Goal: Task Accomplishment & Management: Complete application form

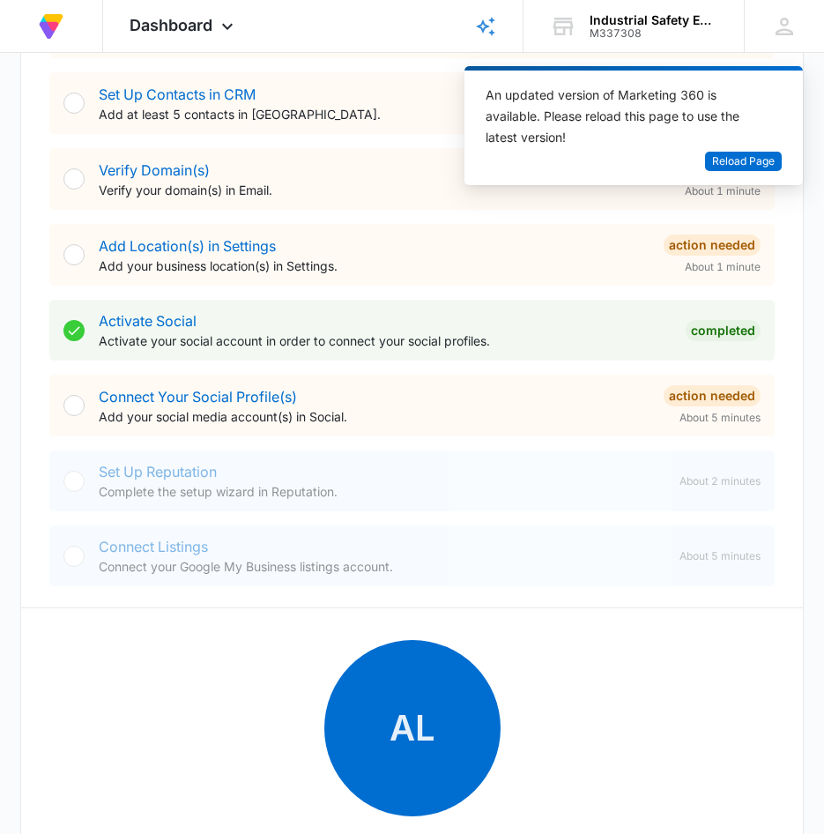
scroll to position [529, 0]
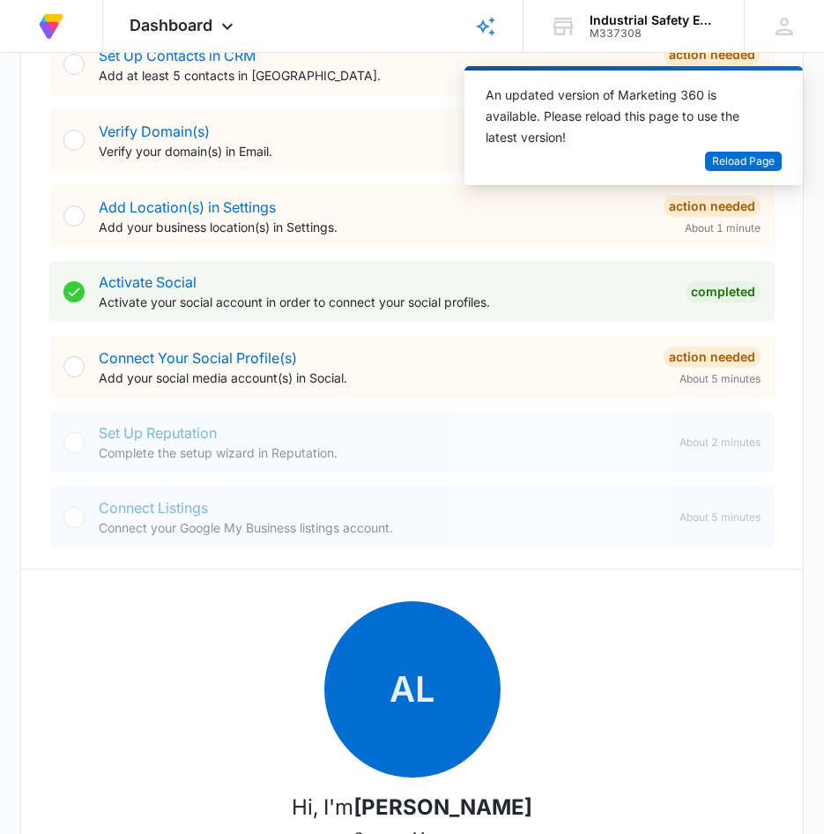
click at [86, 365] on div "Connect Your Social Profile(s) Add your social media account(s) in Social. Acti…" at bounding box center [411, 367] width 725 height 62
click at [76, 369] on div at bounding box center [73, 366] width 21 height 21
click at [170, 354] on link "Connect Your Social Profile(s)" at bounding box center [198, 358] width 198 height 18
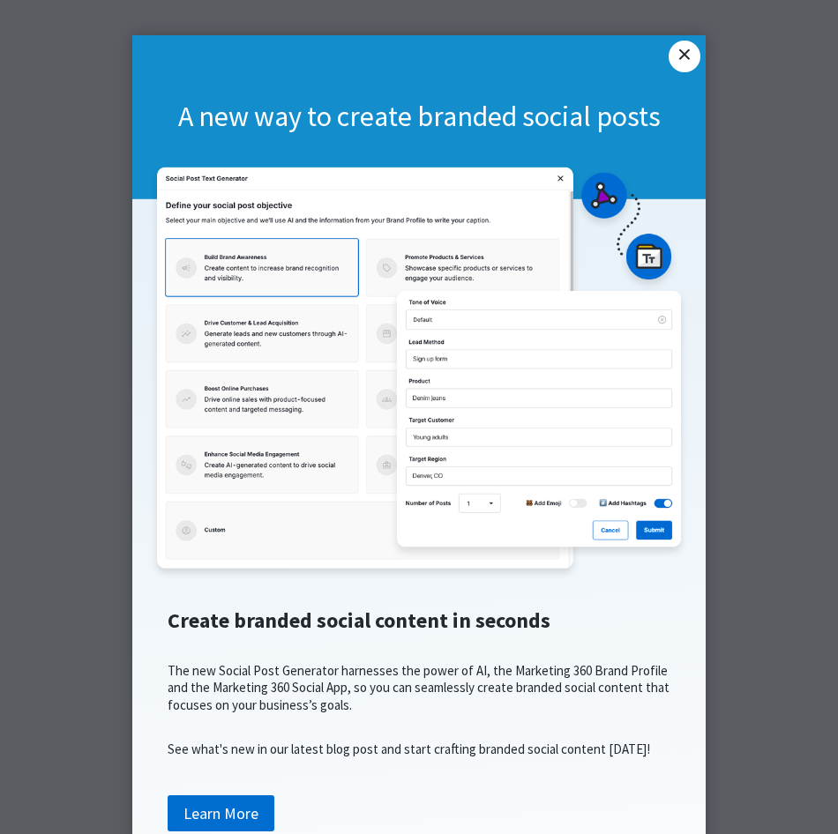
click at [688, 61] on link "×" at bounding box center [684, 57] width 32 height 32
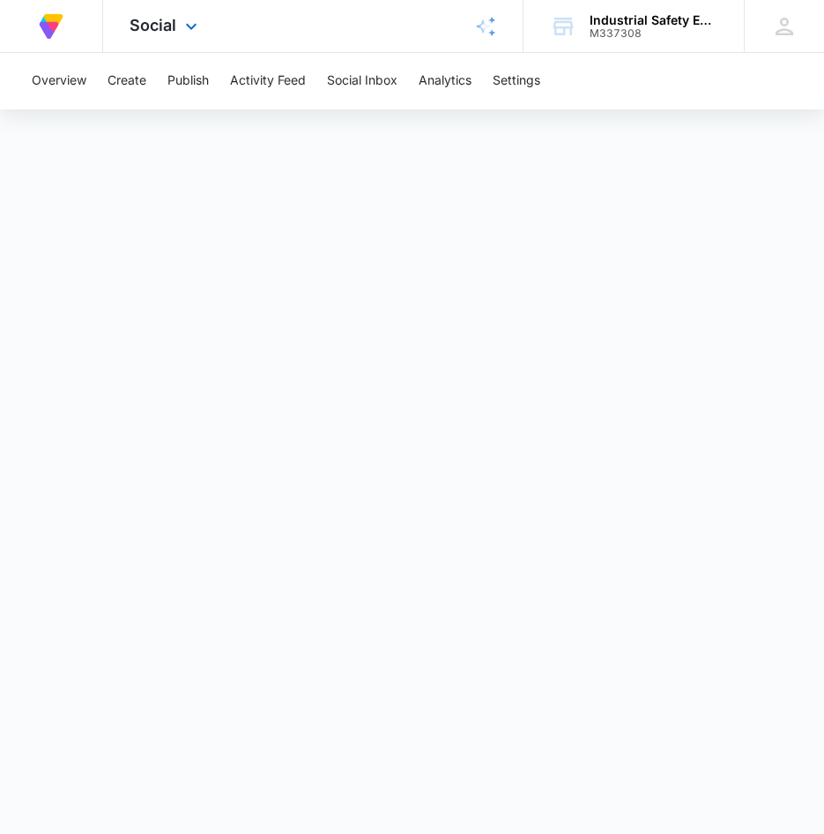
click at [63, 23] on img at bounding box center [51, 27] width 32 height 32
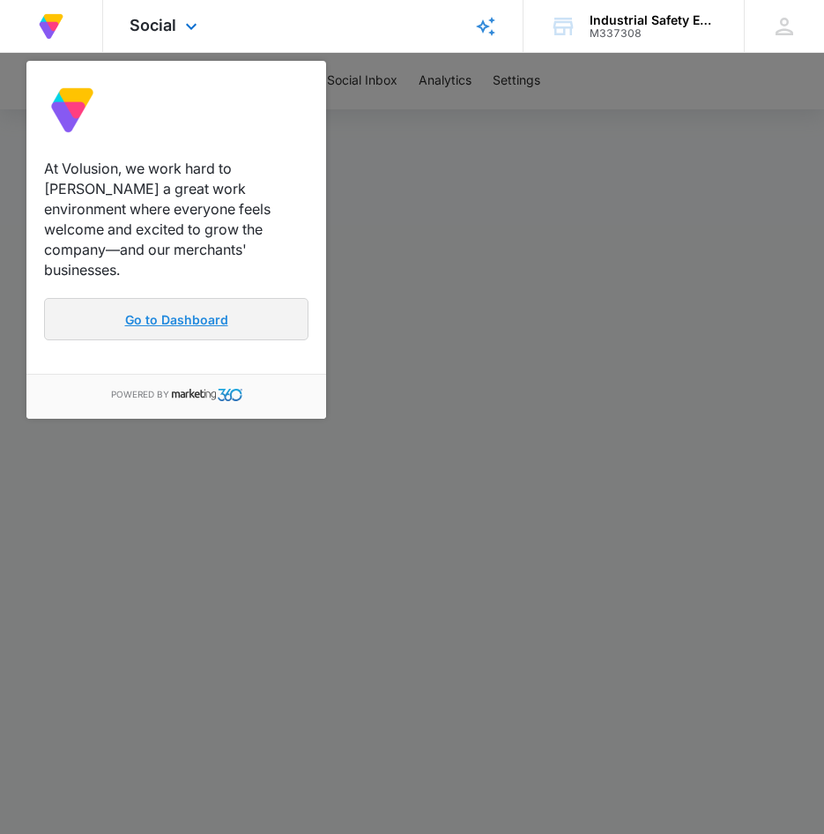
click at [145, 301] on link "Go to Dashboard" at bounding box center [176, 319] width 264 height 42
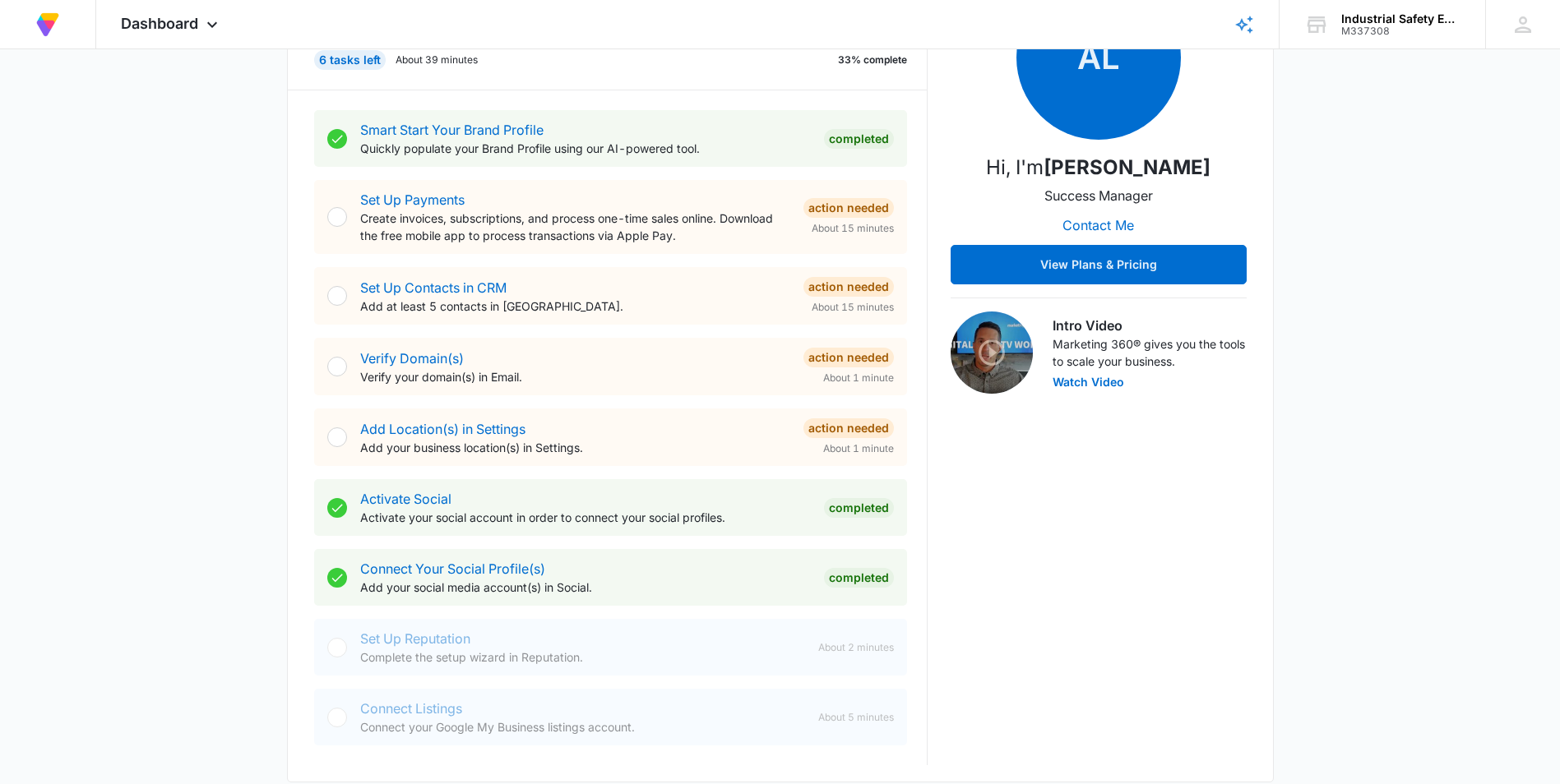
scroll to position [329, 0]
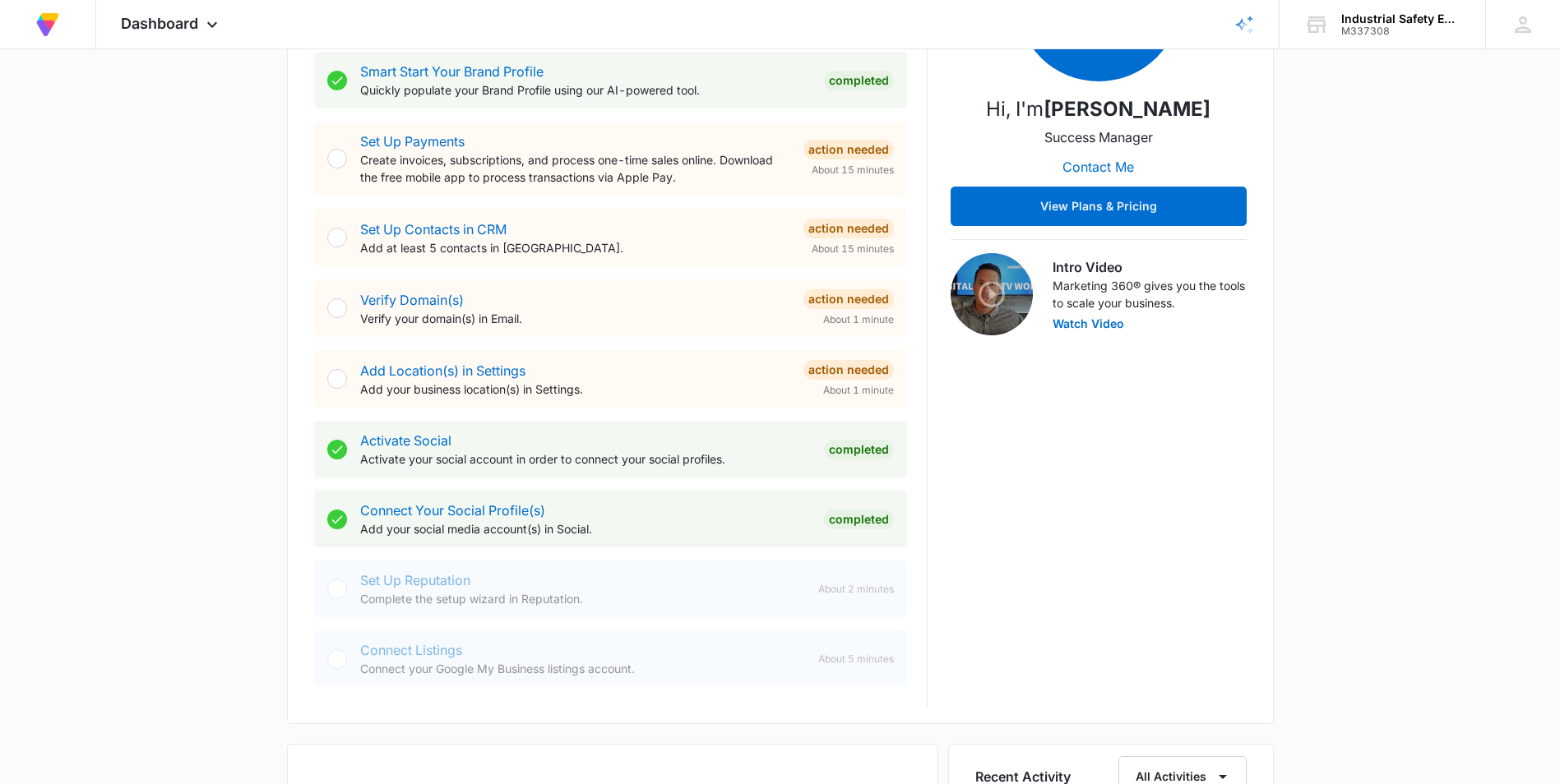
click at [339, 309] on div at bounding box center [337, 308] width 20 height 20
click at [413, 293] on link "Verify Domain(s)" at bounding box center [411, 300] width 104 height 17
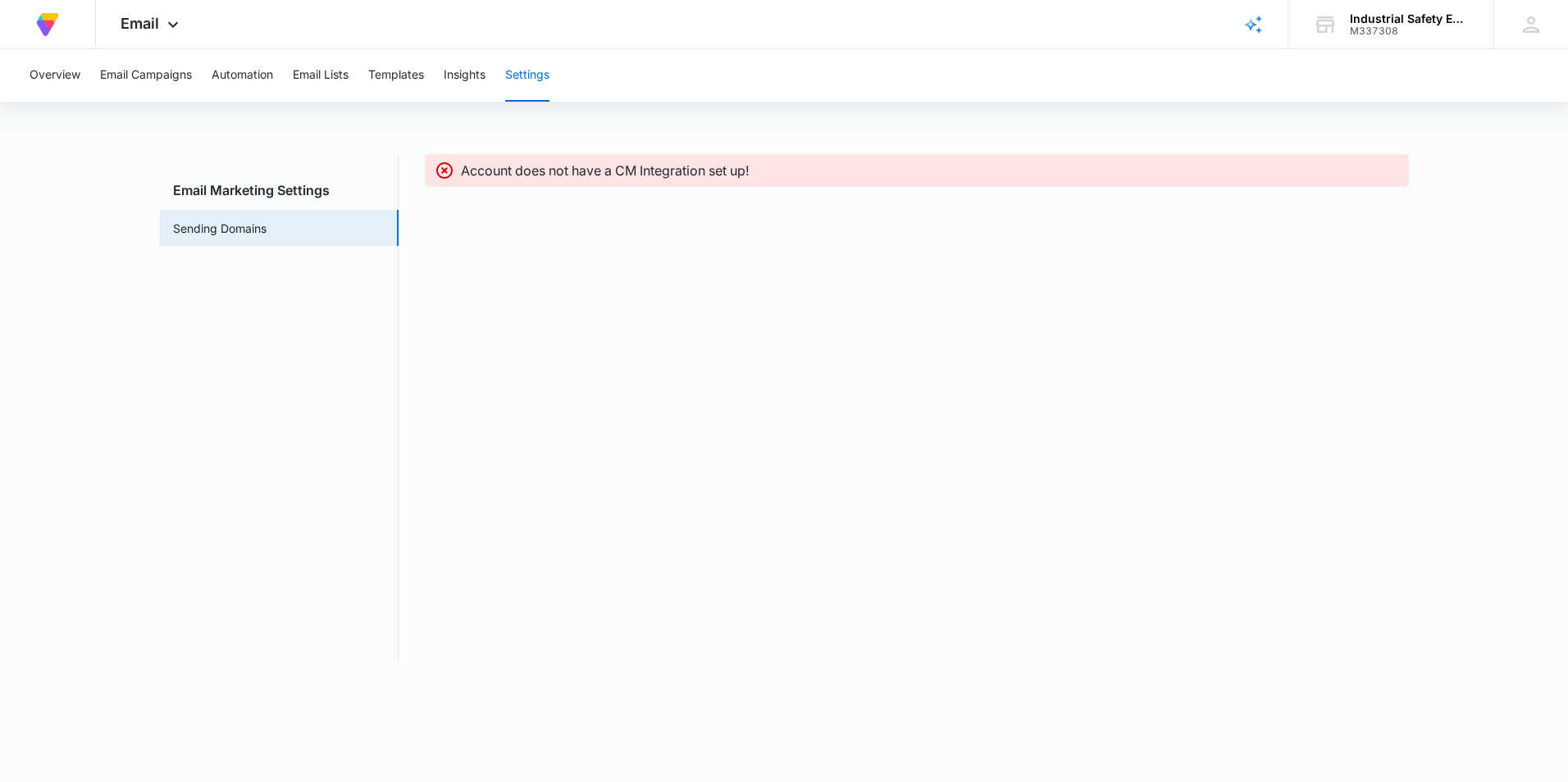
click at [488, 177] on p "Account does not have a CM Integration set up!" at bounding box center [605, 170] width 288 height 20
click at [240, 229] on link "Sending Domains" at bounding box center [219, 228] width 94 height 18
click at [49, 22] on img at bounding box center [47, 25] width 30 height 30
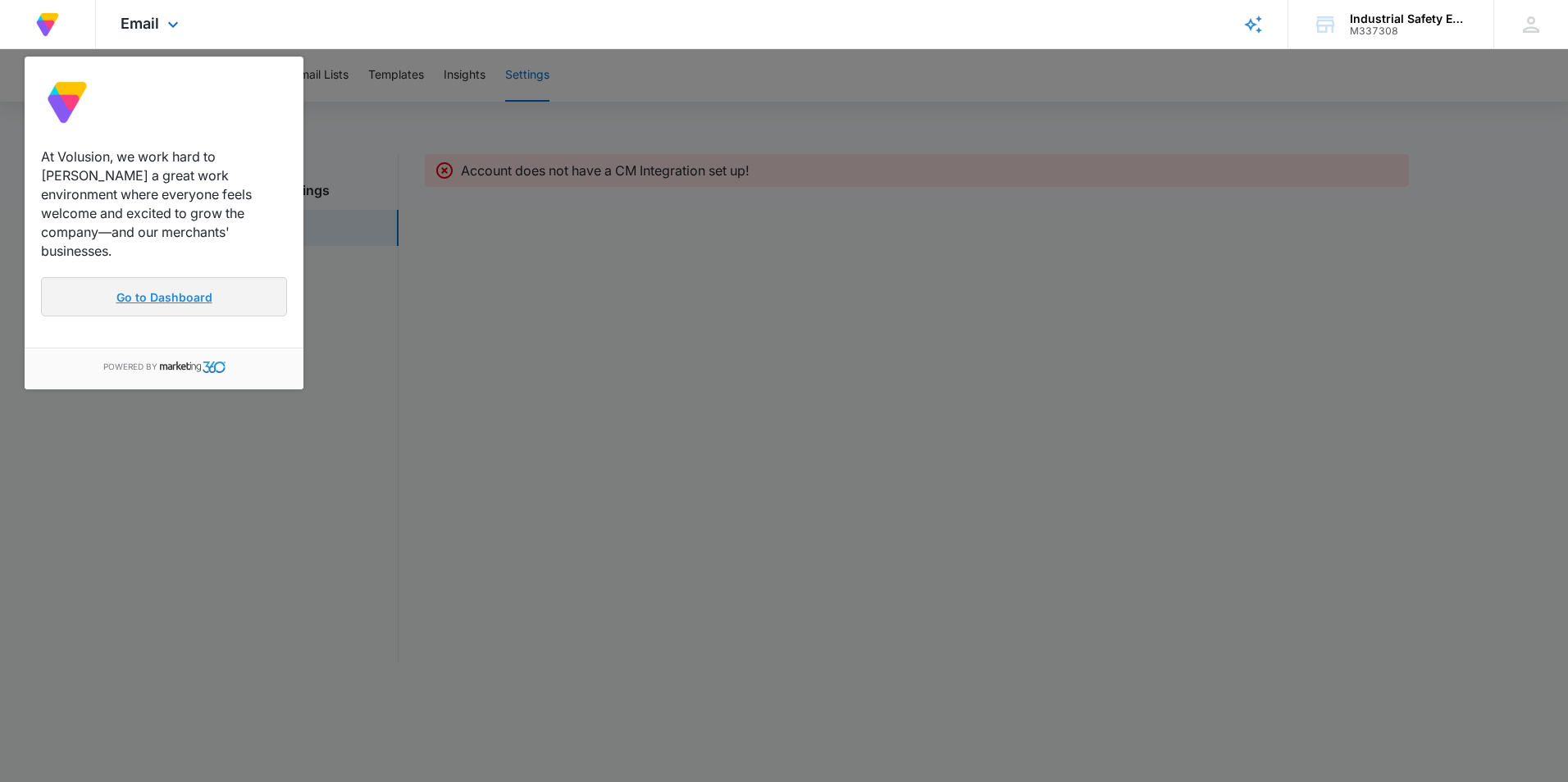
click at [179, 277] on link "Go to Dashboard" at bounding box center [164, 297] width 246 height 39
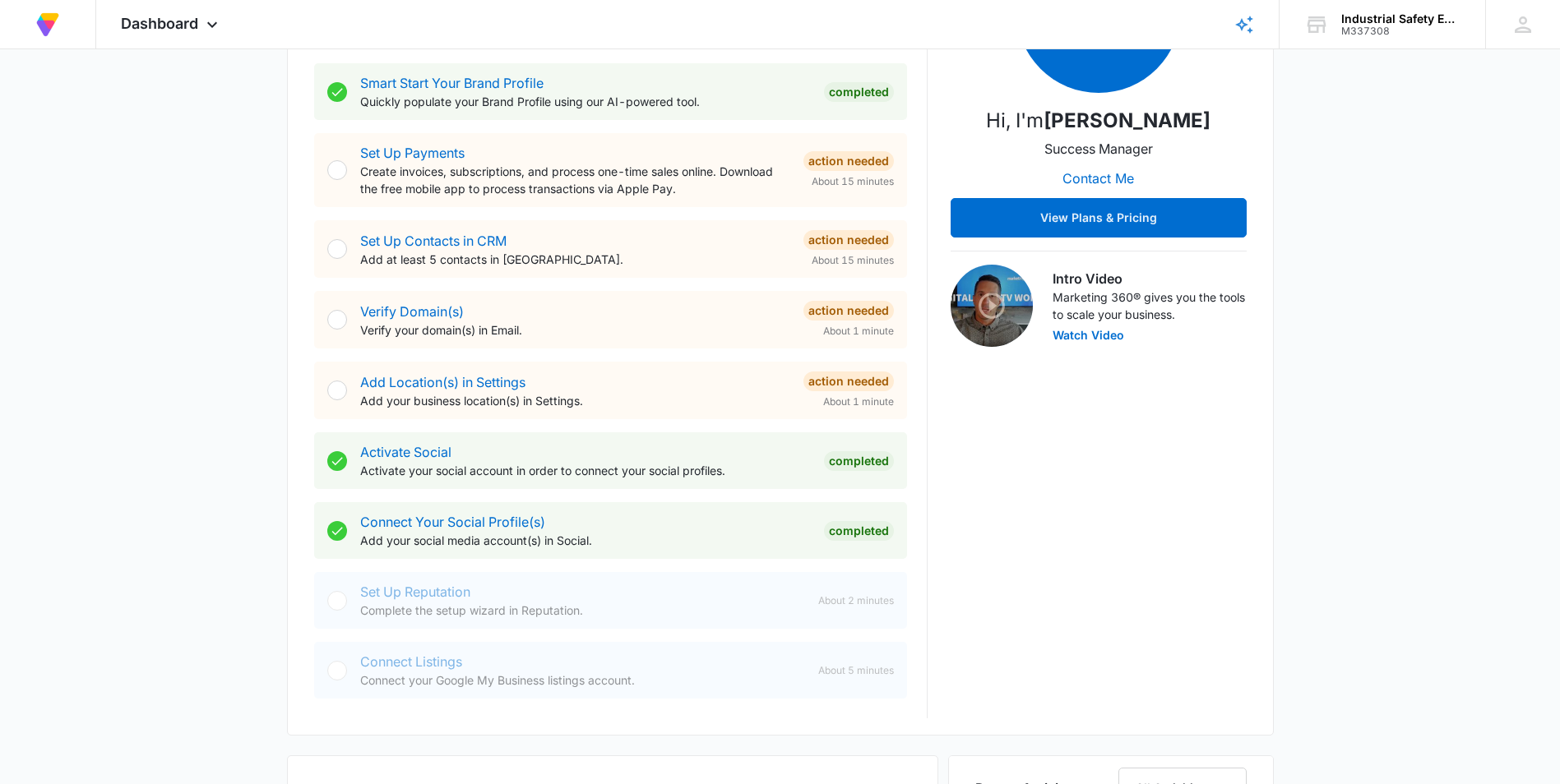
scroll to position [329, 0]
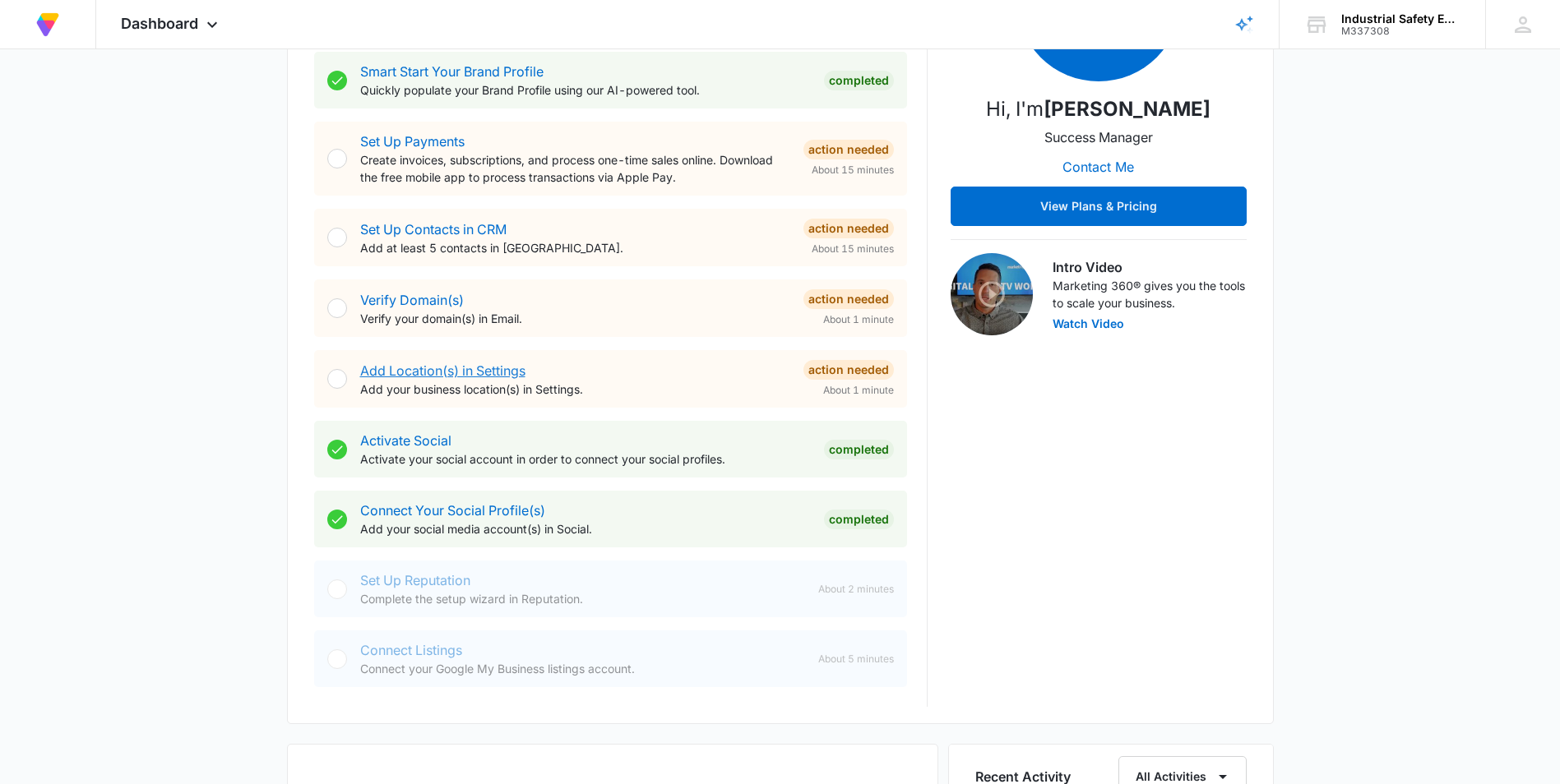
click at [413, 372] on link "Add Location(s) in Settings" at bounding box center [442, 371] width 165 height 17
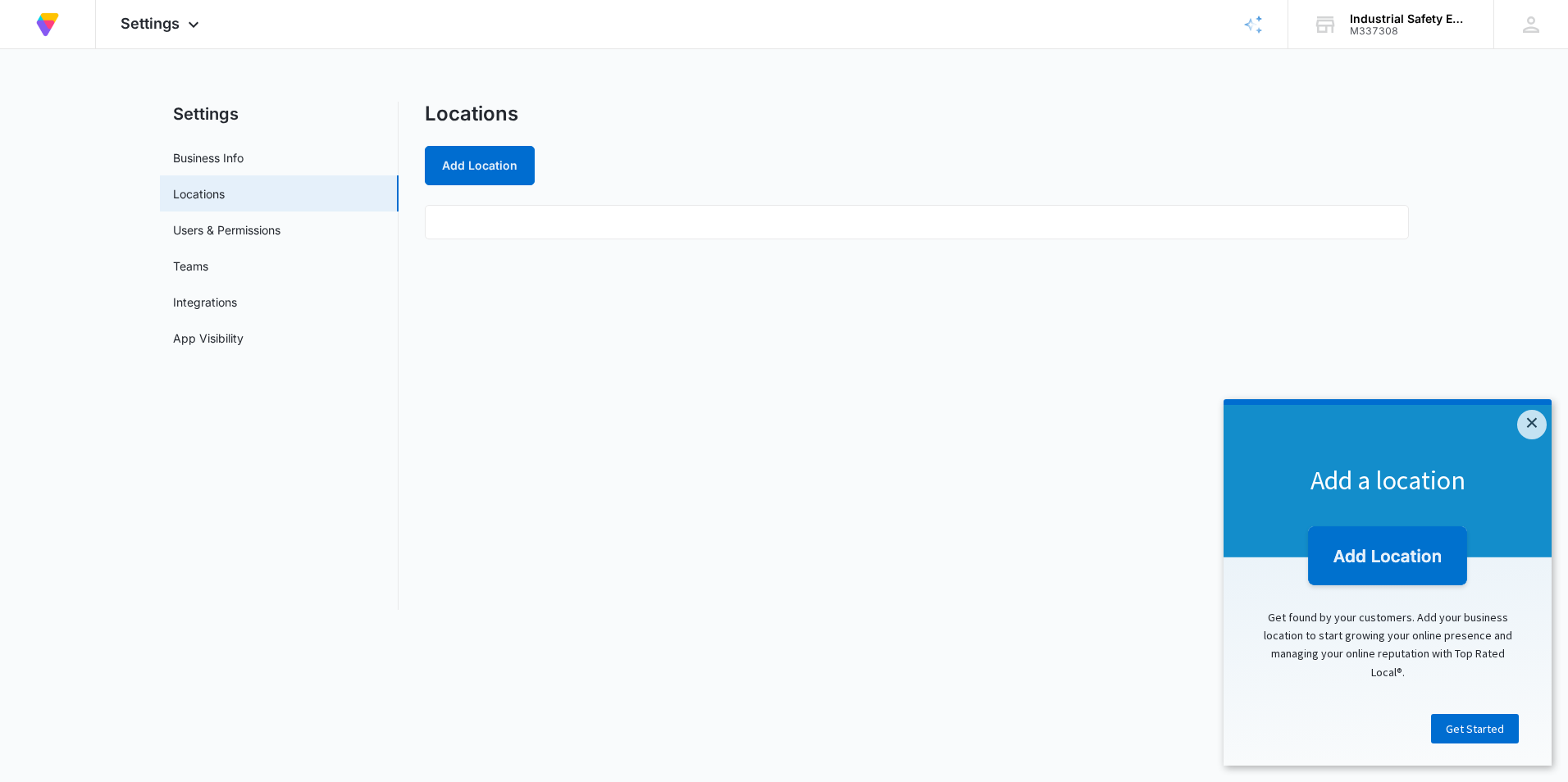
click at [524, 228] on ul at bounding box center [917, 221] width 984 height 34
click at [505, 183] on button "Add Location" at bounding box center [480, 166] width 110 height 39
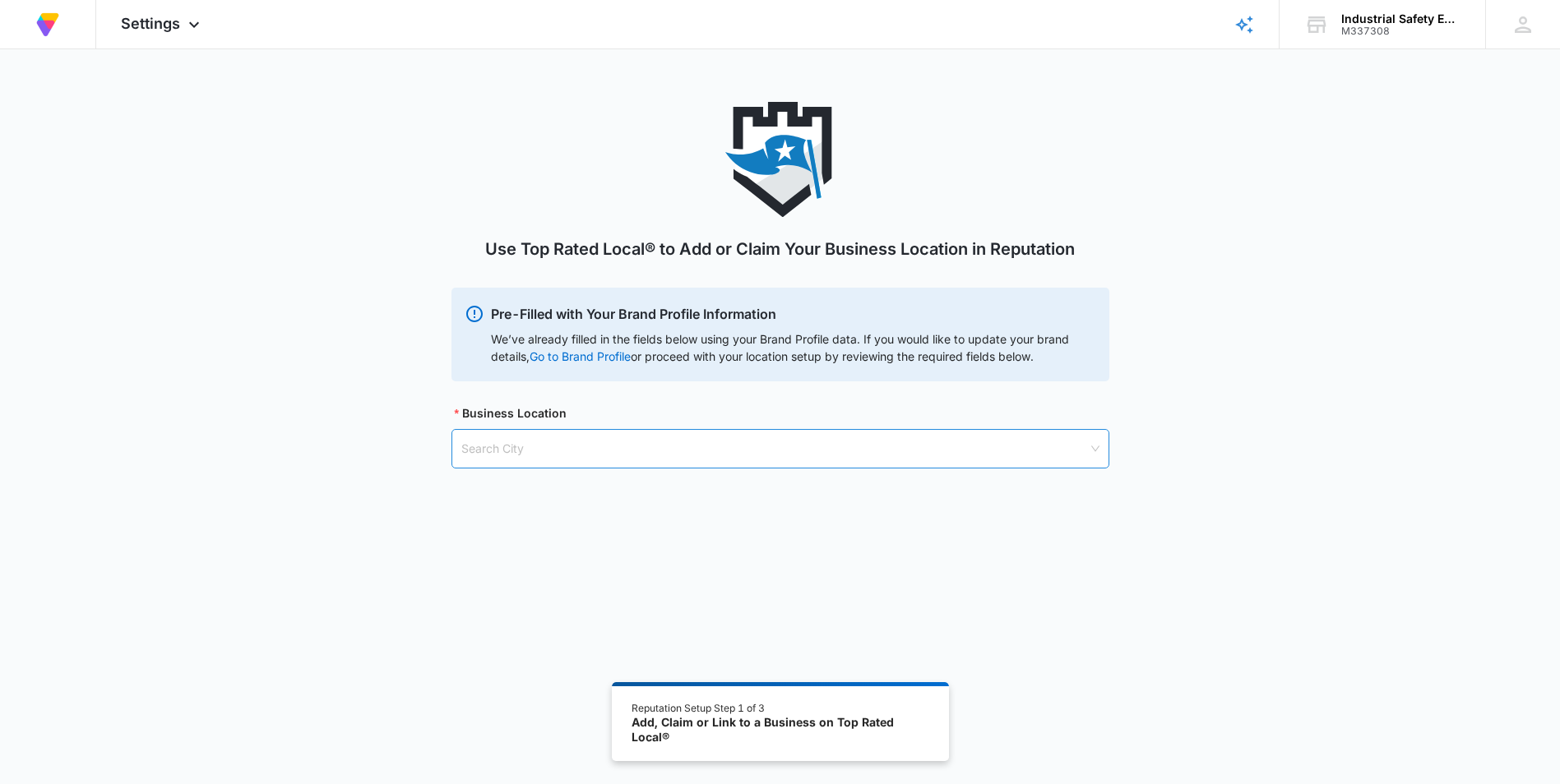
click at [463, 461] on input "search" at bounding box center [775, 448] width 627 height 38
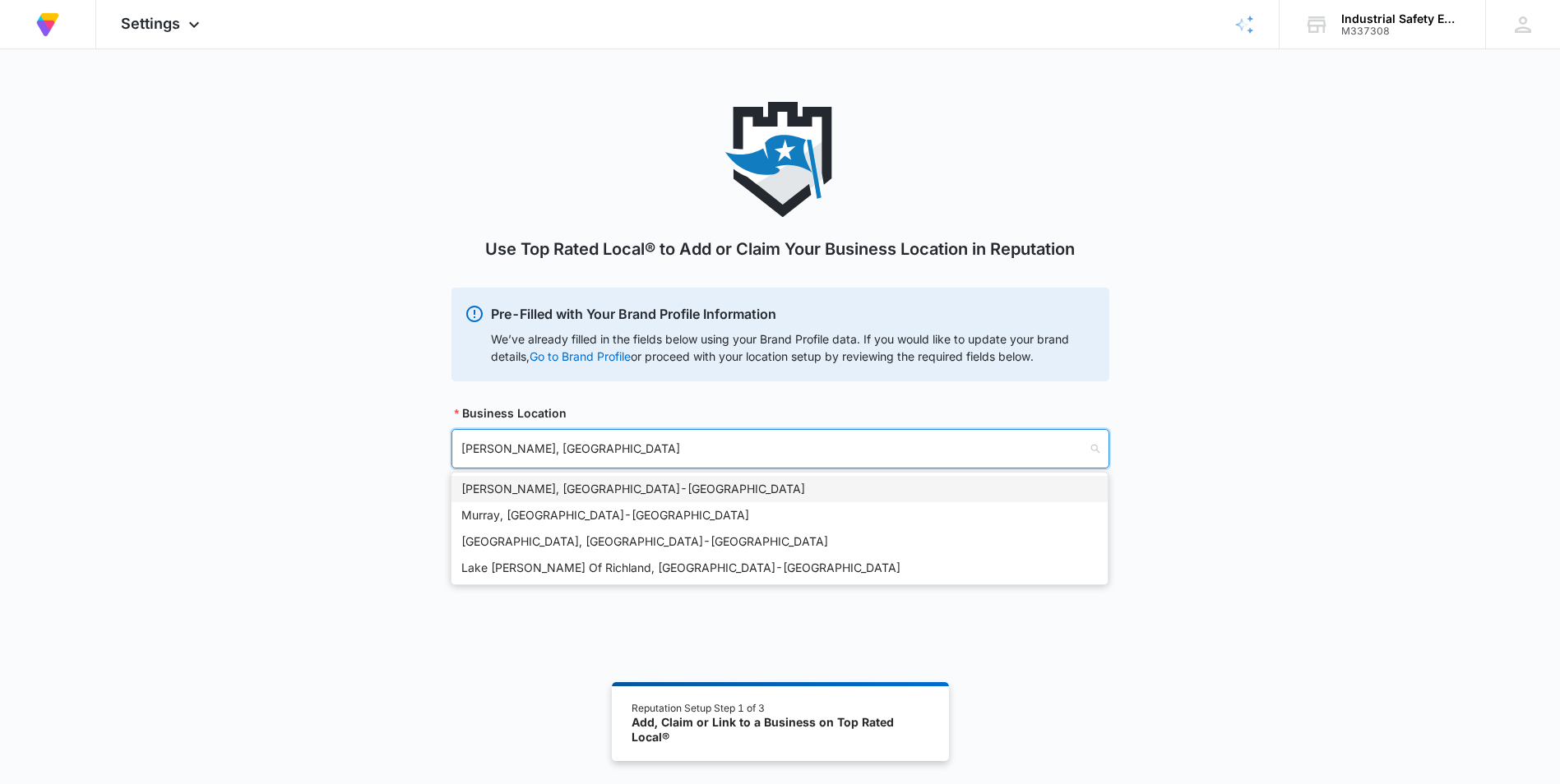
type input "[PERSON_NAME], ut"
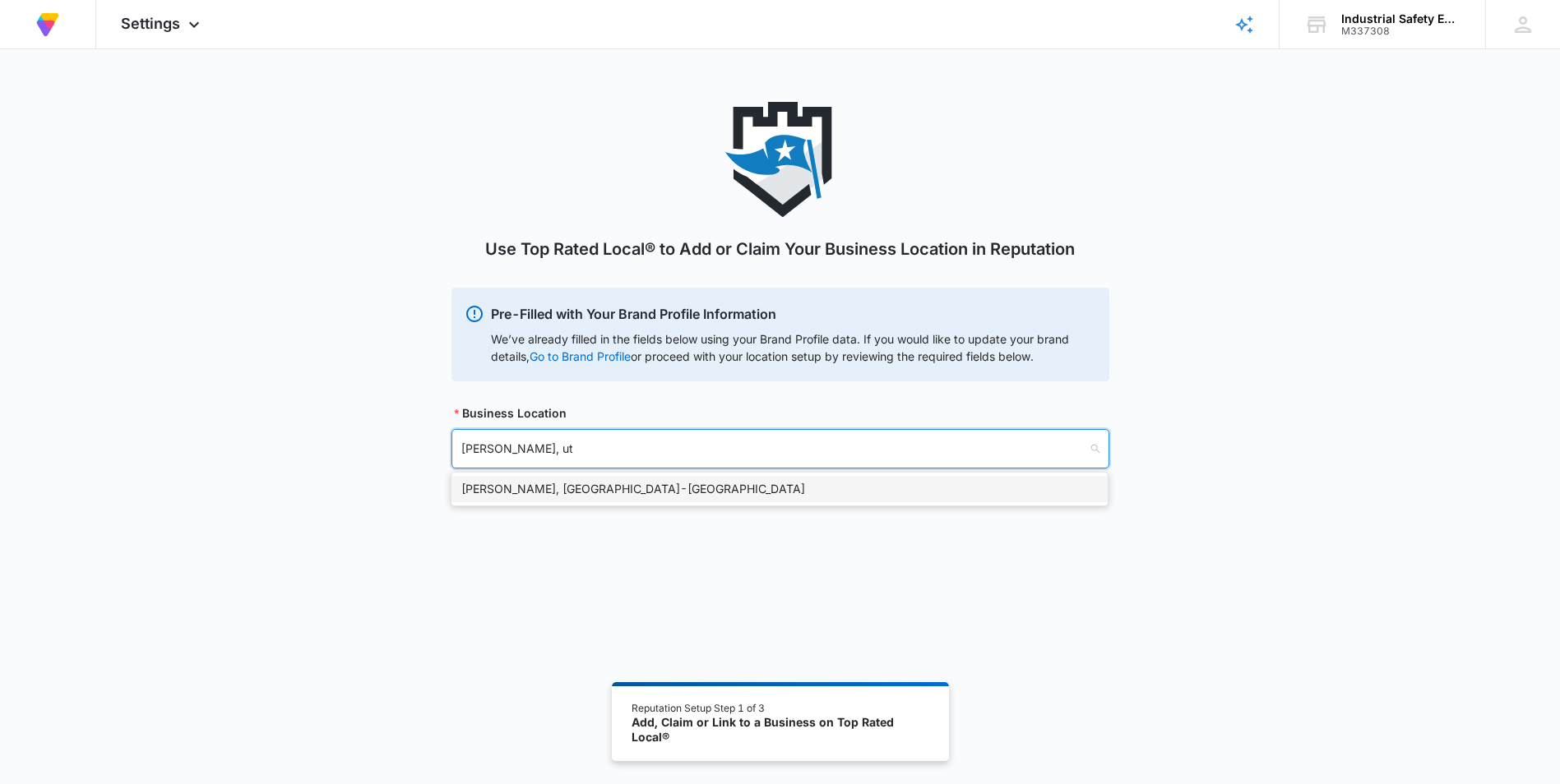
click at [497, 492] on div "[PERSON_NAME], [GEOGRAPHIC_DATA] - [GEOGRAPHIC_DATA]" at bounding box center [780, 488] width 636 height 18
click at [529, 543] on input "search" at bounding box center [775, 532] width 627 height 38
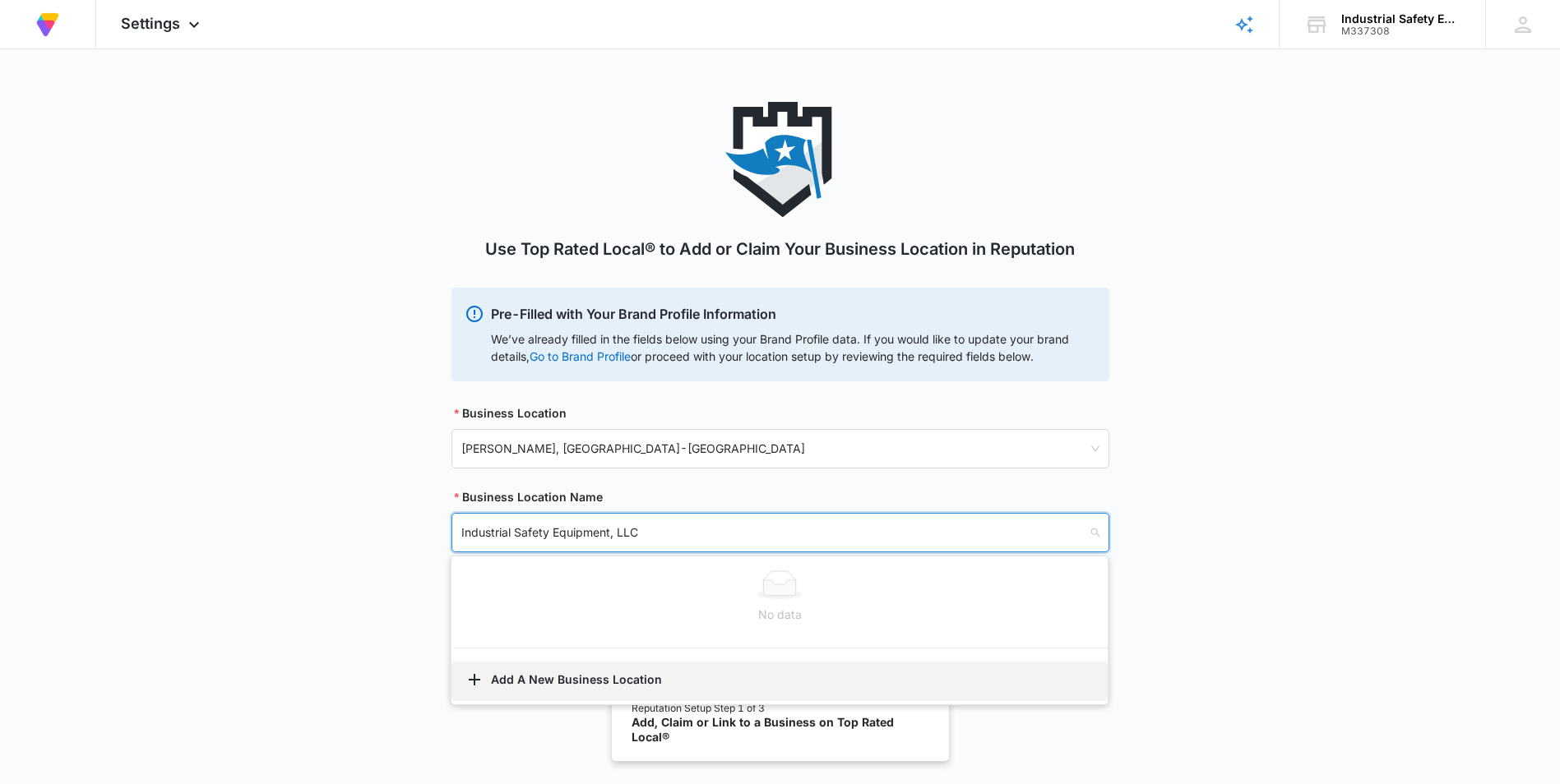
type input "Industrial Safety Equipment, LLC"
click at [523, 680] on button "Add A New Business Location" at bounding box center [780, 681] width 656 height 39
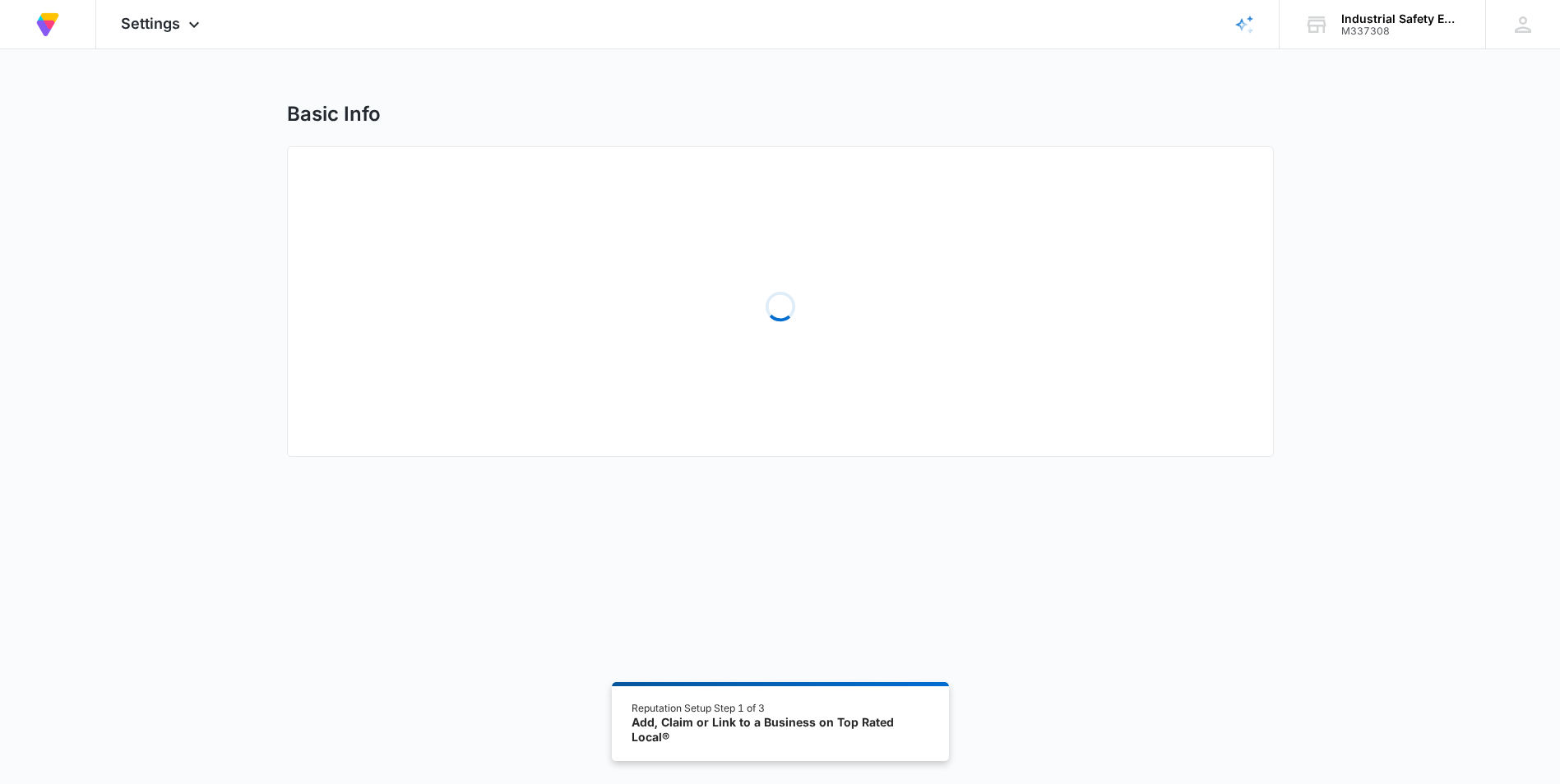
select select "[US_STATE]"
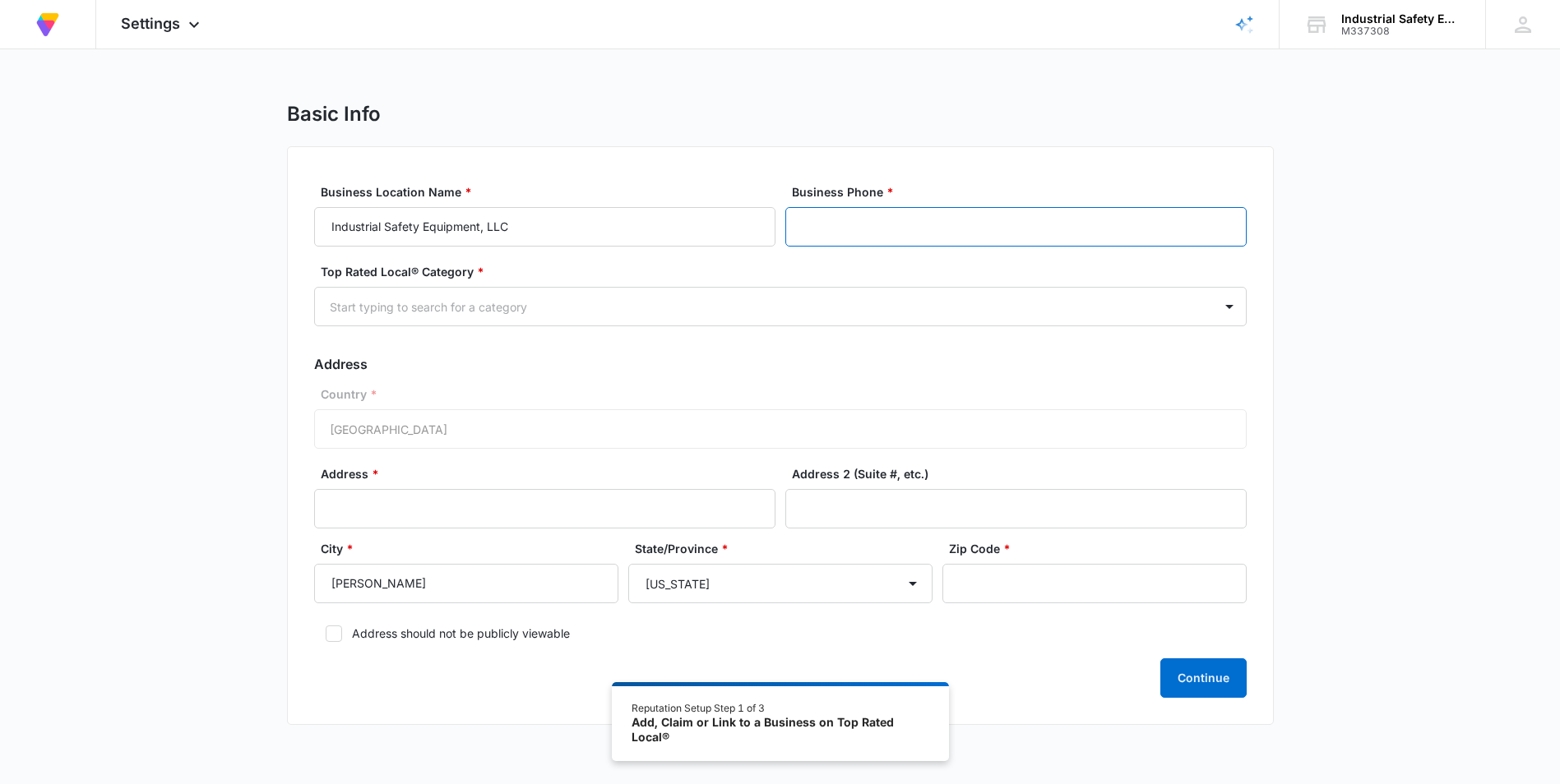
drag, startPoint x: 856, startPoint y: 230, endPoint x: 874, endPoint y: 221, distance: 20.1
click at [780, 230] on input "Business Phone *" at bounding box center [1015, 227] width 462 height 39
type input "[PHONE_NUMBER]"
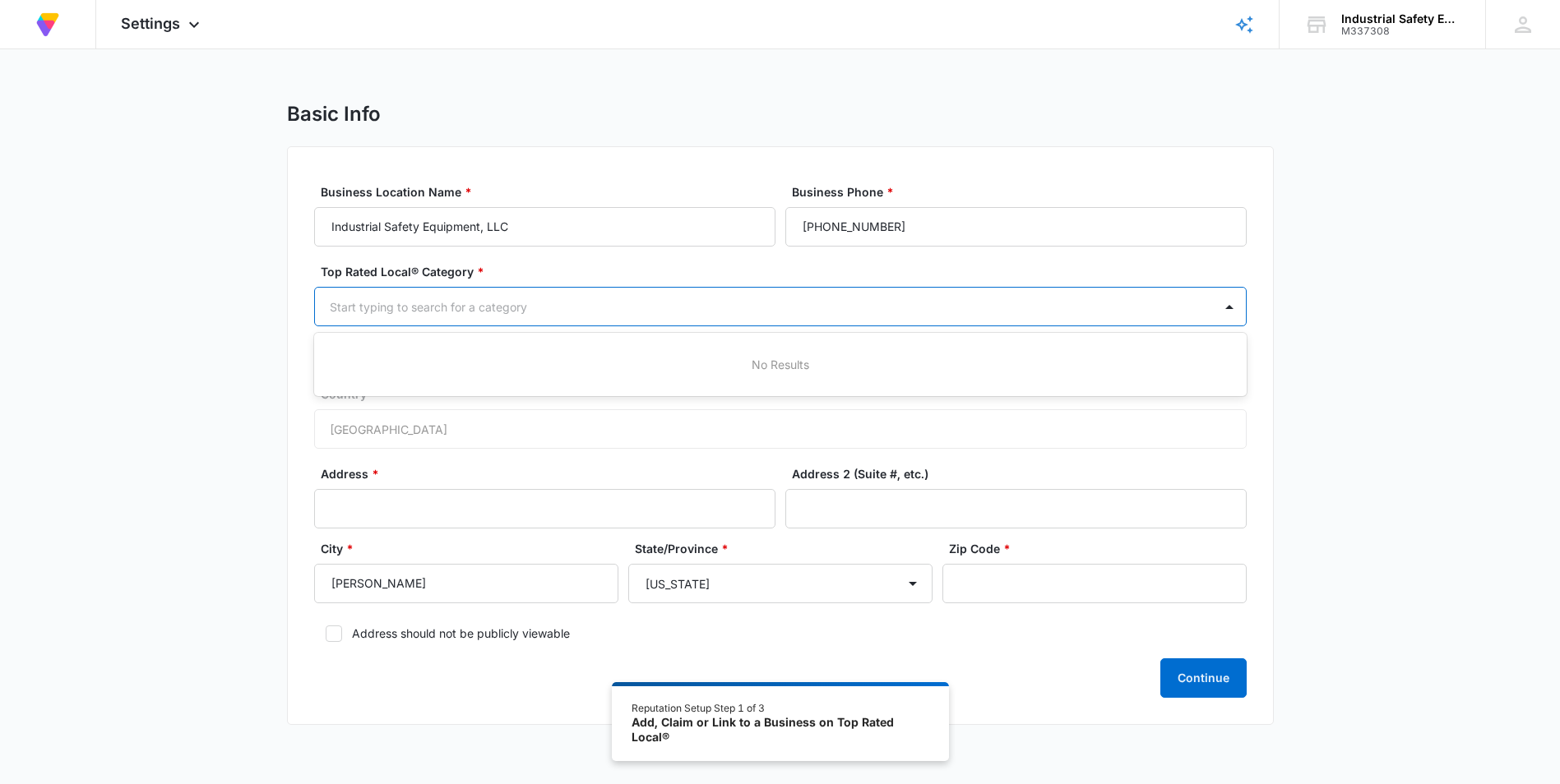
click at [779, 311] on div at bounding box center [761, 307] width 862 height 21
type input "safety supplies"
click at [275, 325] on div "Basic Info Business Location Name * Industrial Safety Equipment, LLC Business P…" at bounding box center [780, 422] width 1560 height 642
click at [401, 310] on div at bounding box center [761, 307] width 862 height 21
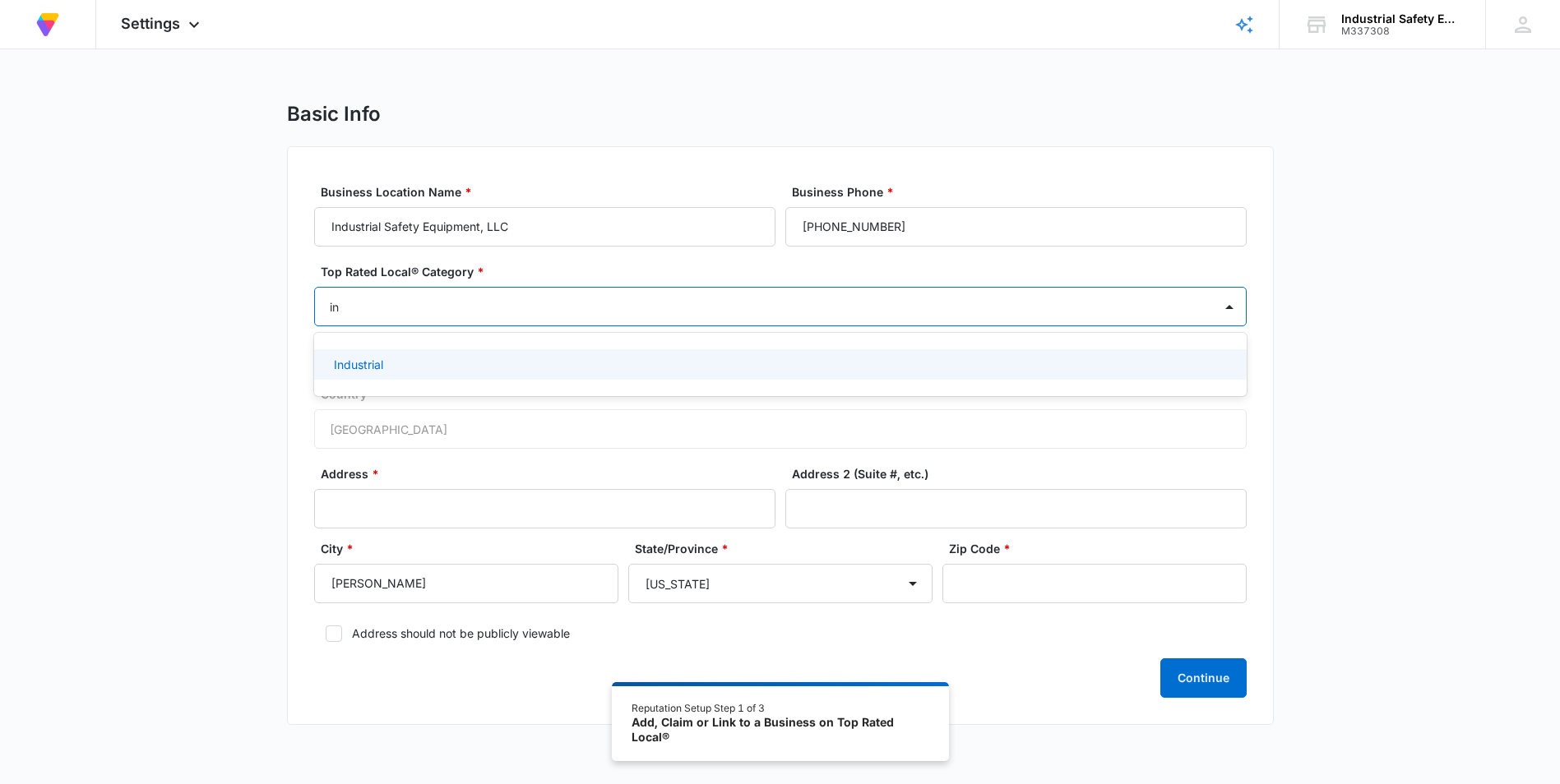
type input "i"
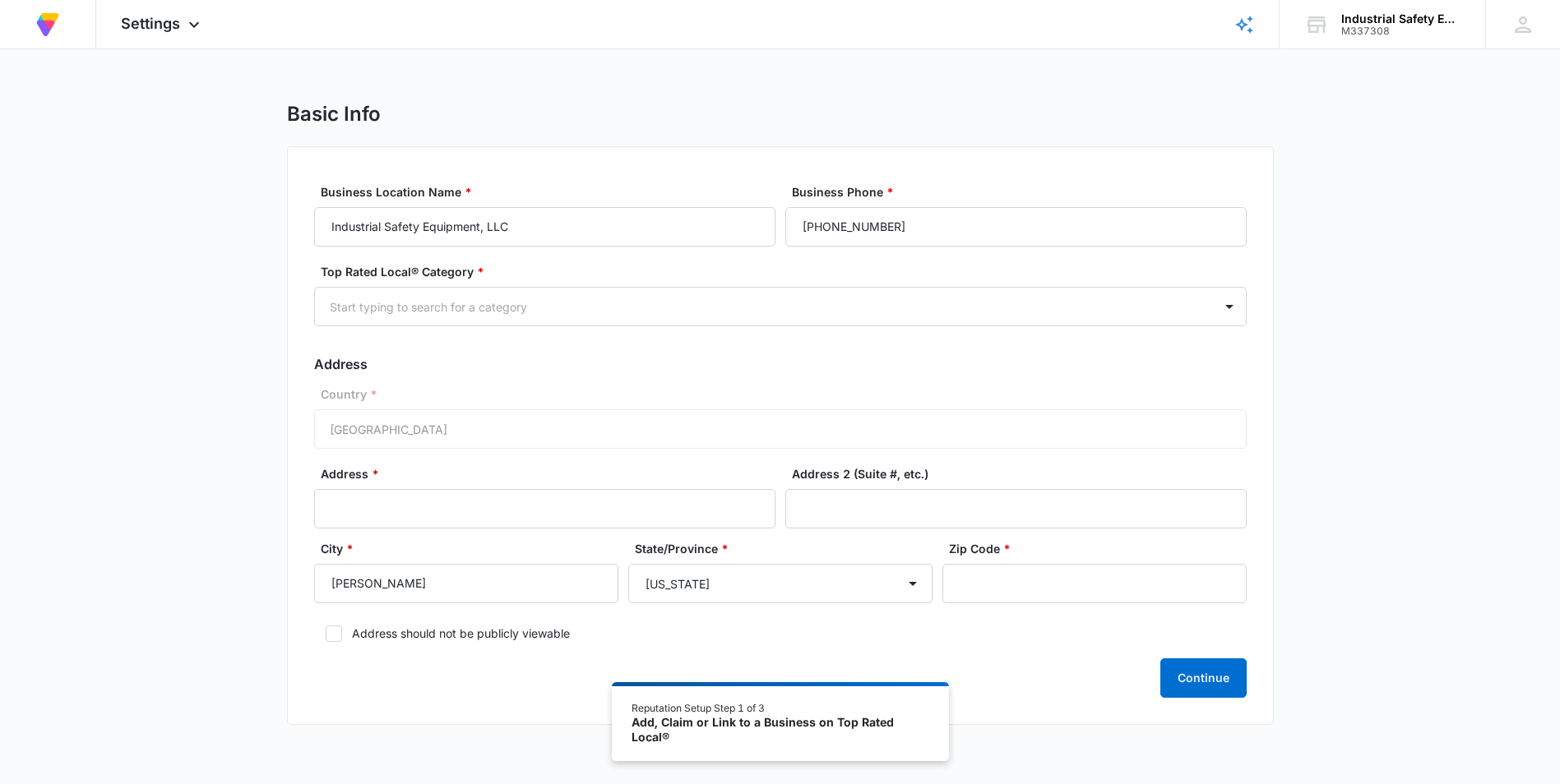
click at [304, 322] on div "Business Location Name * Industrial Safety Equipment, LLC Business Phone * [PHO…" at bounding box center [780, 435] width 987 height 579
click at [430, 520] on input "Address *" at bounding box center [545, 509] width 462 height 39
type input "[STREET_ADDRESS]"
type input "84123"
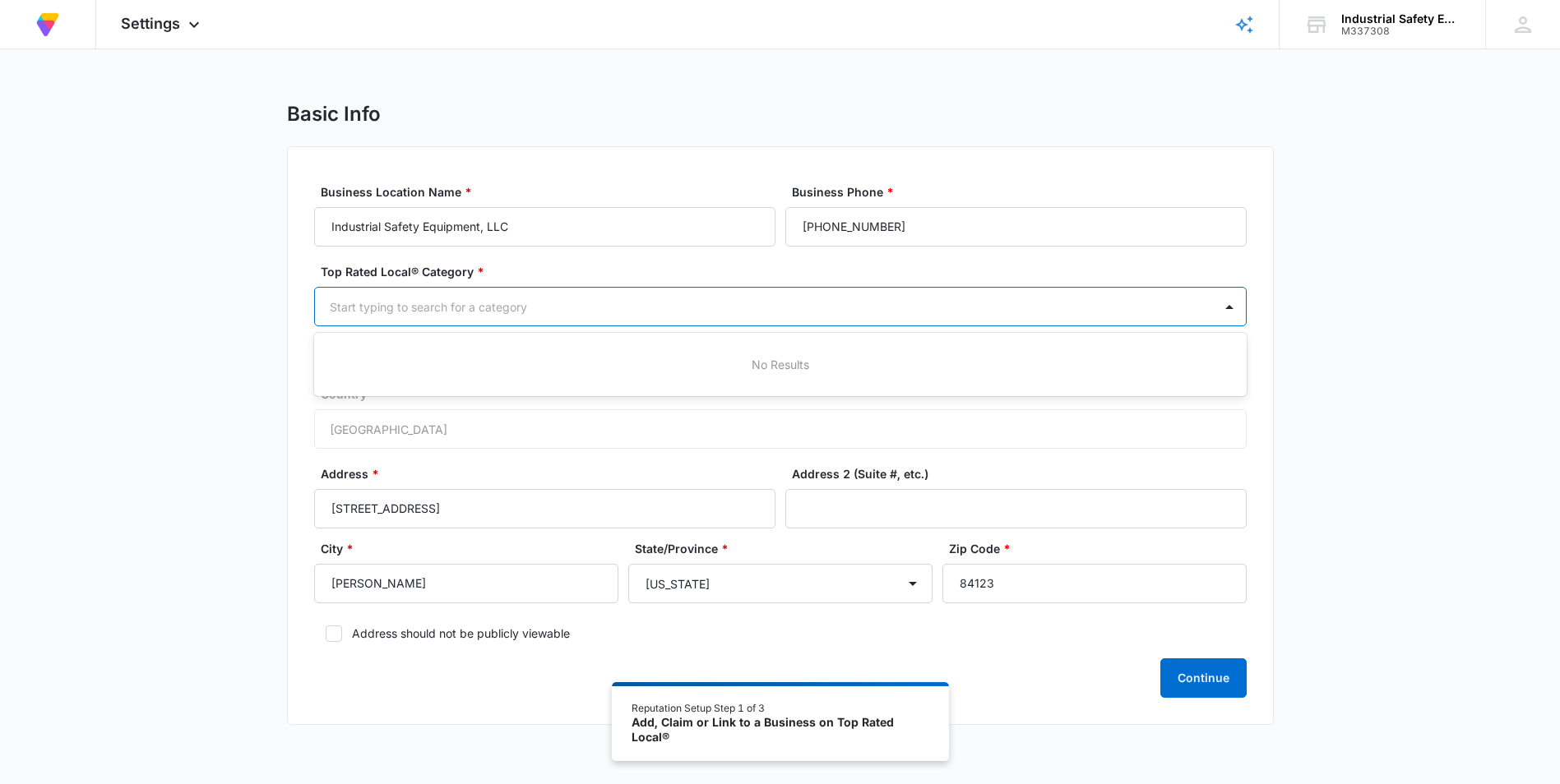
click at [545, 309] on div at bounding box center [761, 307] width 862 height 21
click at [780, 309] on div at bounding box center [1229, 307] width 26 height 26
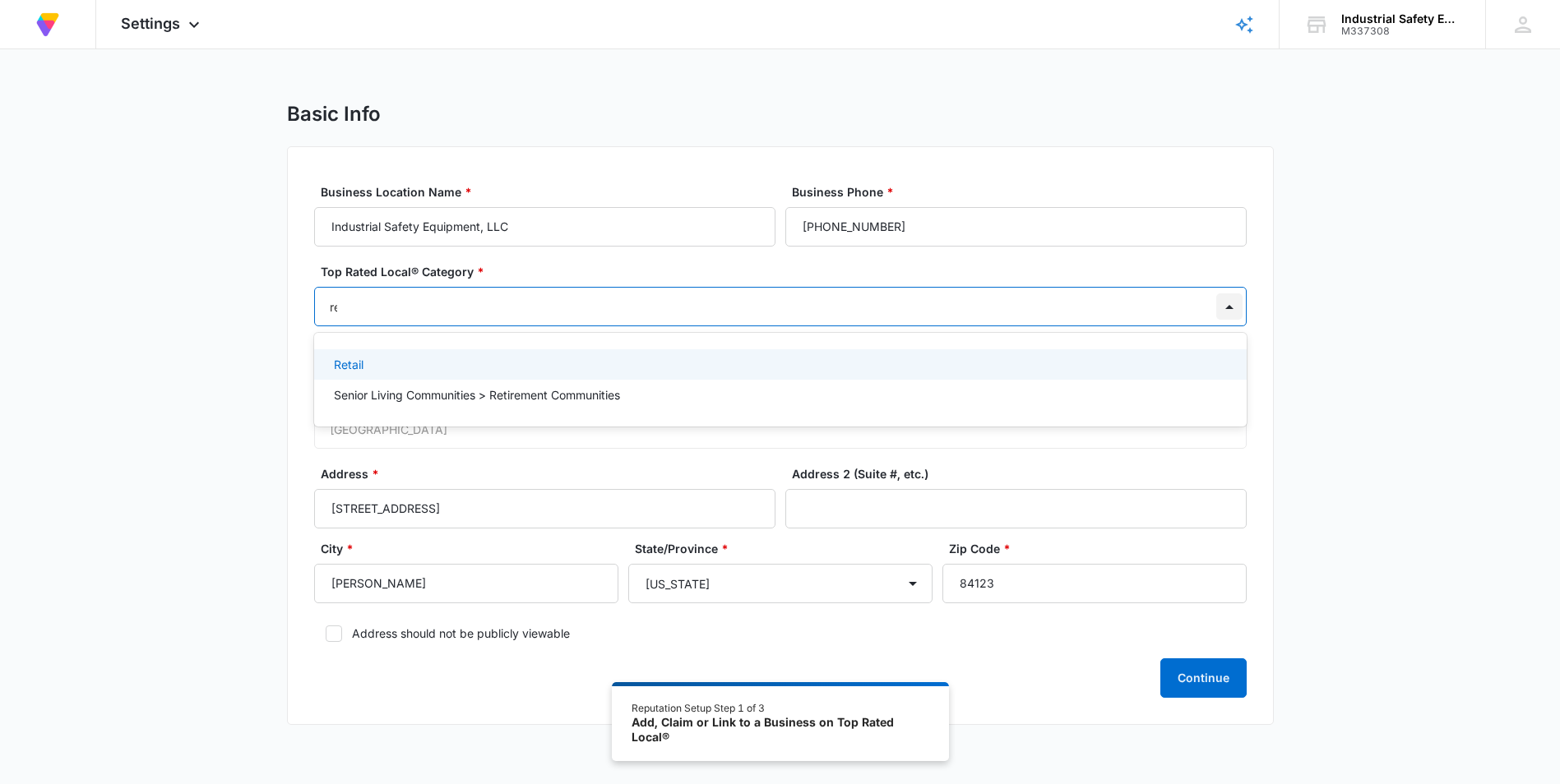
type input "r"
type input "s"
type input "r"
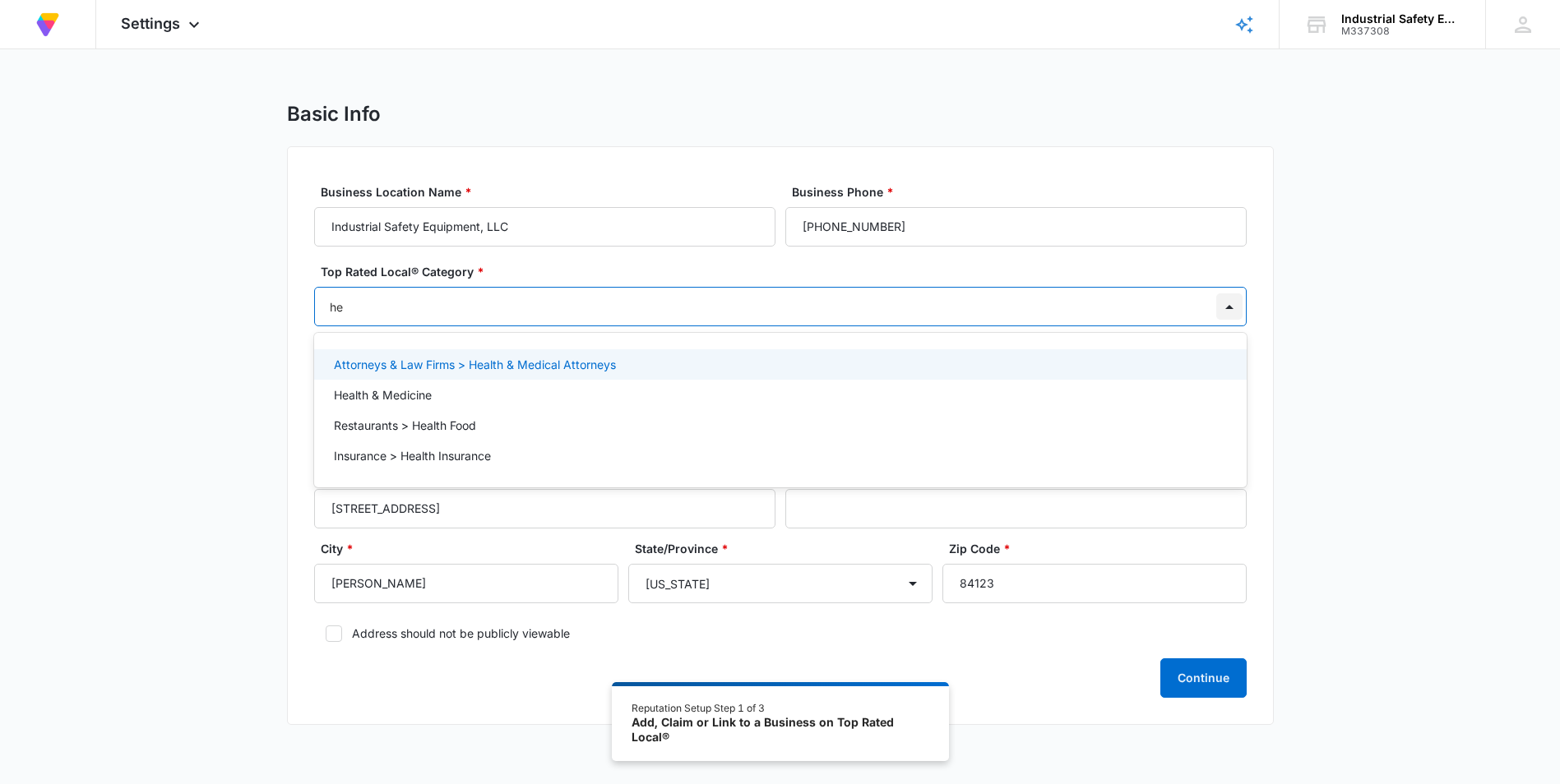
type input "h"
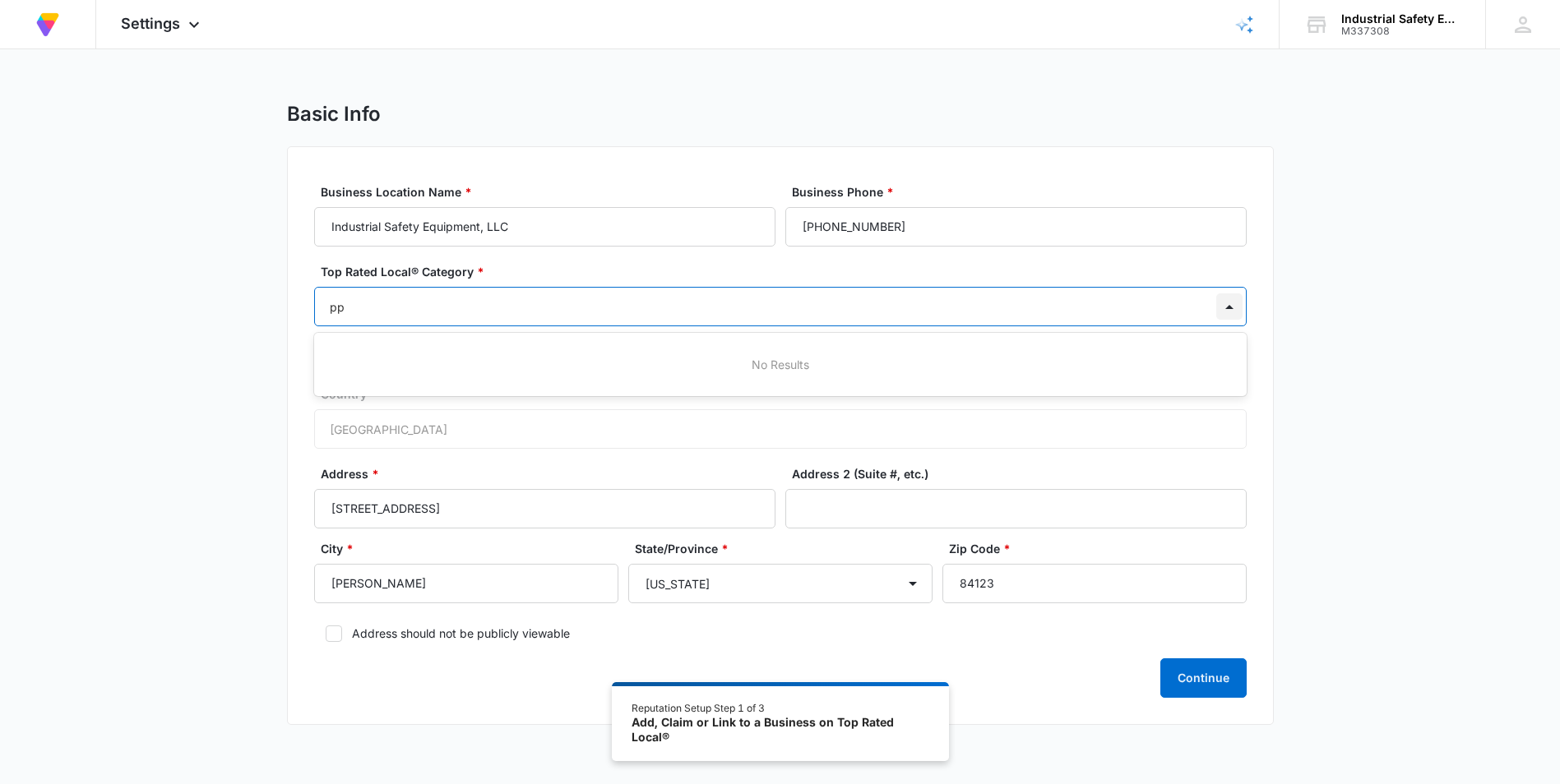
type input "p"
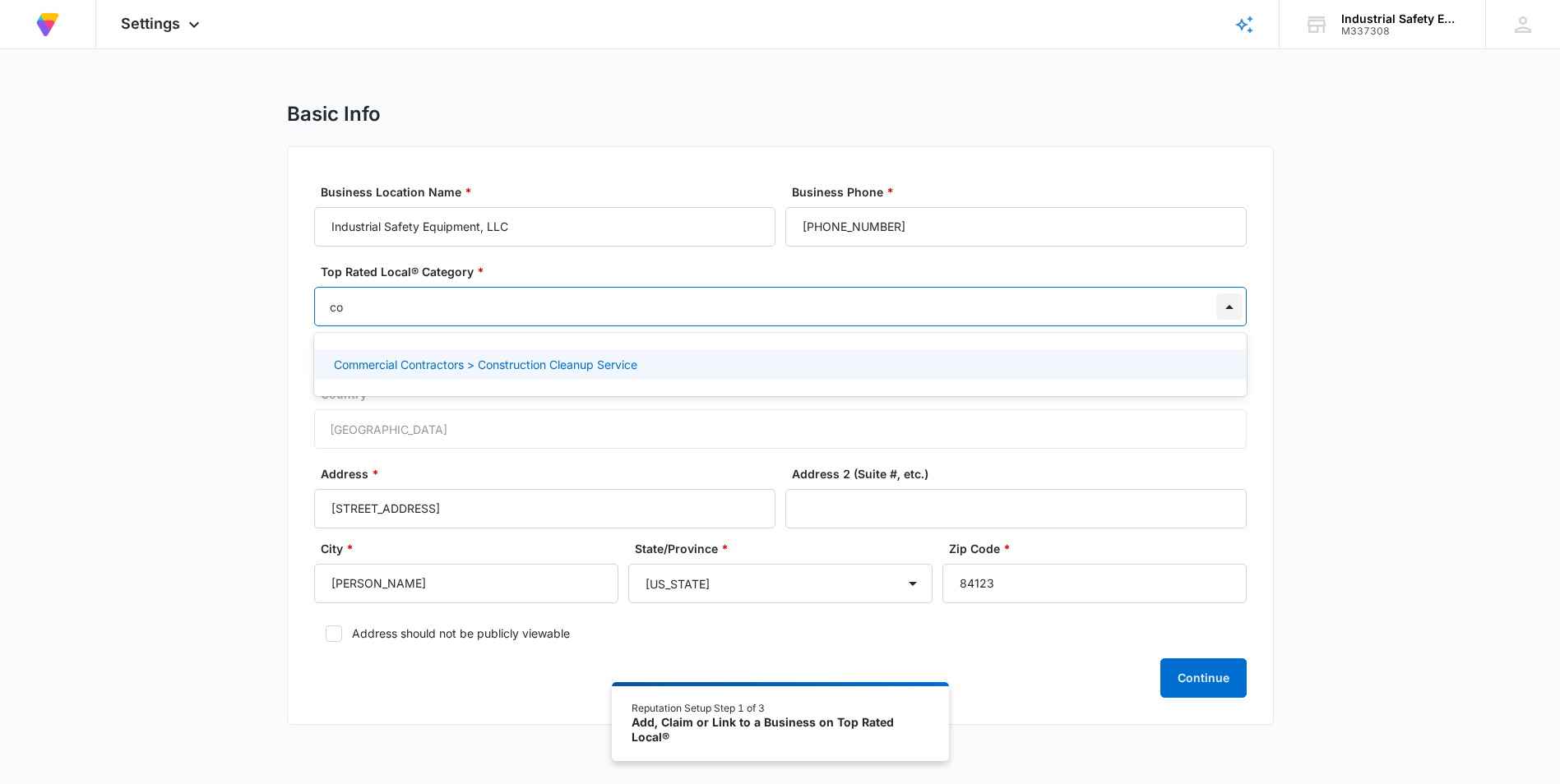
type input "c"
type input "r"
type input "s"
type input "i"
type input "h"
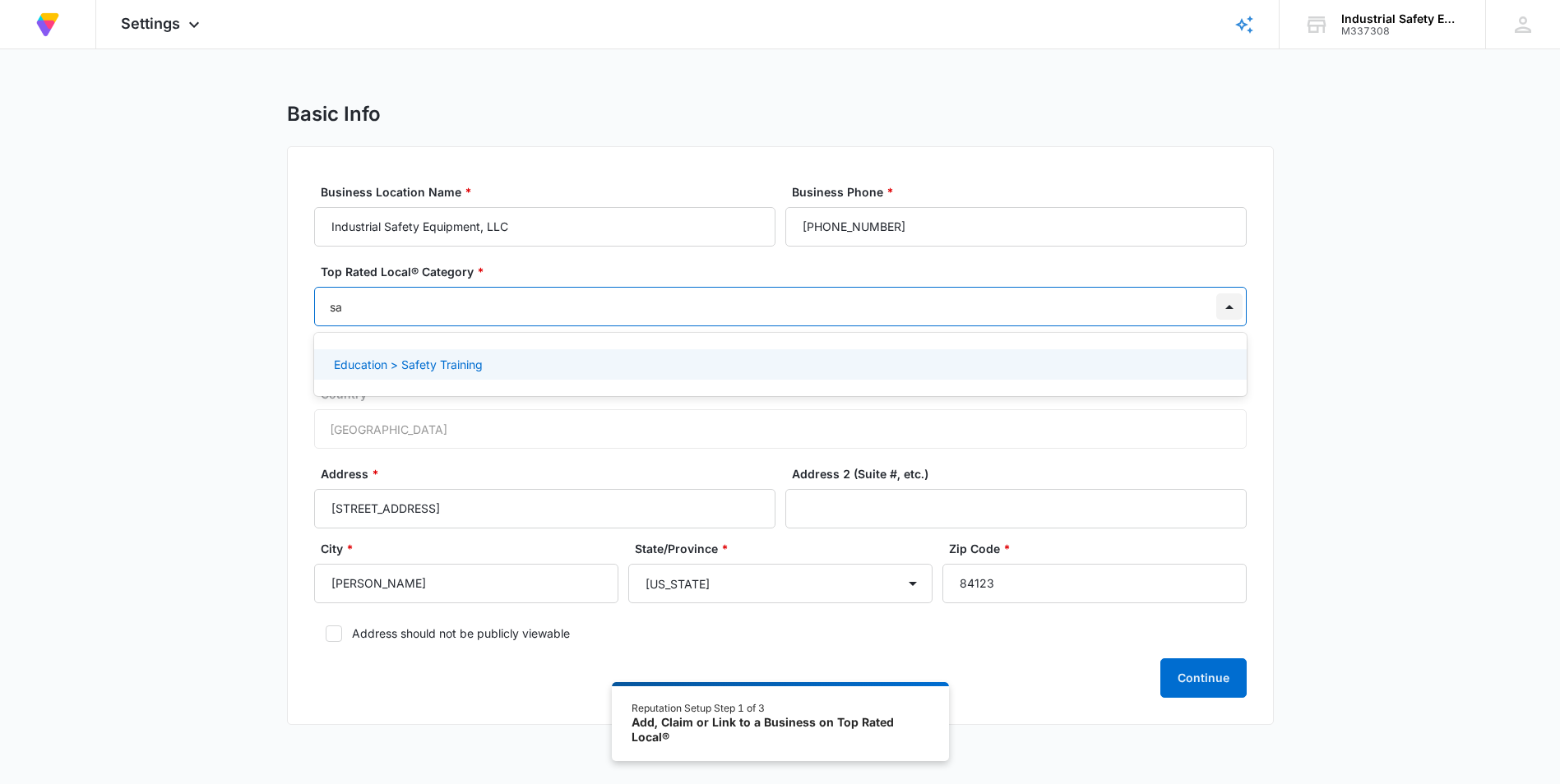
type input "s"
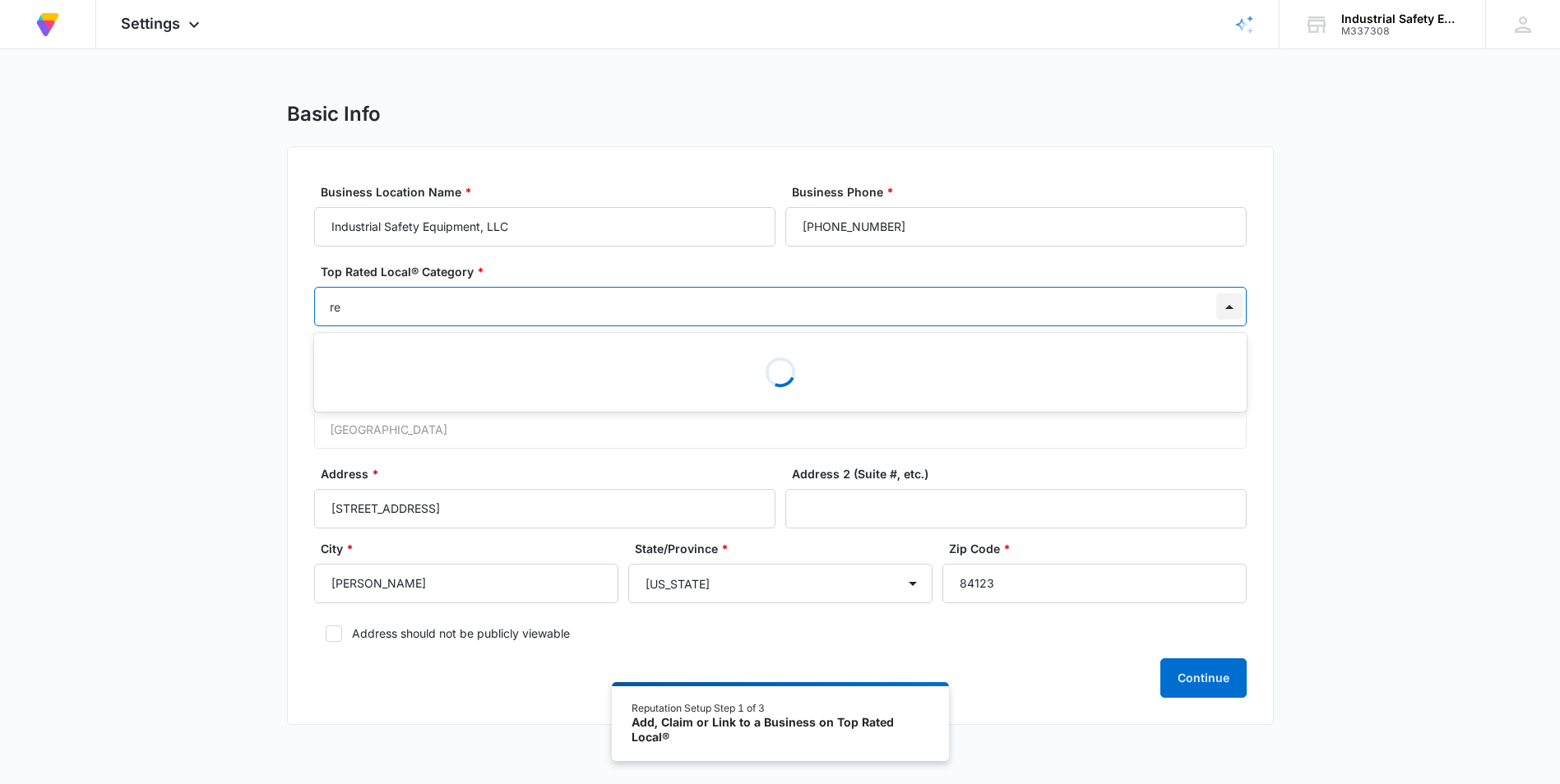
type input "r"
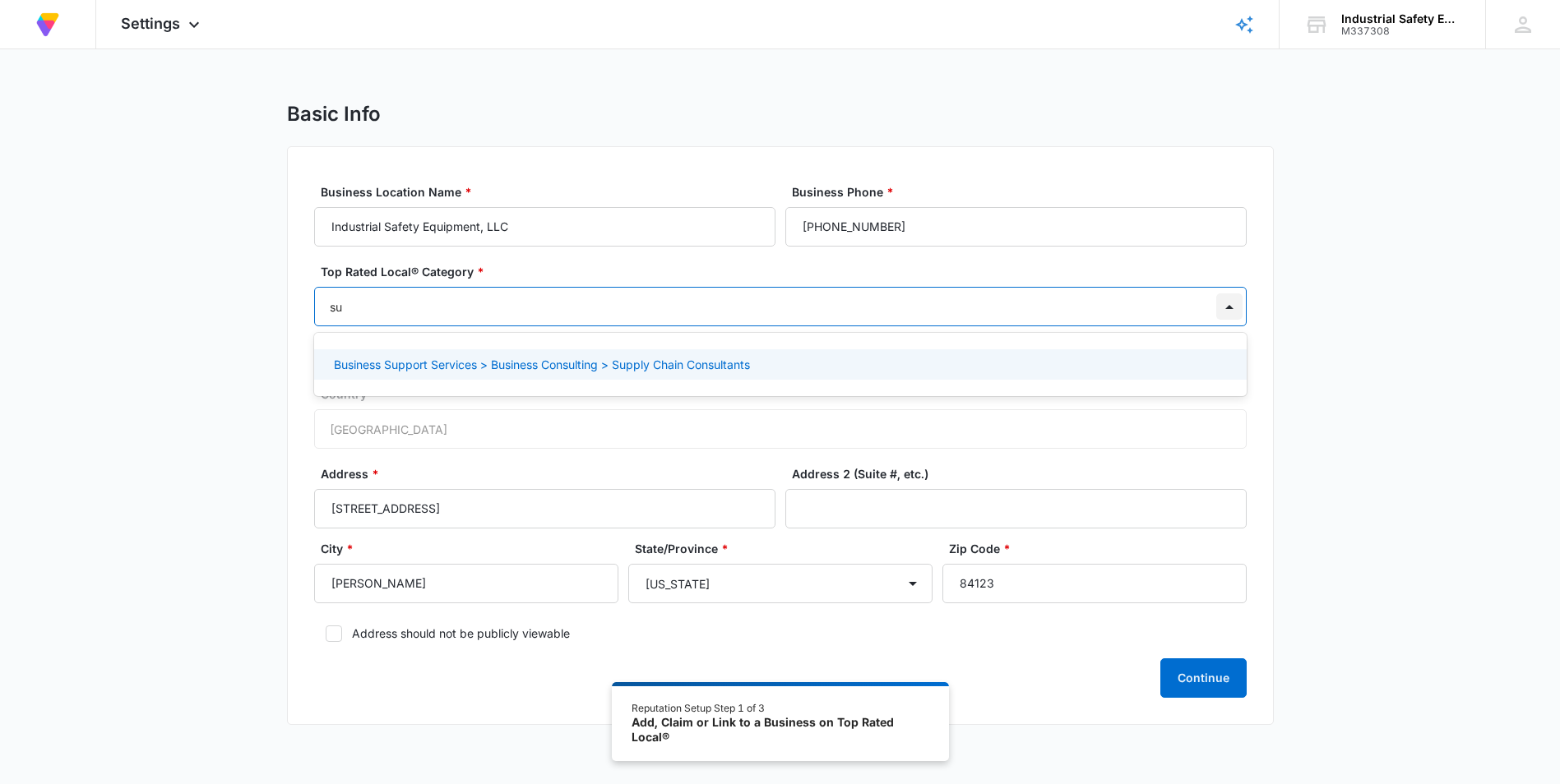
type input "s"
type input "[PERSON_NAME]"
click at [780, 370] on div "Retail" at bounding box center [779, 364] width 890 height 18
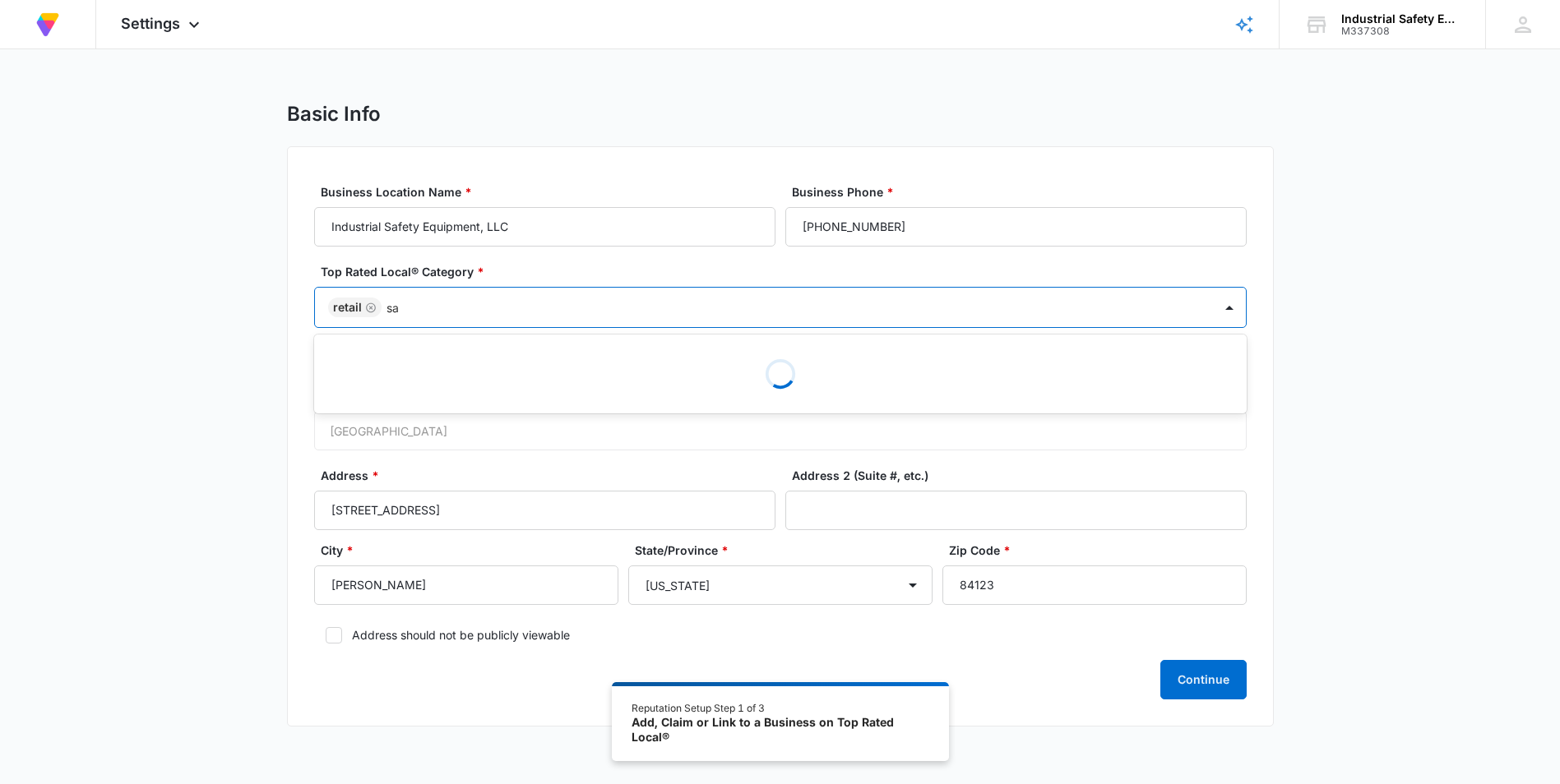
type input "s"
type input "r"
type input "w"
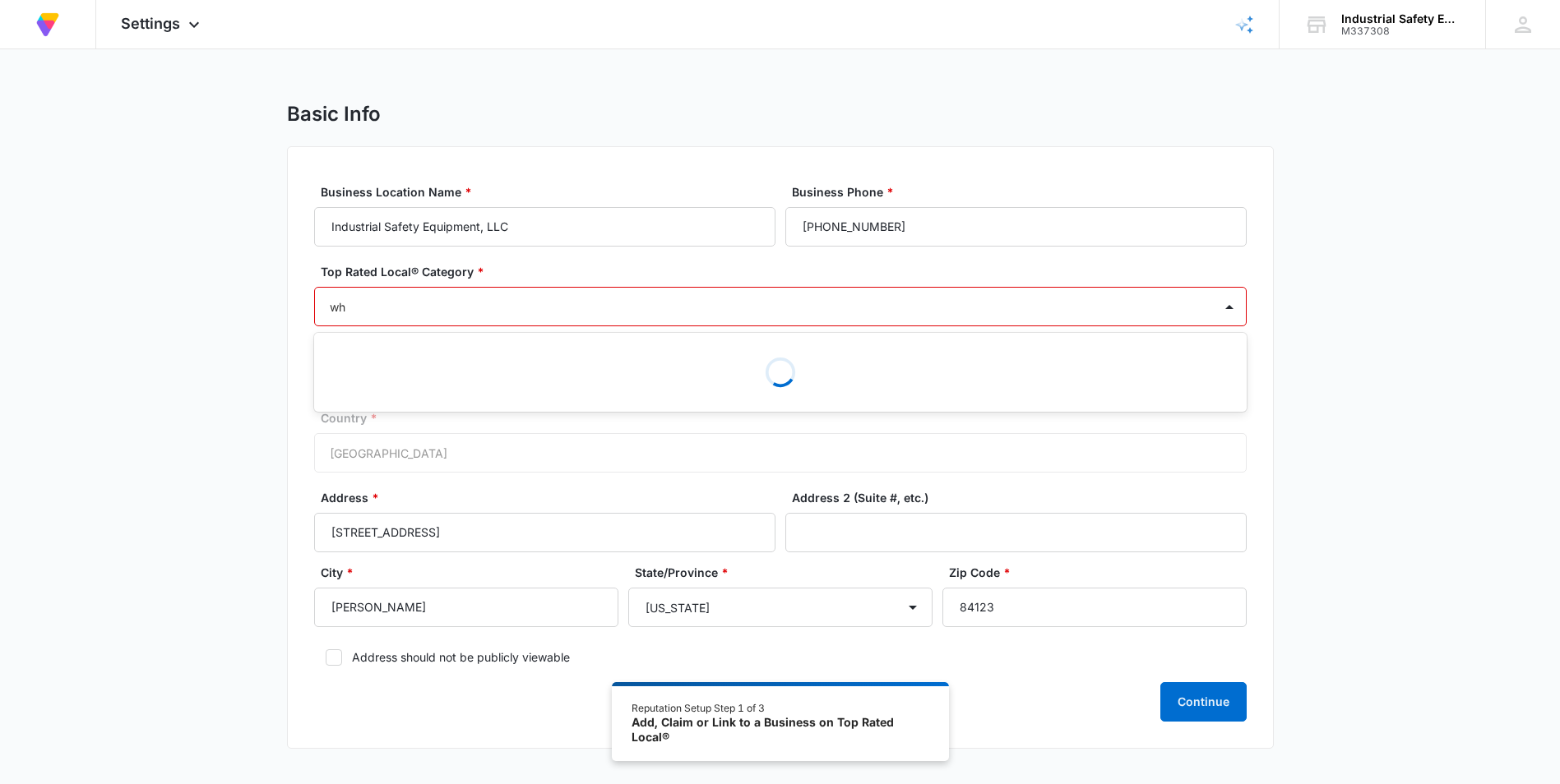
type input "w"
type input "retail"
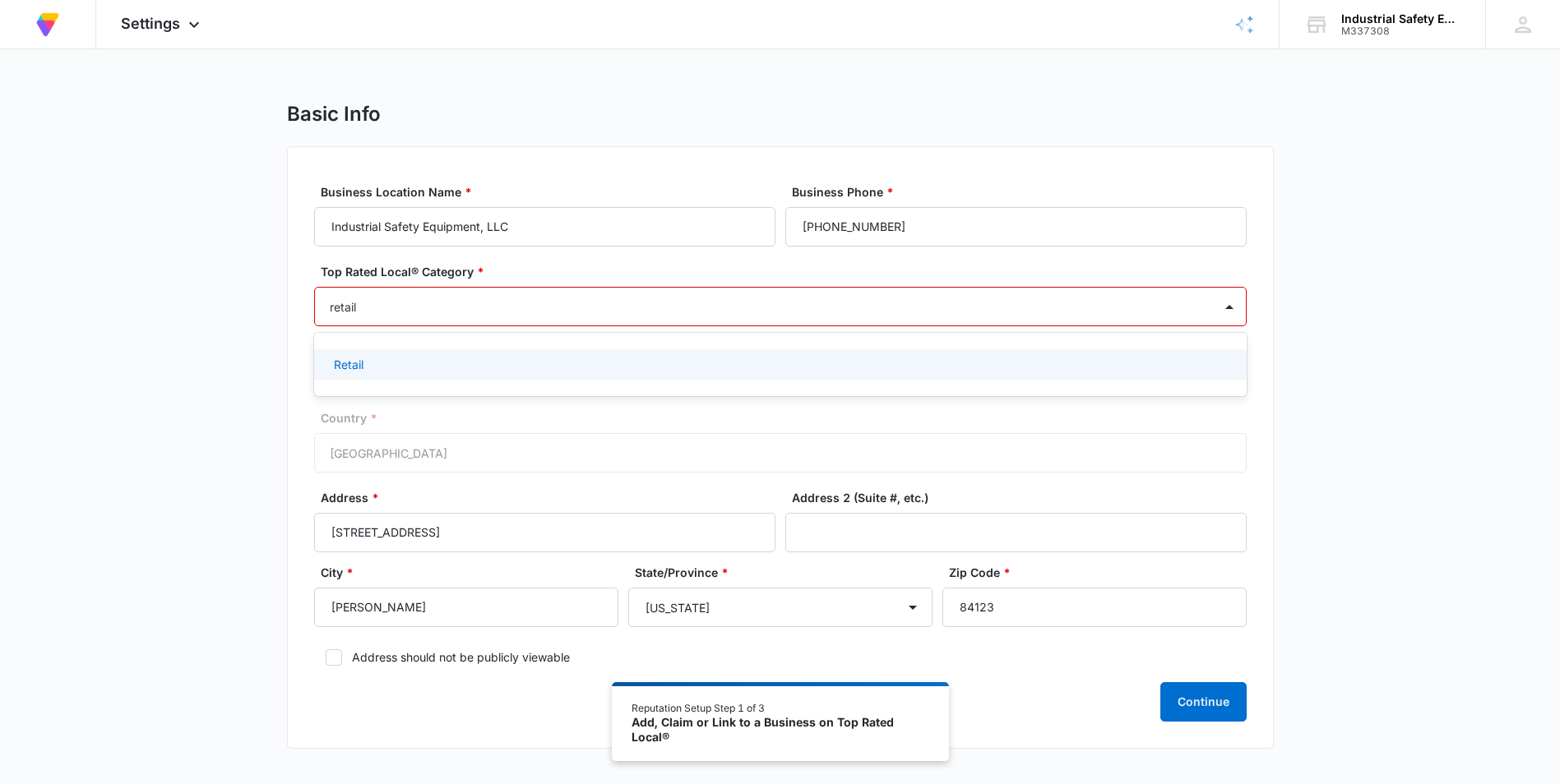
click at [357, 370] on p "Retail" at bounding box center [349, 364] width 30 height 18
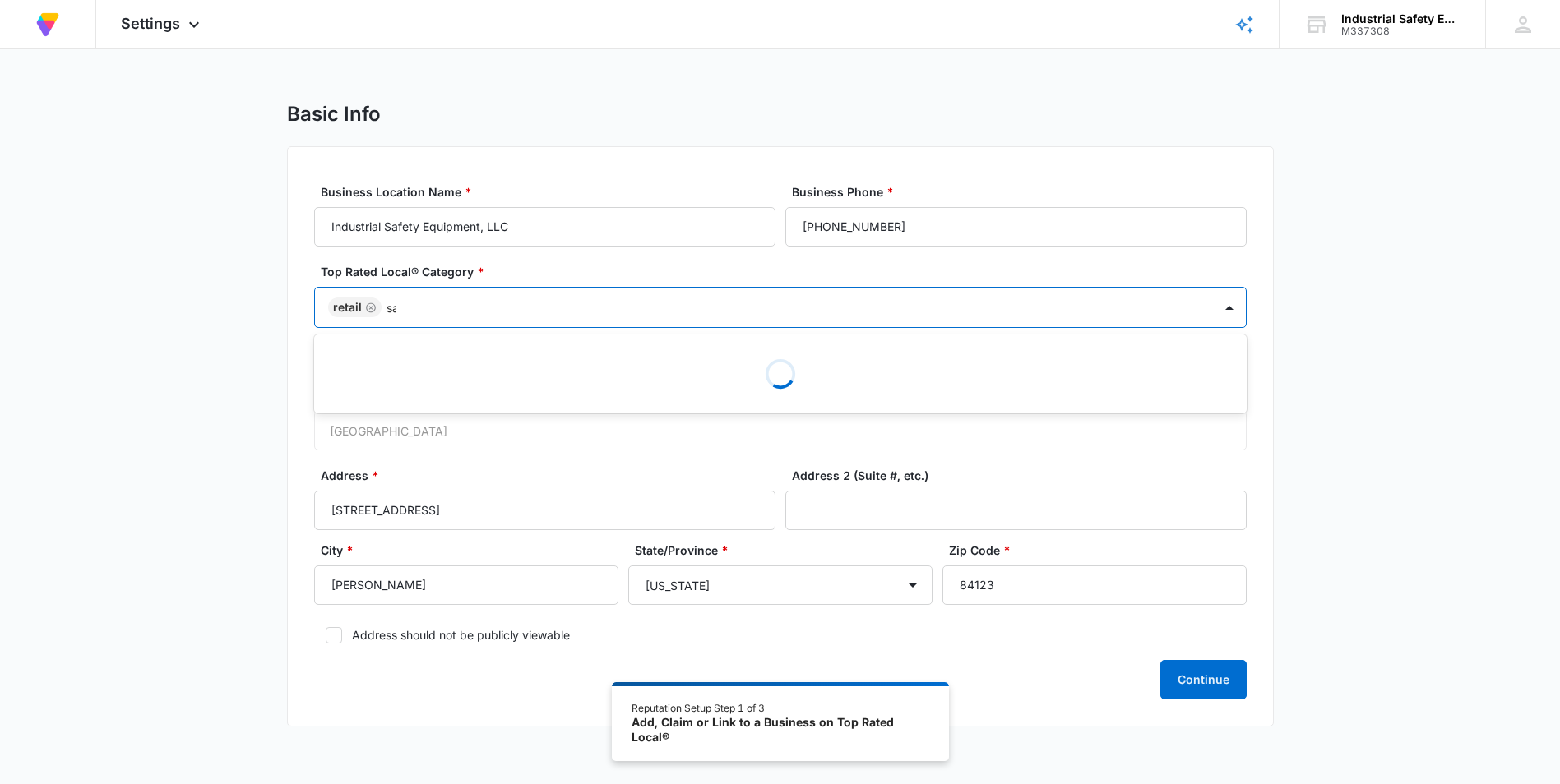
type input "s"
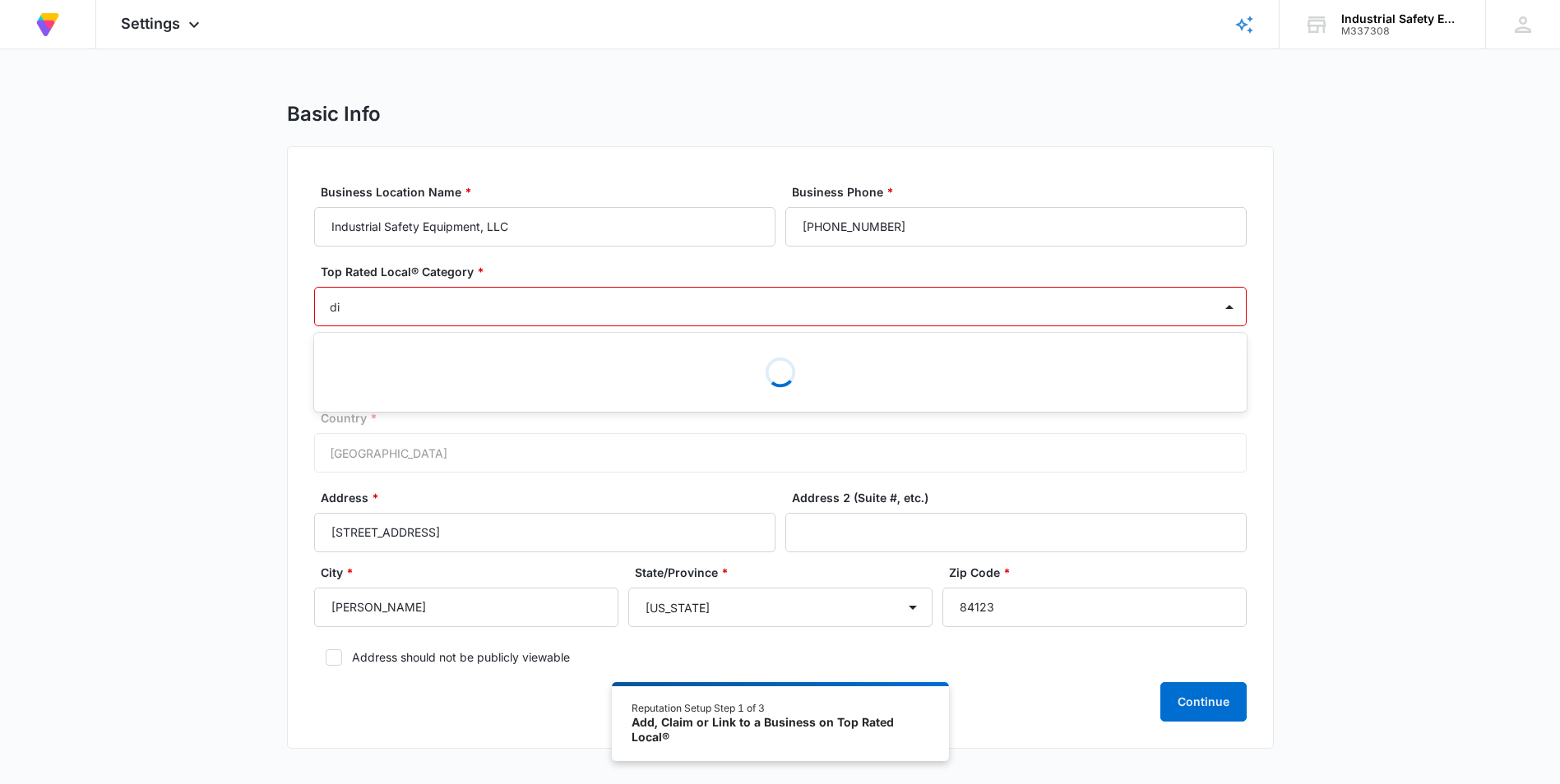
type input "d"
type input "e"
type input "retail"
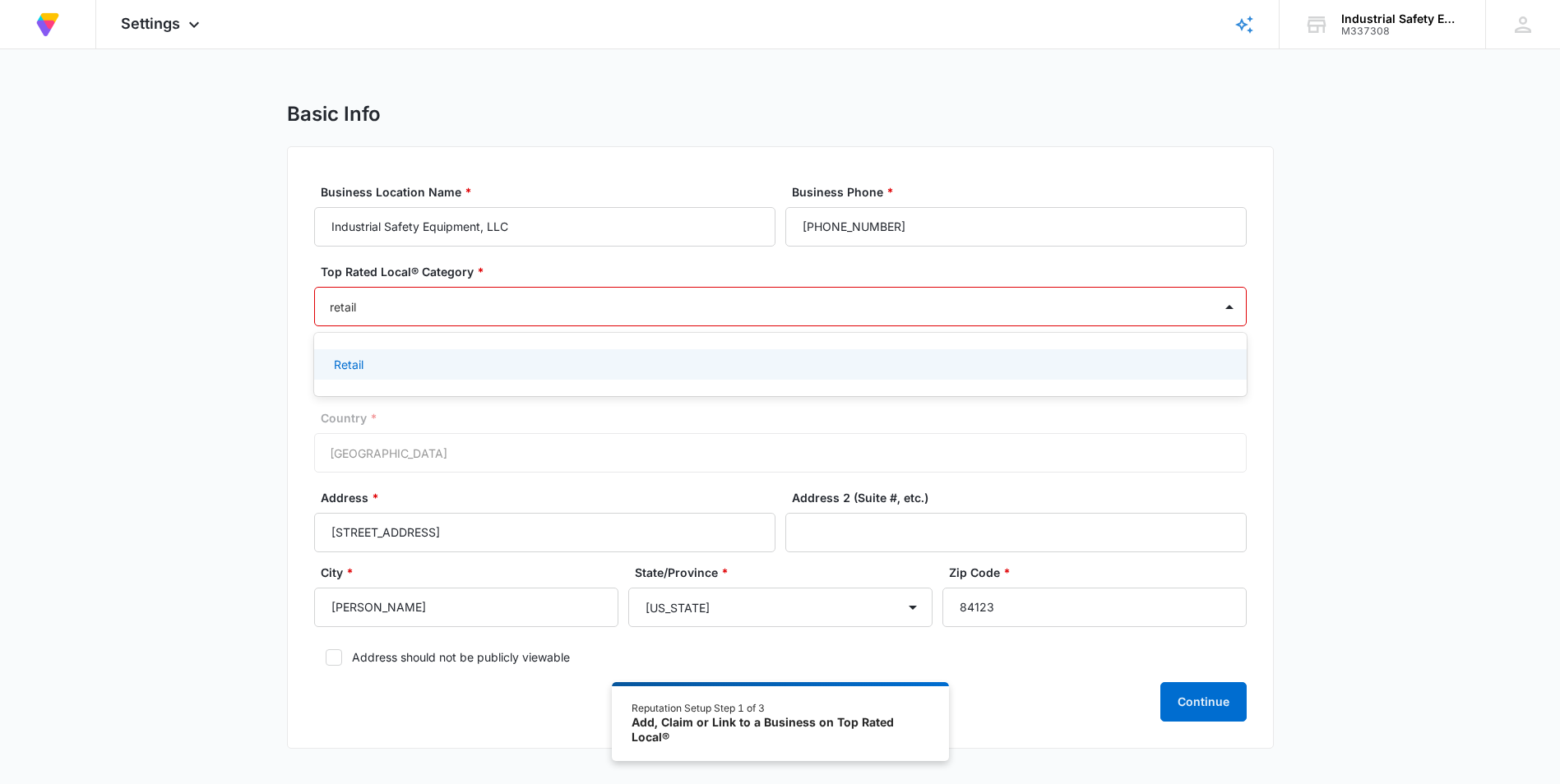
click at [380, 352] on div "Retail" at bounding box center [780, 364] width 932 height 31
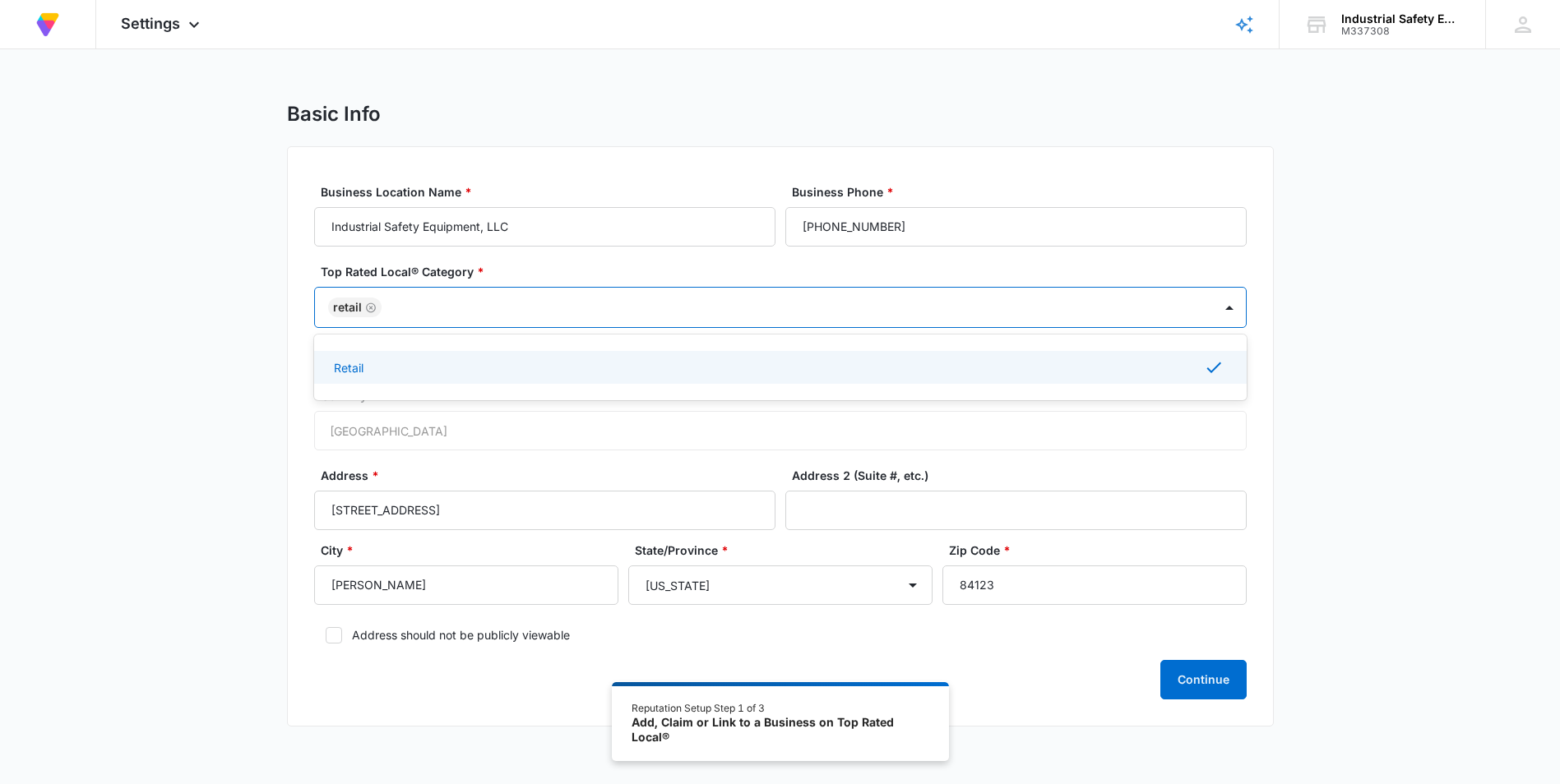
scroll to position [90, 0]
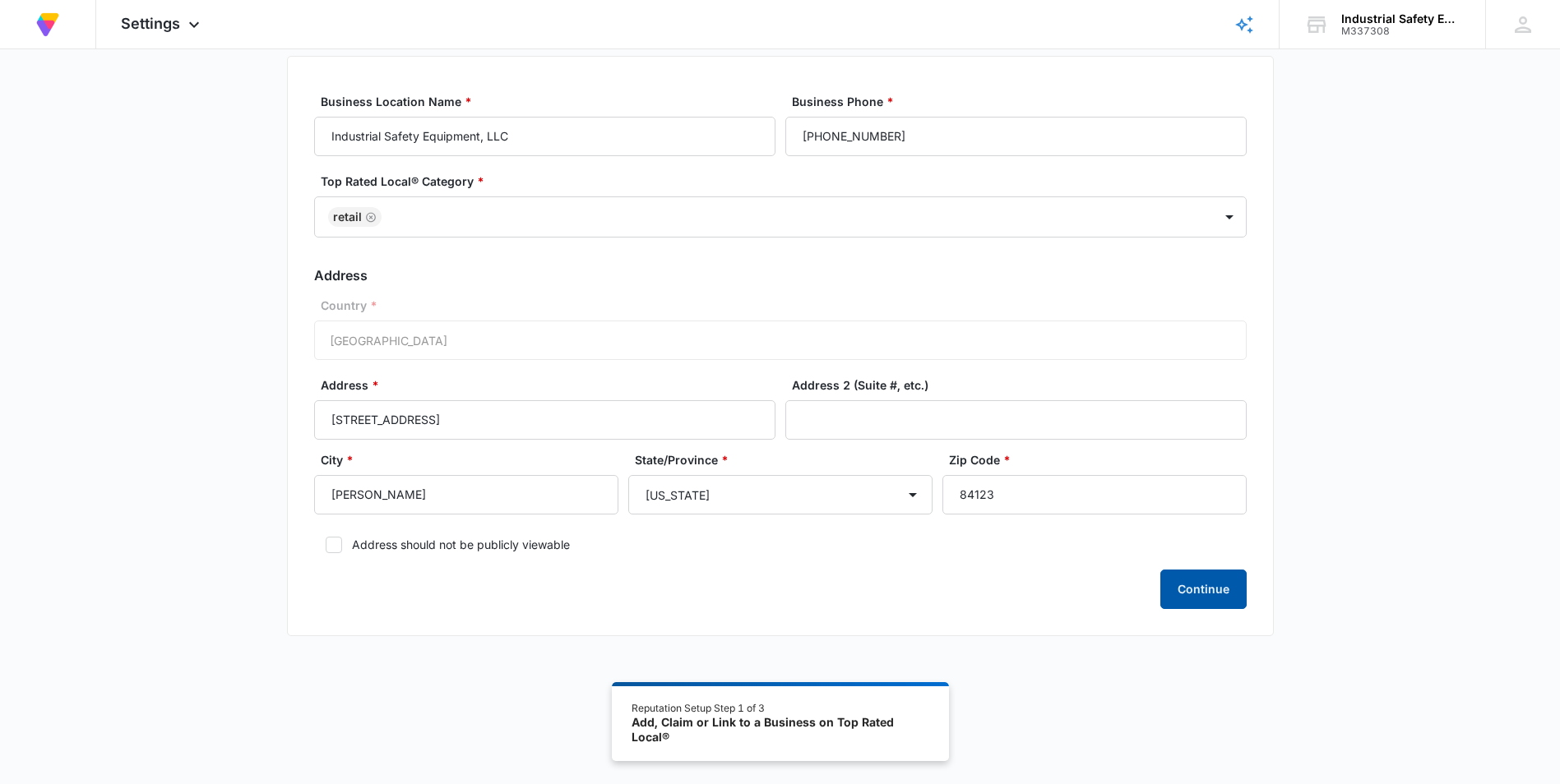
click at [780, 588] on button "Continue" at bounding box center [1203, 589] width 87 height 39
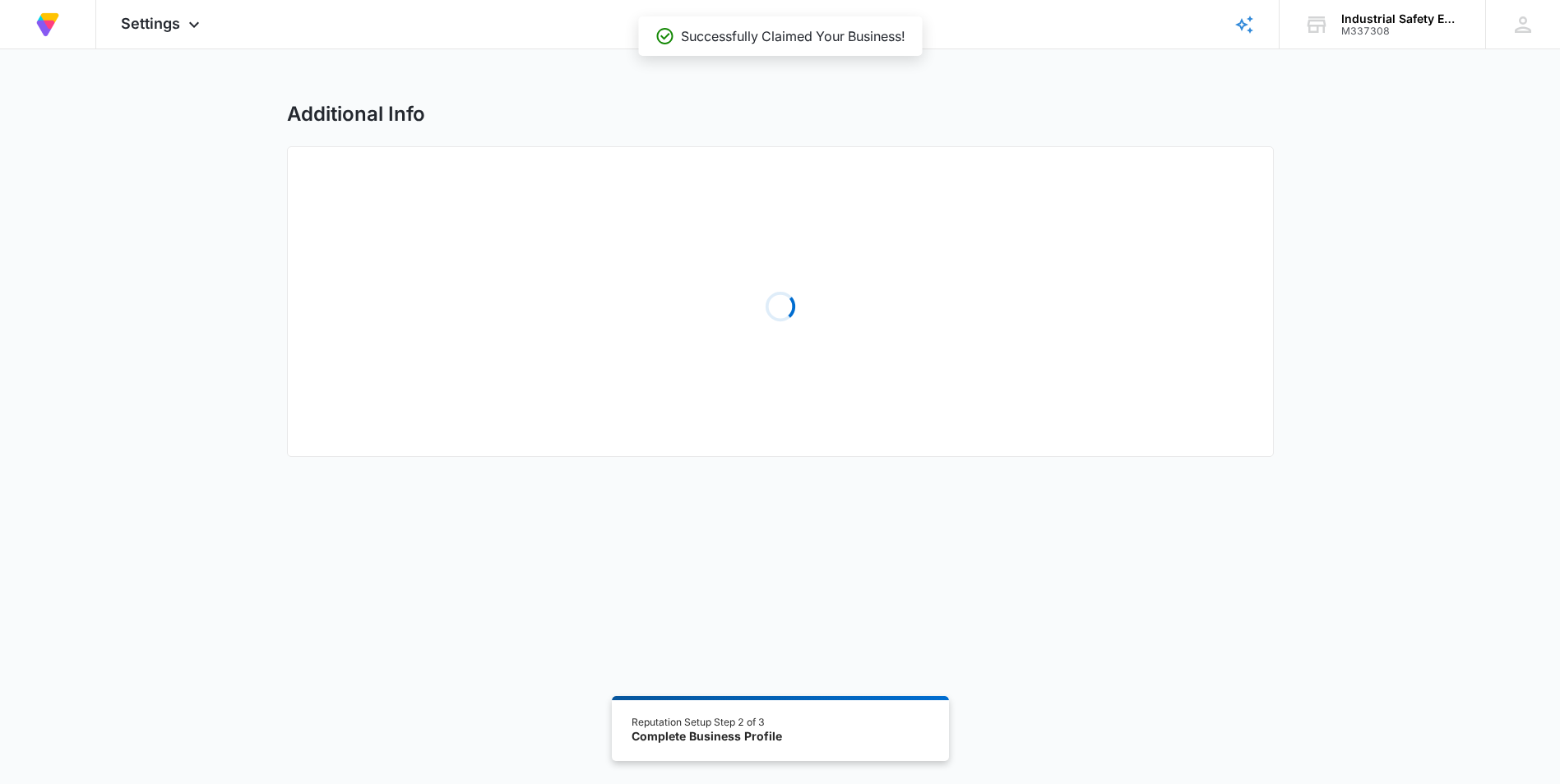
select select "2005"
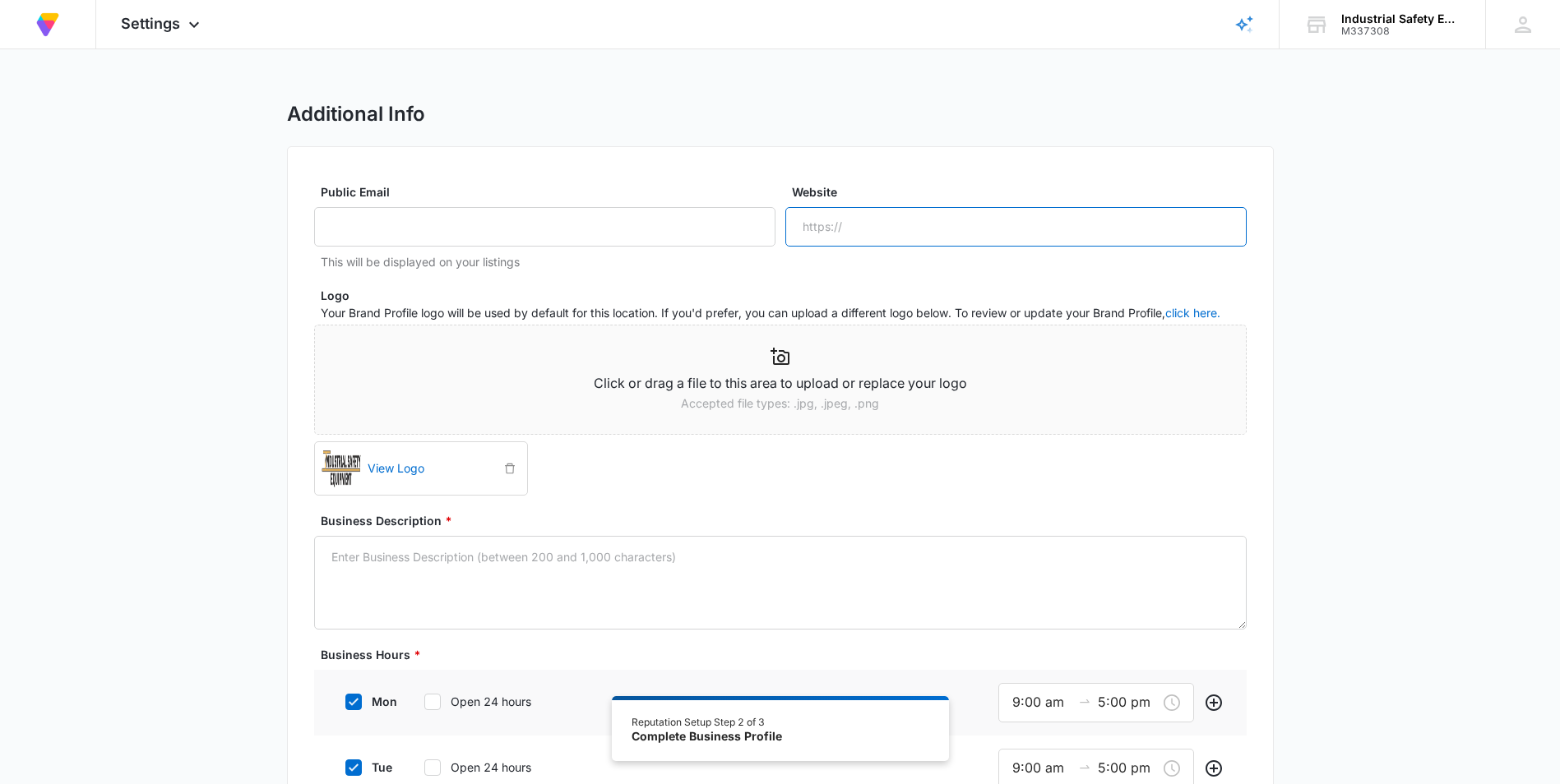
click at [780, 237] on input "Website" at bounding box center [1015, 227] width 462 height 39
type input "[DOMAIN_NAME]"
click at [780, 268] on div "Website [DOMAIN_NAME]" at bounding box center [1015, 227] width 462 height 87
click at [464, 241] on input "Public Email" at bounding box center [545, 227] width 462 height 39
paste input "[EMAIL_ADDRESS][DOMAIN_NAME]"
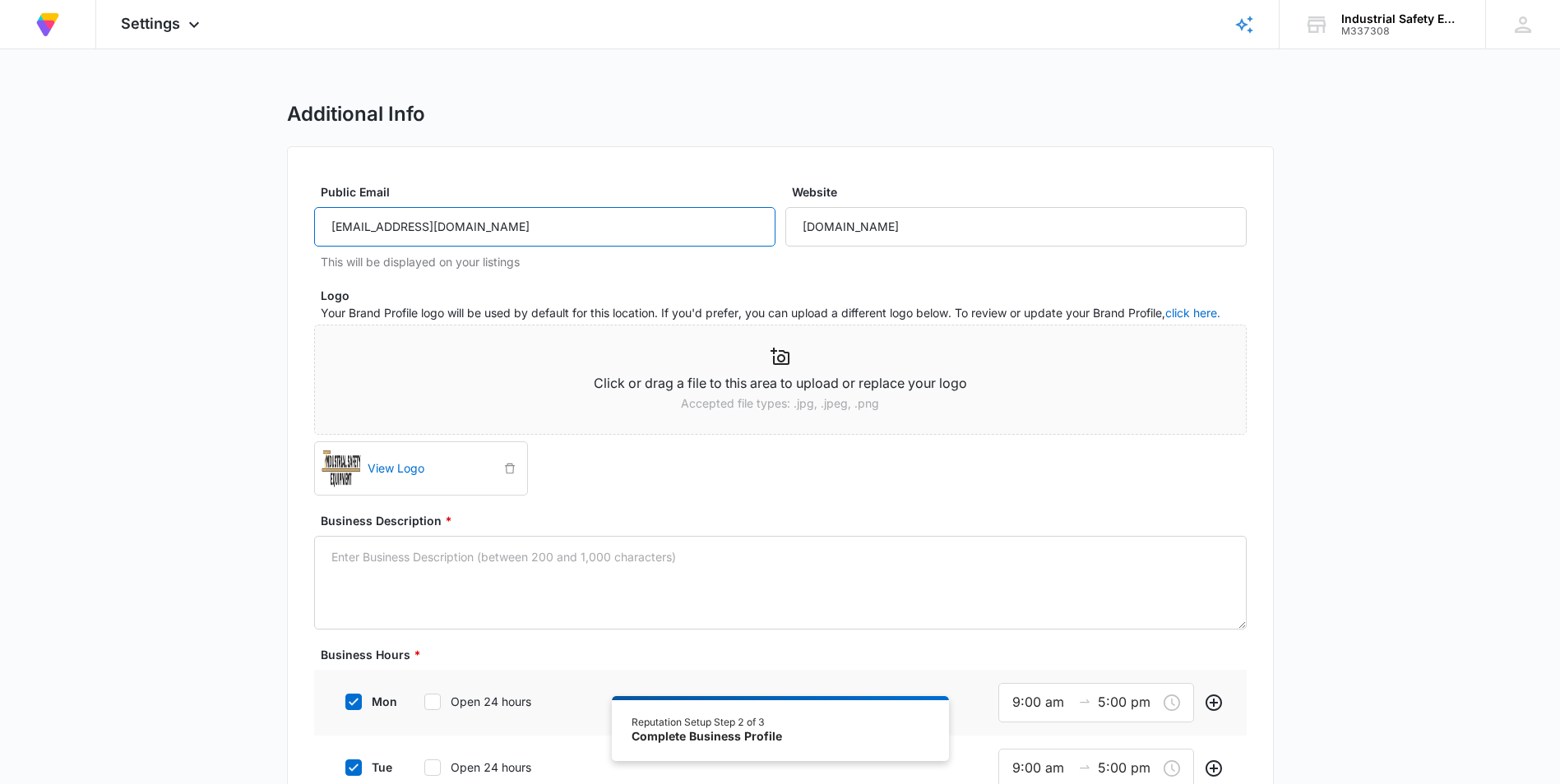
type input "[EMAIL_ADDRESS][DOMAIN_NAME]"
click at [685, 265] on p "This will be displayed on your listings" at bounding box center [548, 262] width 455 height 18
click at [377, 469] on link "View Logo" at bounding box center [430, 468] width 138 height 36
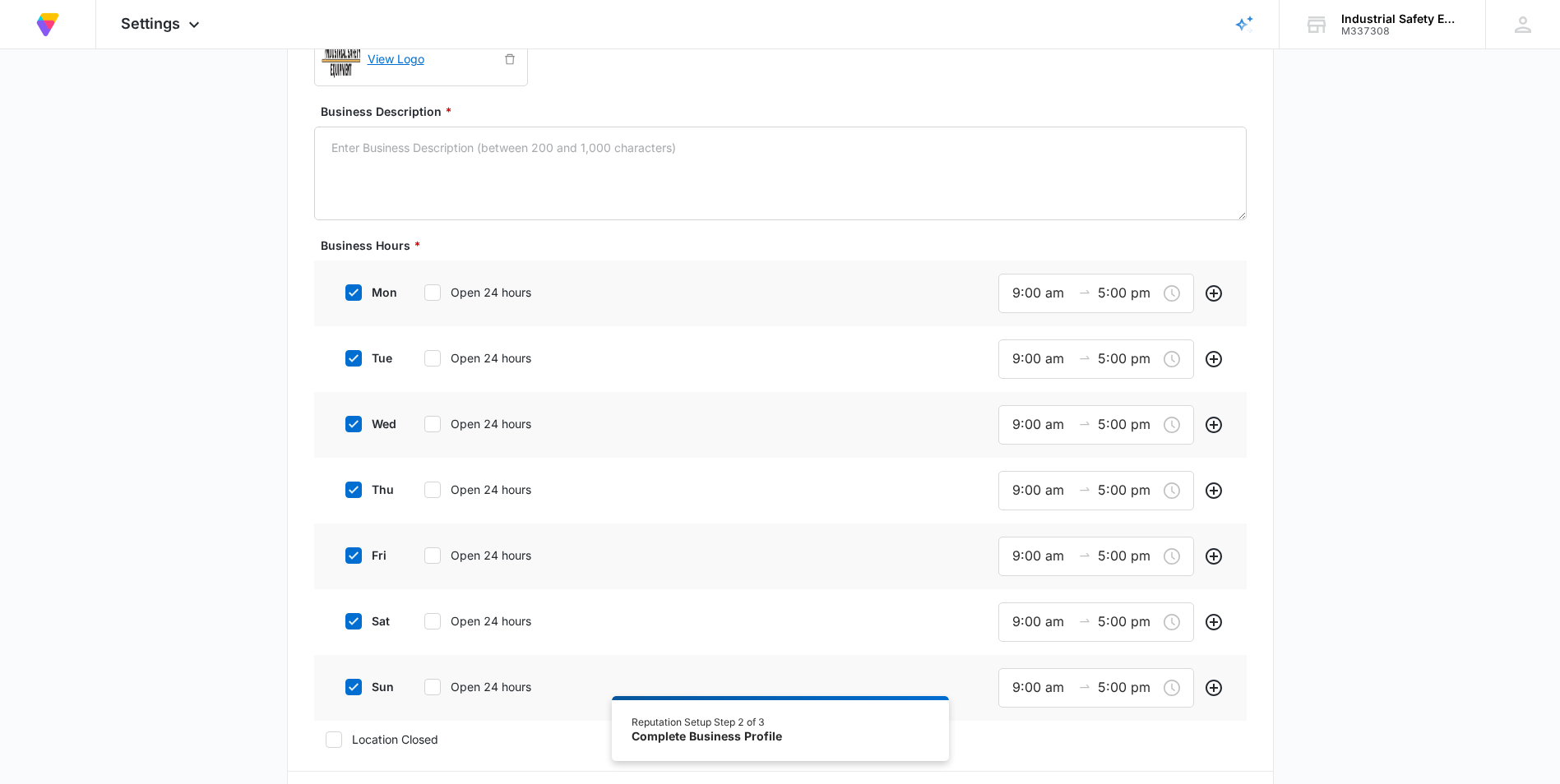
scroll to position [411, 0]
click at [406, 62] on link "View Logo" at bounding box center [430, 57] width 138 height 36
click at [780, 293] on input "9:00 am" at bounding box center [1041, 292] width 59 height 21
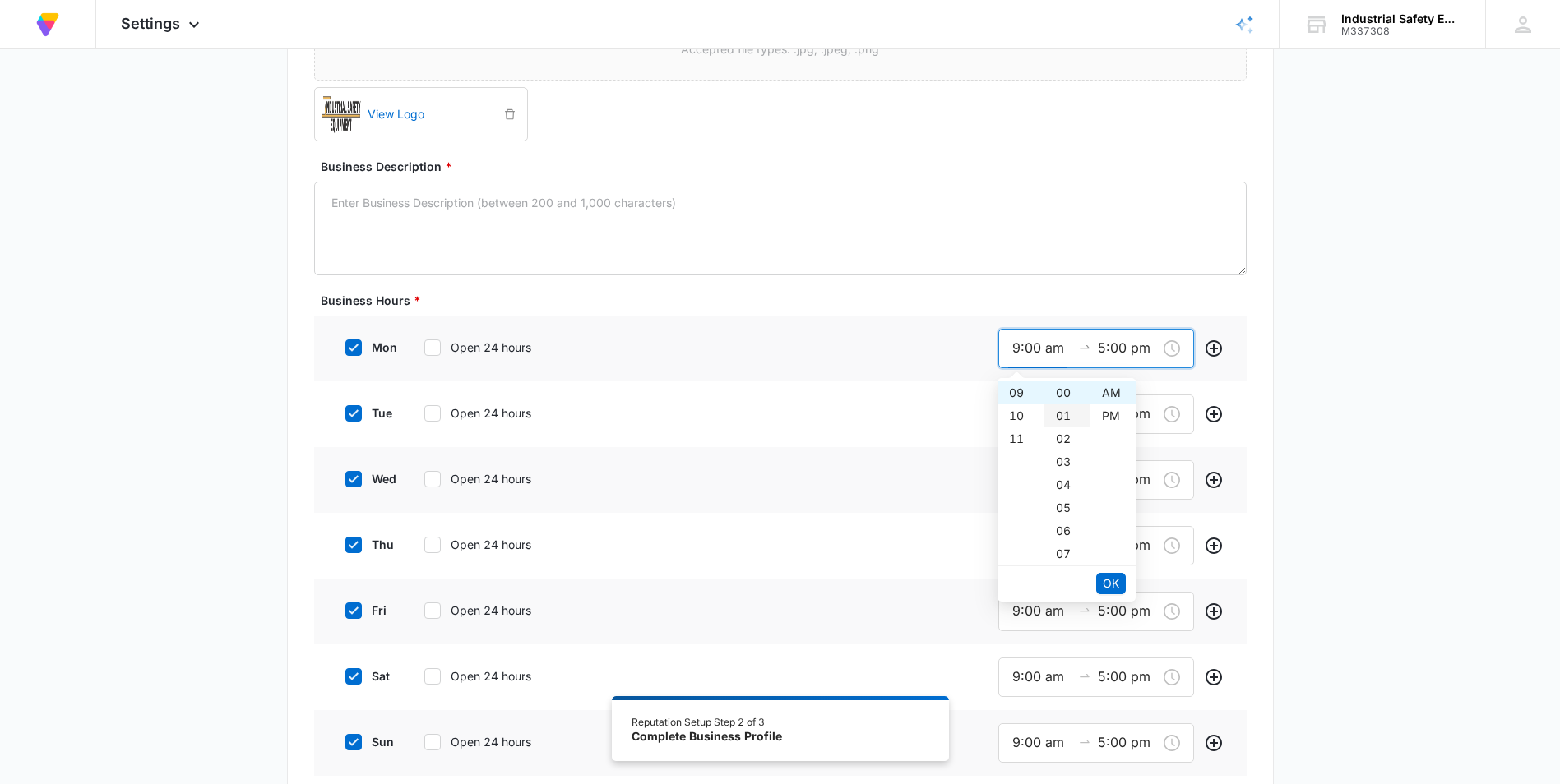
scroll to position [329, 0]
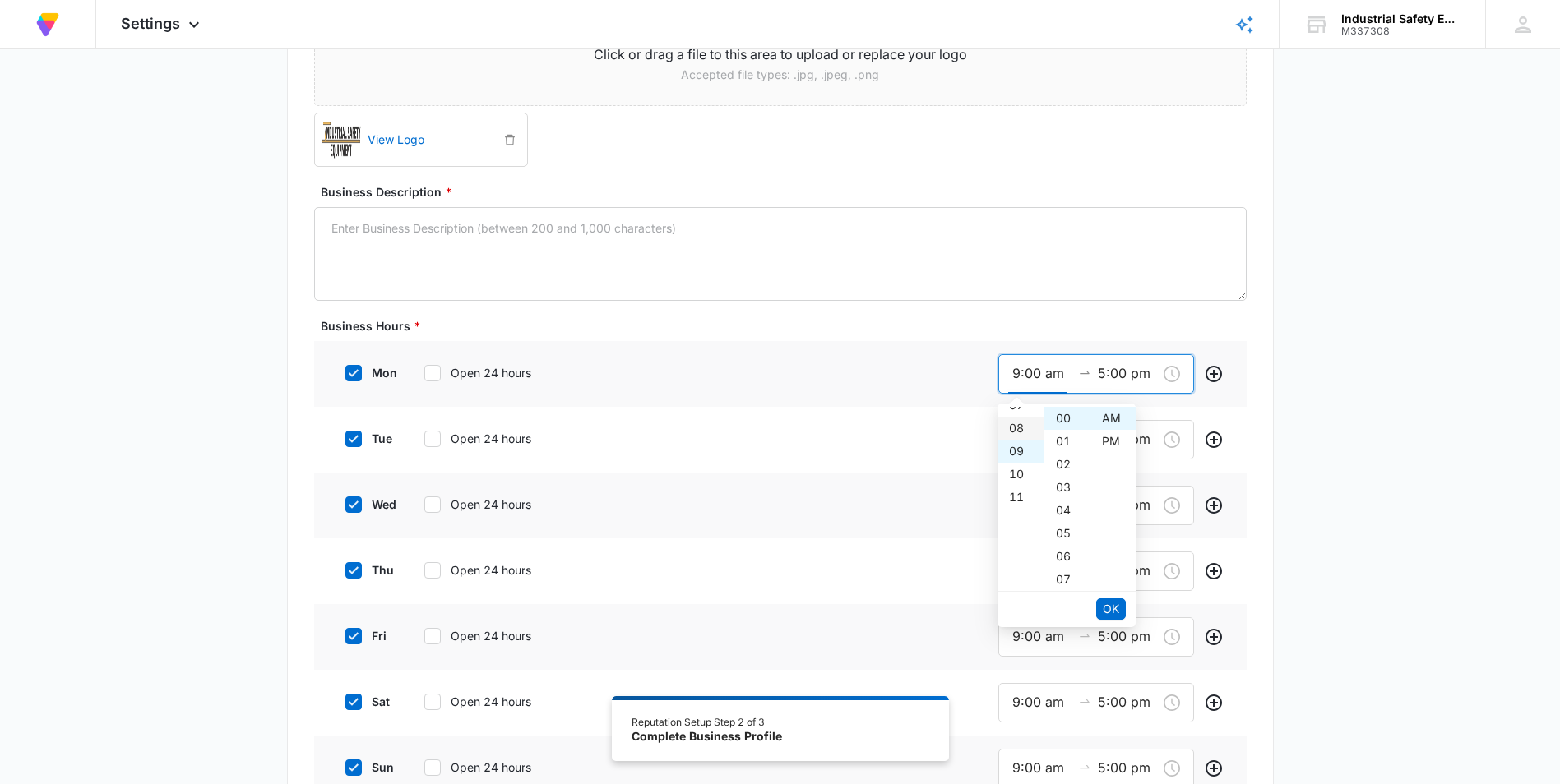
click at [780, 426] on div "08" at bounding box center [1019, 428] width 46 height 23
type input "8:00 am"
click at [780, 606] on span "OK" at bounding box center [1111, 609] width 17 height 18
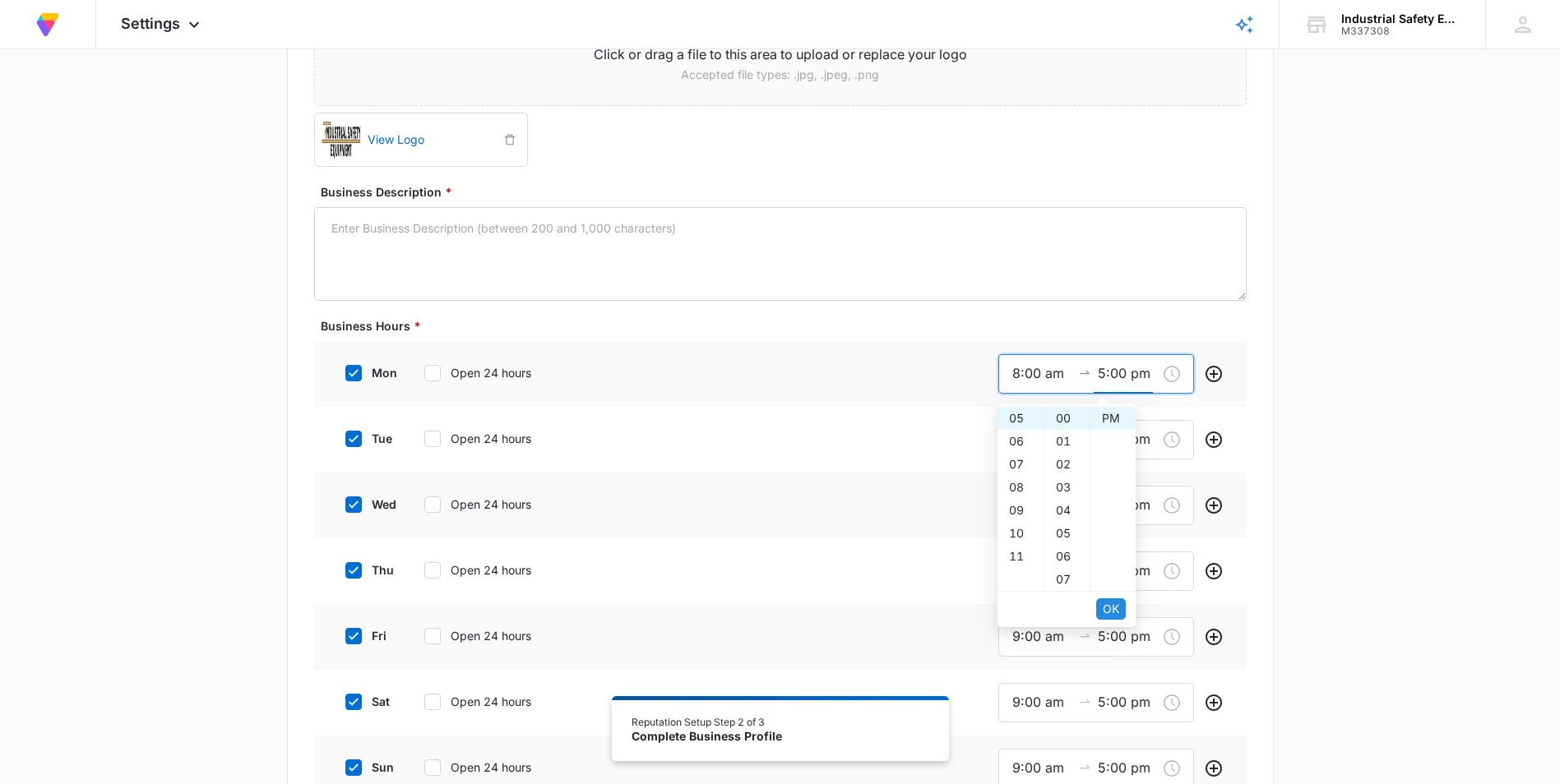
click at [780, 608] on span "OK" at bounding box center [1111, 609] width 17 height 18
click at [780, 442] on input "9:00 am" at bounding box center [1041, 439] width 59 height 21
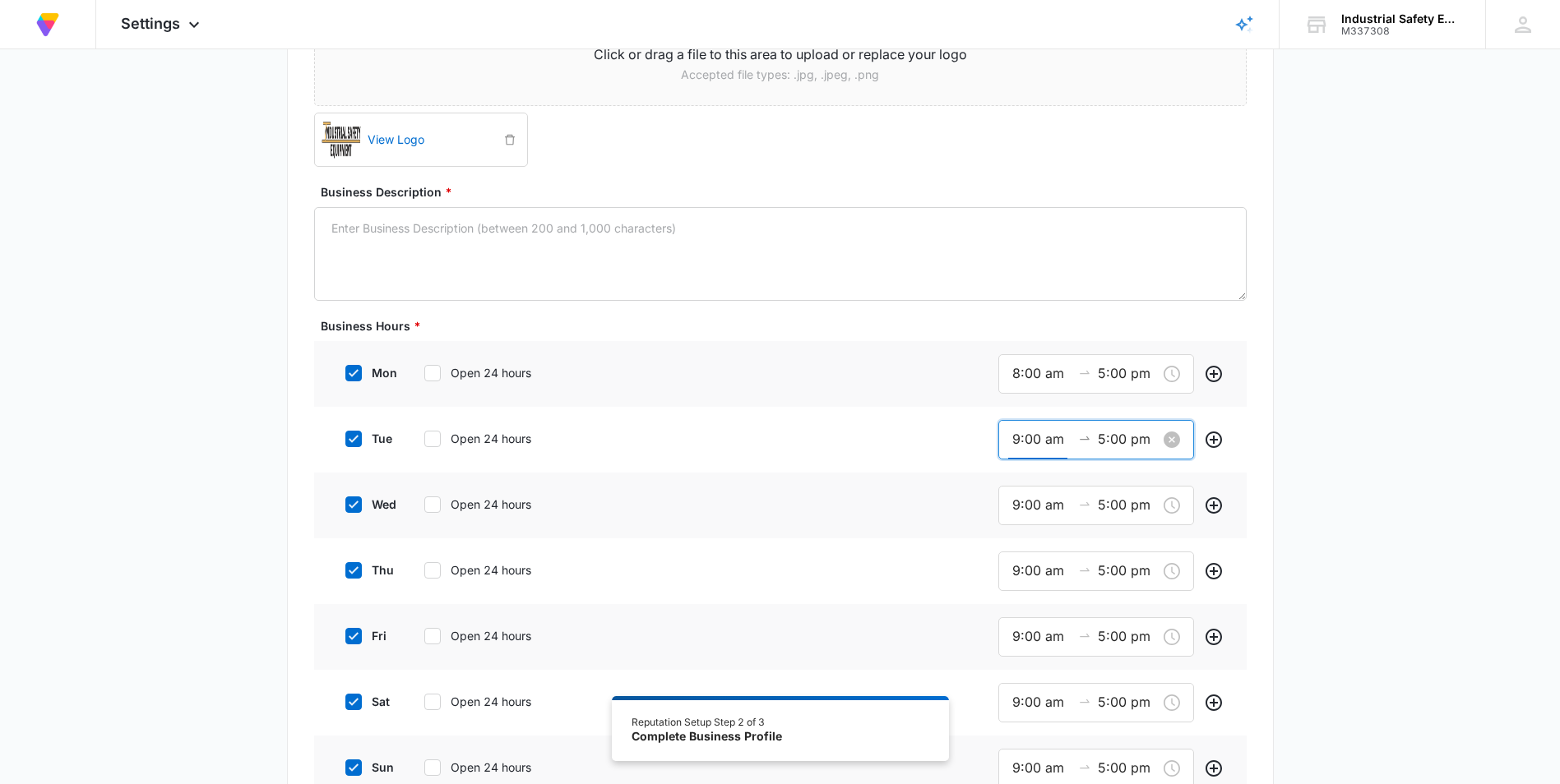
scroll to position [207, 0]
click at [780, 492] on div "08" at bounding box center [1019, 494] width 46 height 23
type input "8:00 am"
click at [780, 488] on div "08" at bounding box center [1019, 484] width 46 height 23
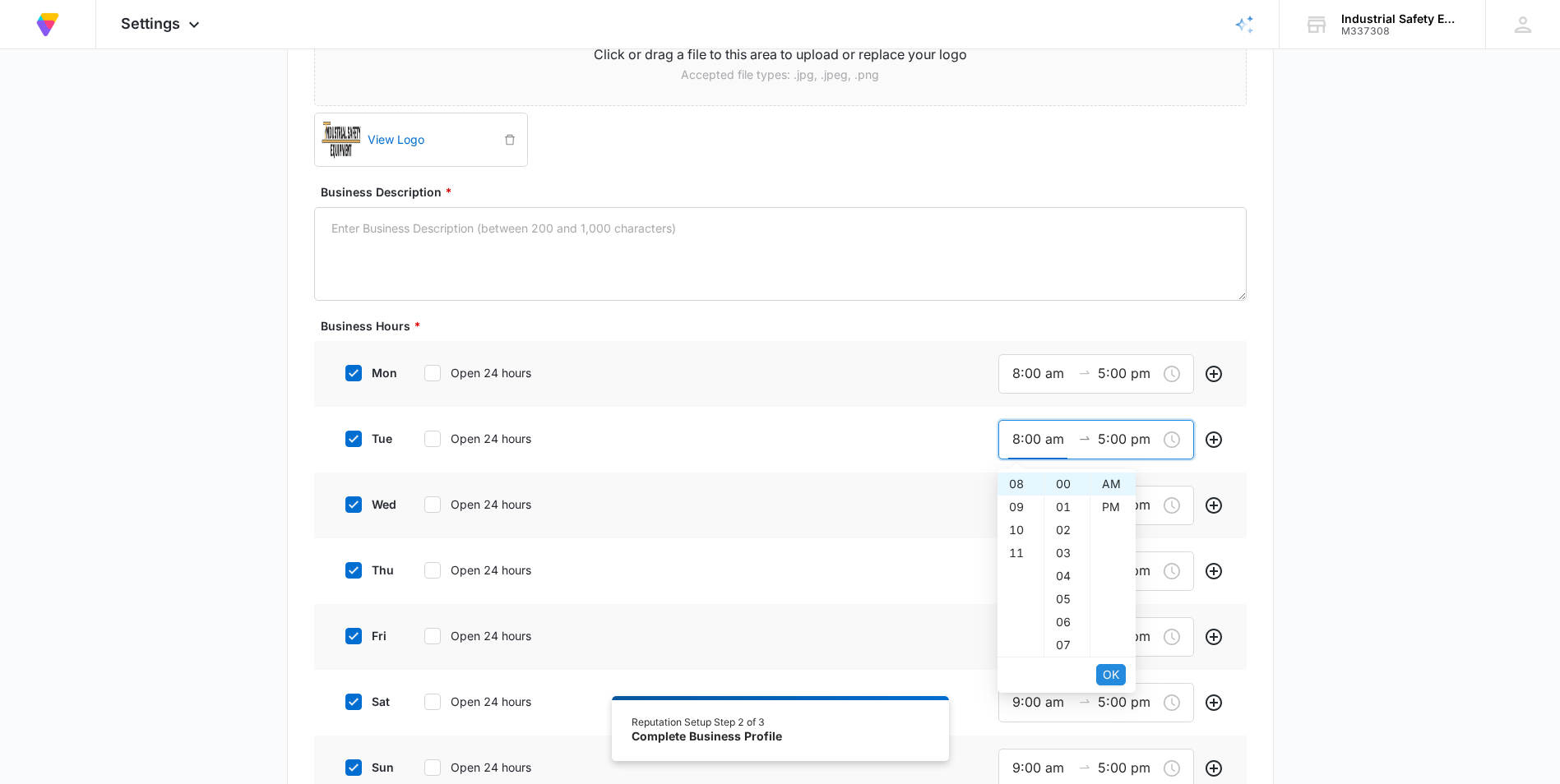
click at [780, 675] on span "OK" at bounding box center [1111, 674] width 17 height 18
click at [780, 674] on span "OK" at bounding box center [1111, 674] width 17 height 18
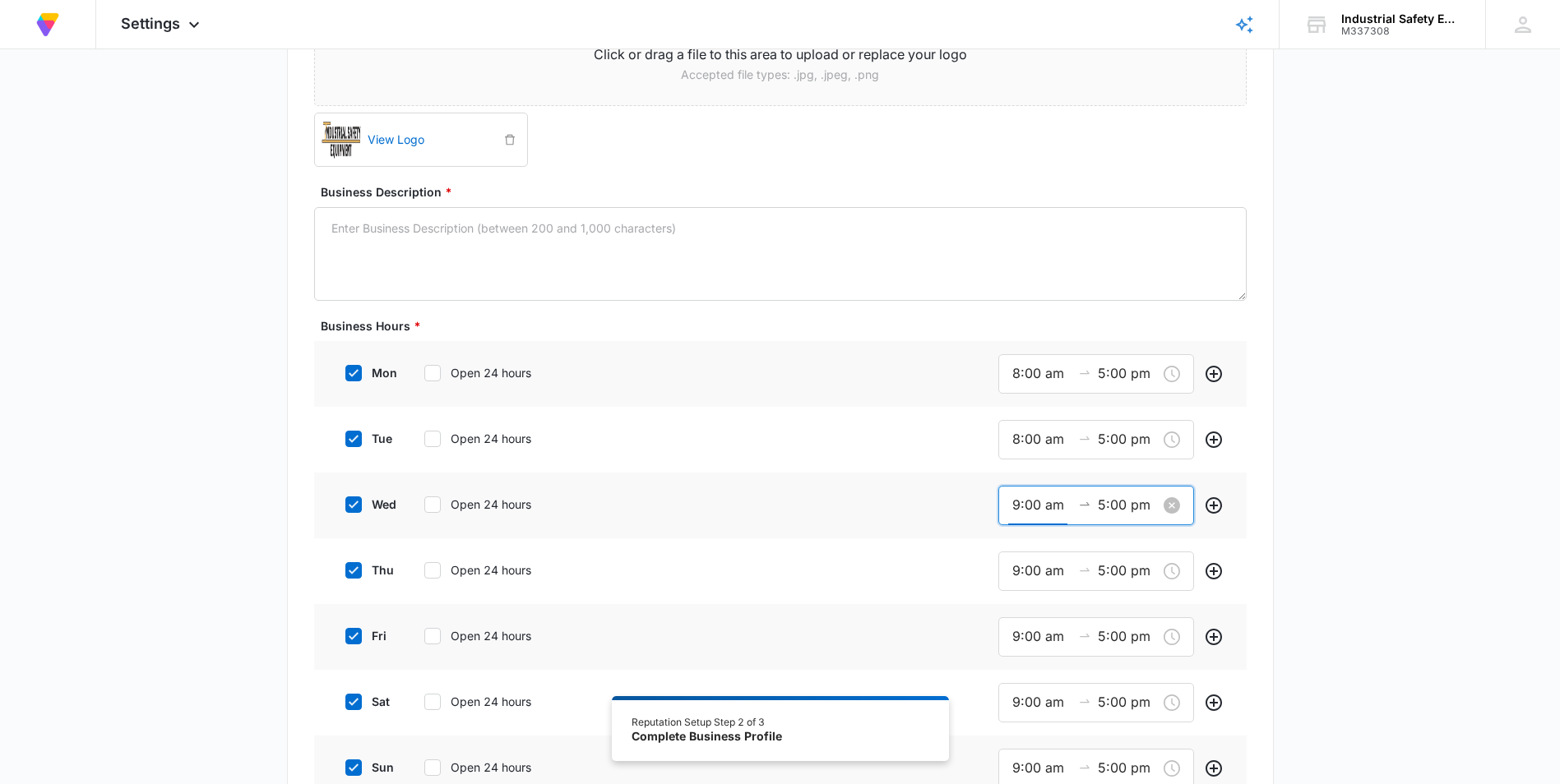
click at [780, 509] on input "9:00 am" at bounding box center [1041, 505] width 59 height 21
click at [780, 560] on div "08" at bounding box center [1019, 559] width 46 height 23
type input "8:00 am"
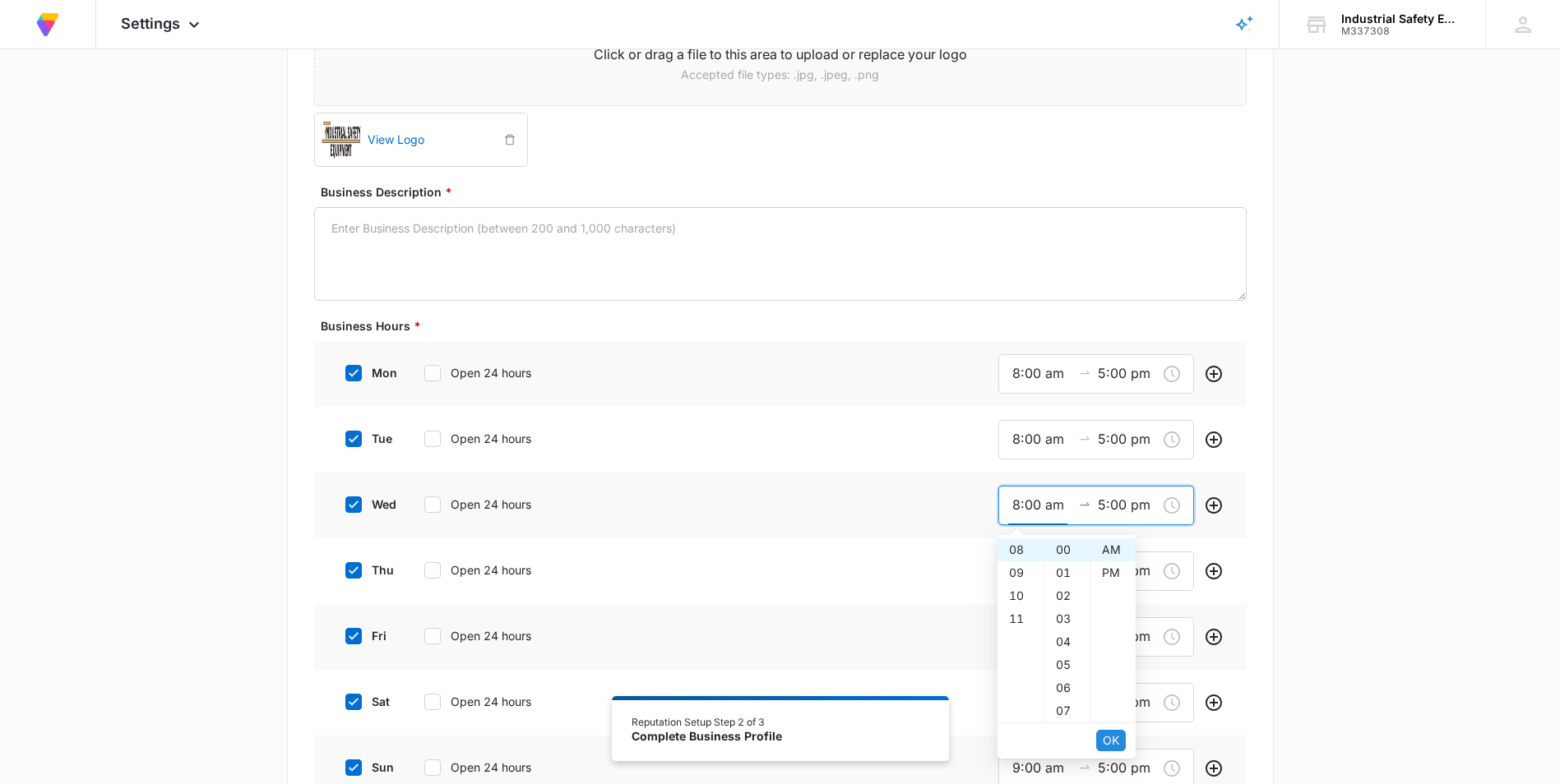
click at [780, 739] on button "OK" at bounding box center [1111, 740] width 30 height 21
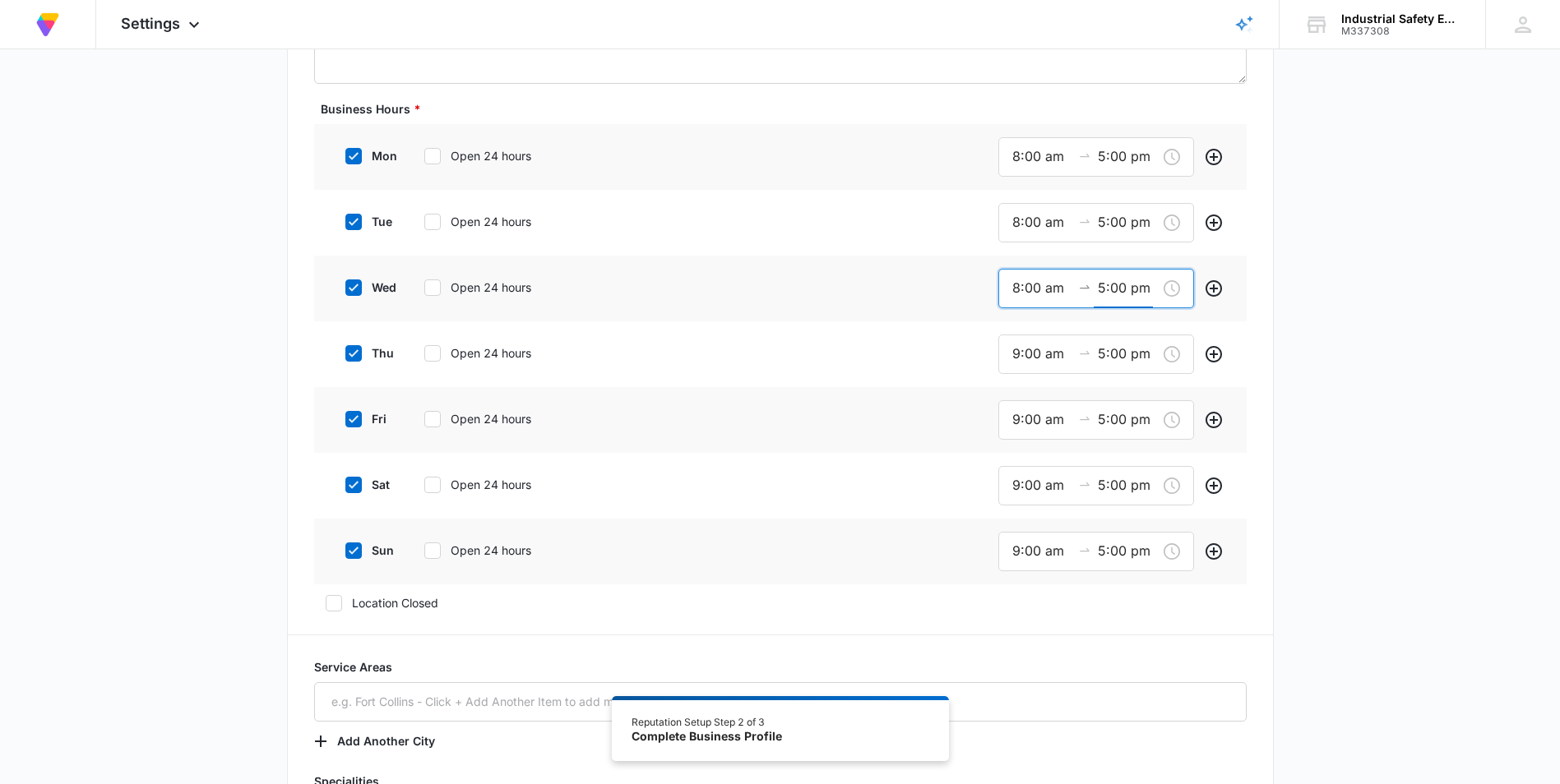
scroll to position [575, 0]
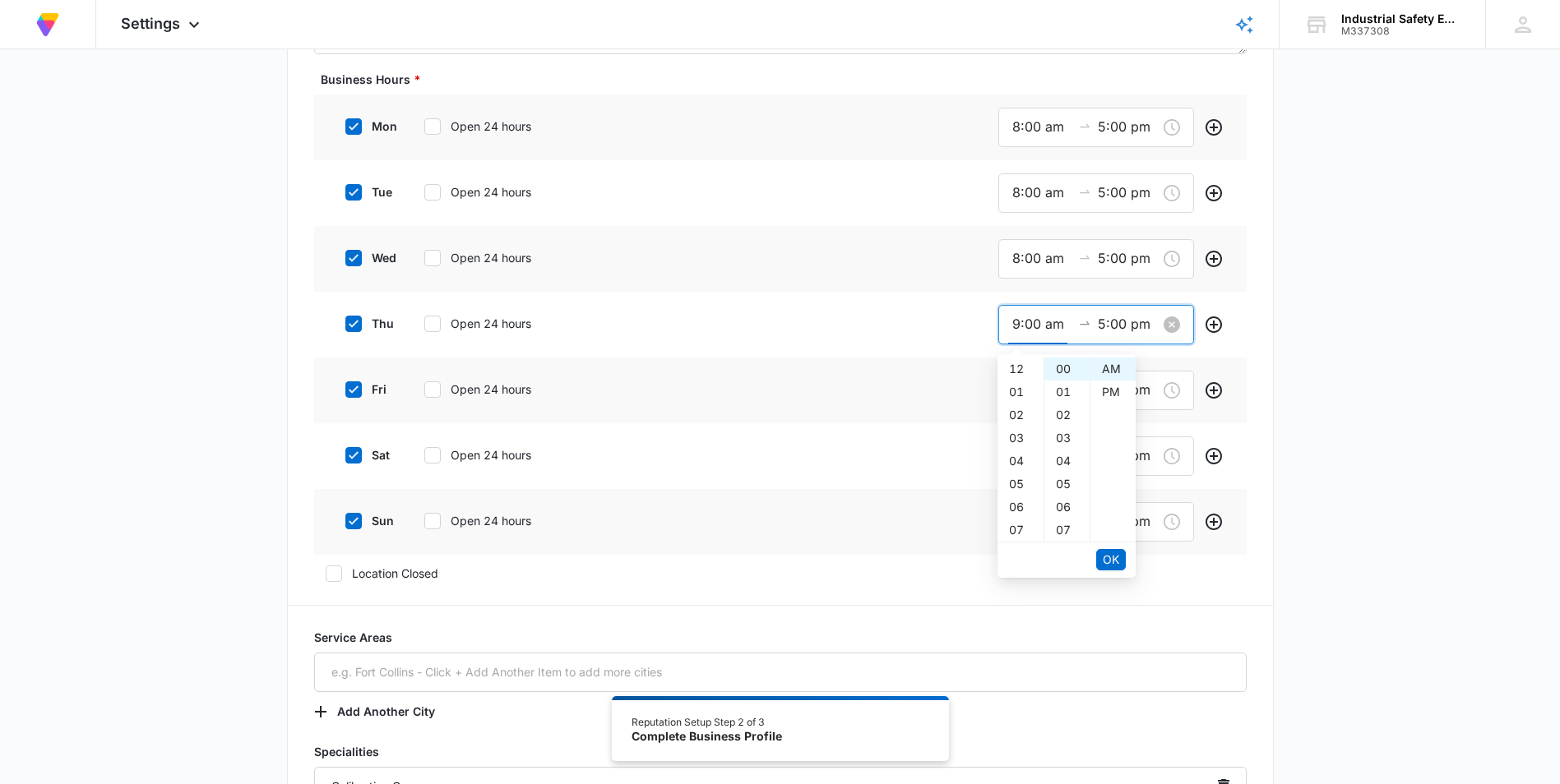
click at [780, 325] on input "9:00 am" at bounding box center [1041, 324] width 59 height 21
click at [780, 378] on div "08" at bounding box center [1019, 378] width 46 height 23
type input "8:00 am"
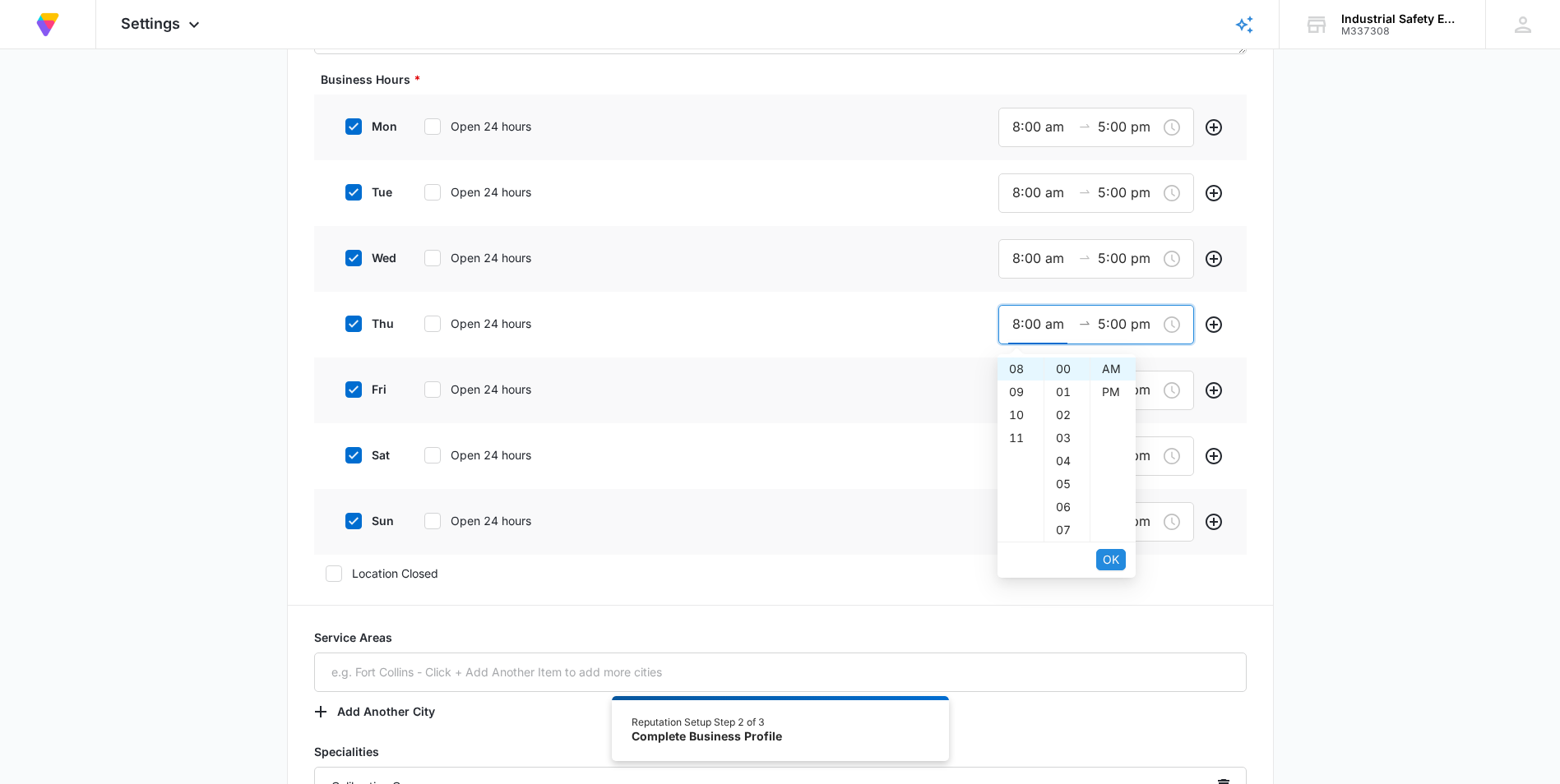
click at [780, 559] on span "OK" at bounding box center [1111, 559] width 17 height 18
click at [780, 392] on input "9:00 am" at bounding box center [1041, 390] width 59 height 21
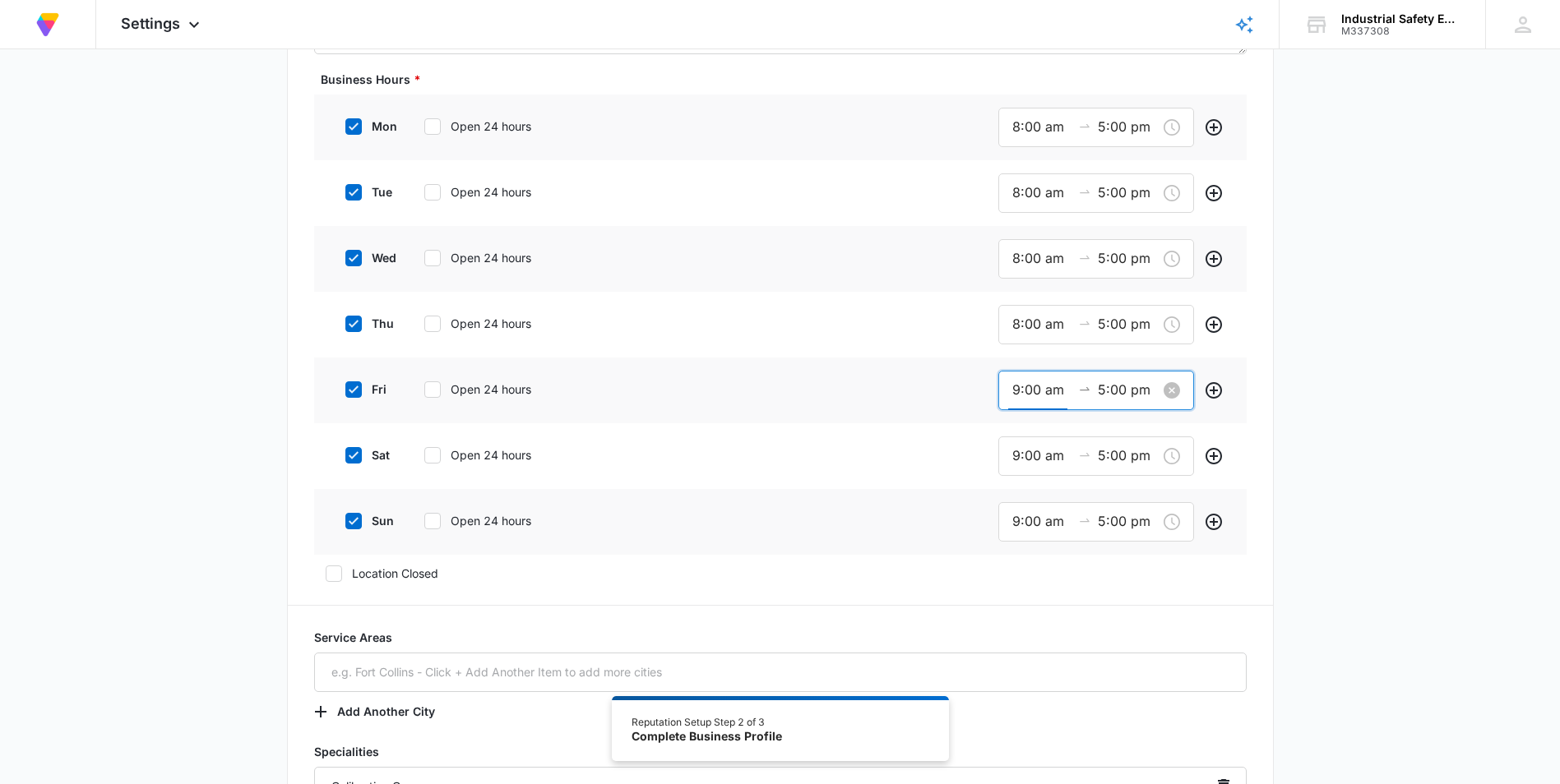
scroll to position [207, 0]
click at [780, 443] on div "08" at bounding box center [1019, 445] width 46 height 23
type input "8:00 am"
click at [780, 622] on span "OK" at bounding box center [1111, 625] width 17 height 18
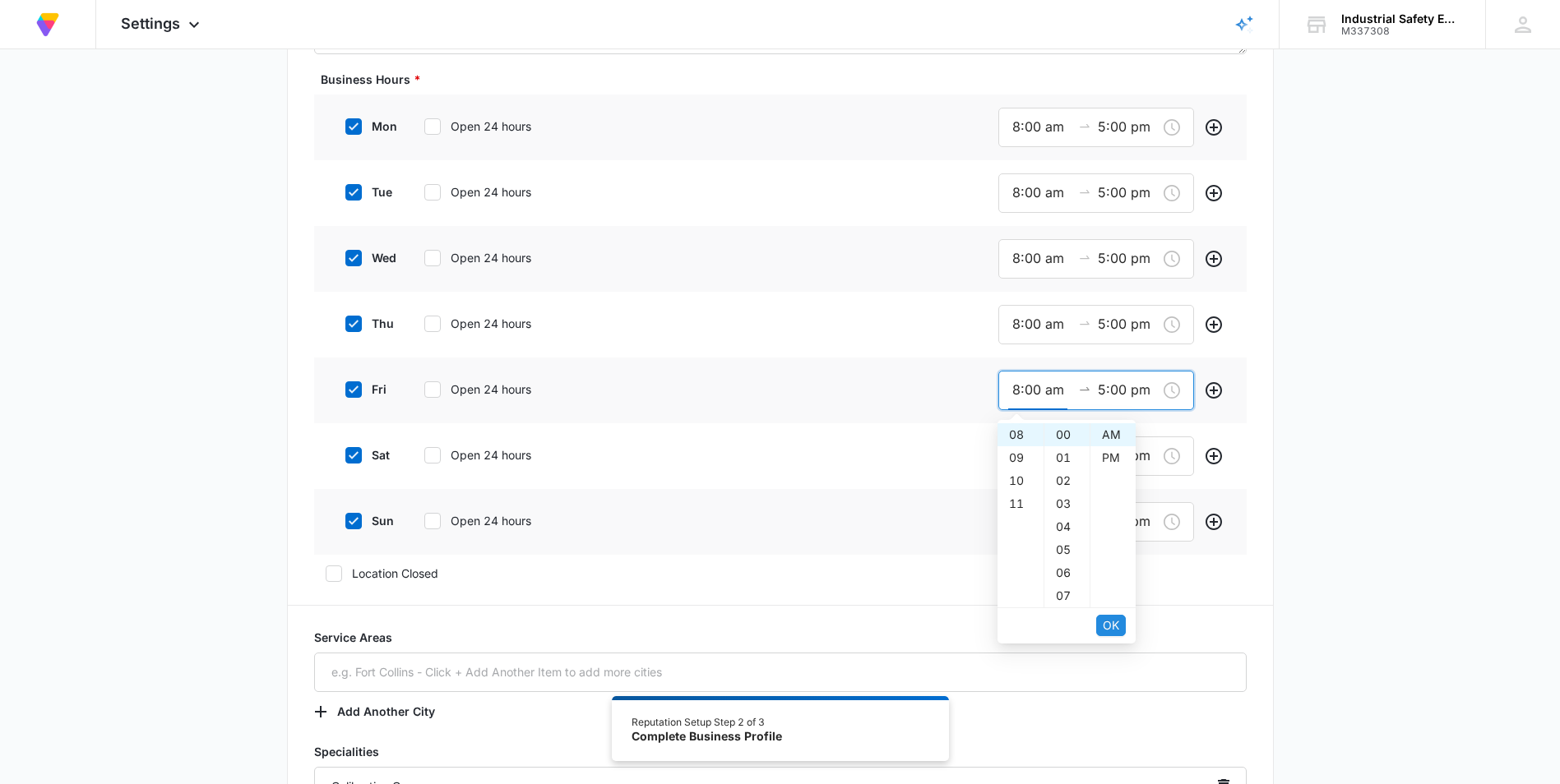
scroll to position [0, 0]
click at [780, 622] on span "OK" at bounding box center [1111, 625] width 17 height 18
click at [359, 455] on icon at bounding box center [353, 456] width 15 height 15
click at [345, 455] on input "sat" at bounding box center [339, 455] width 11 height 11
checkbox input "false"
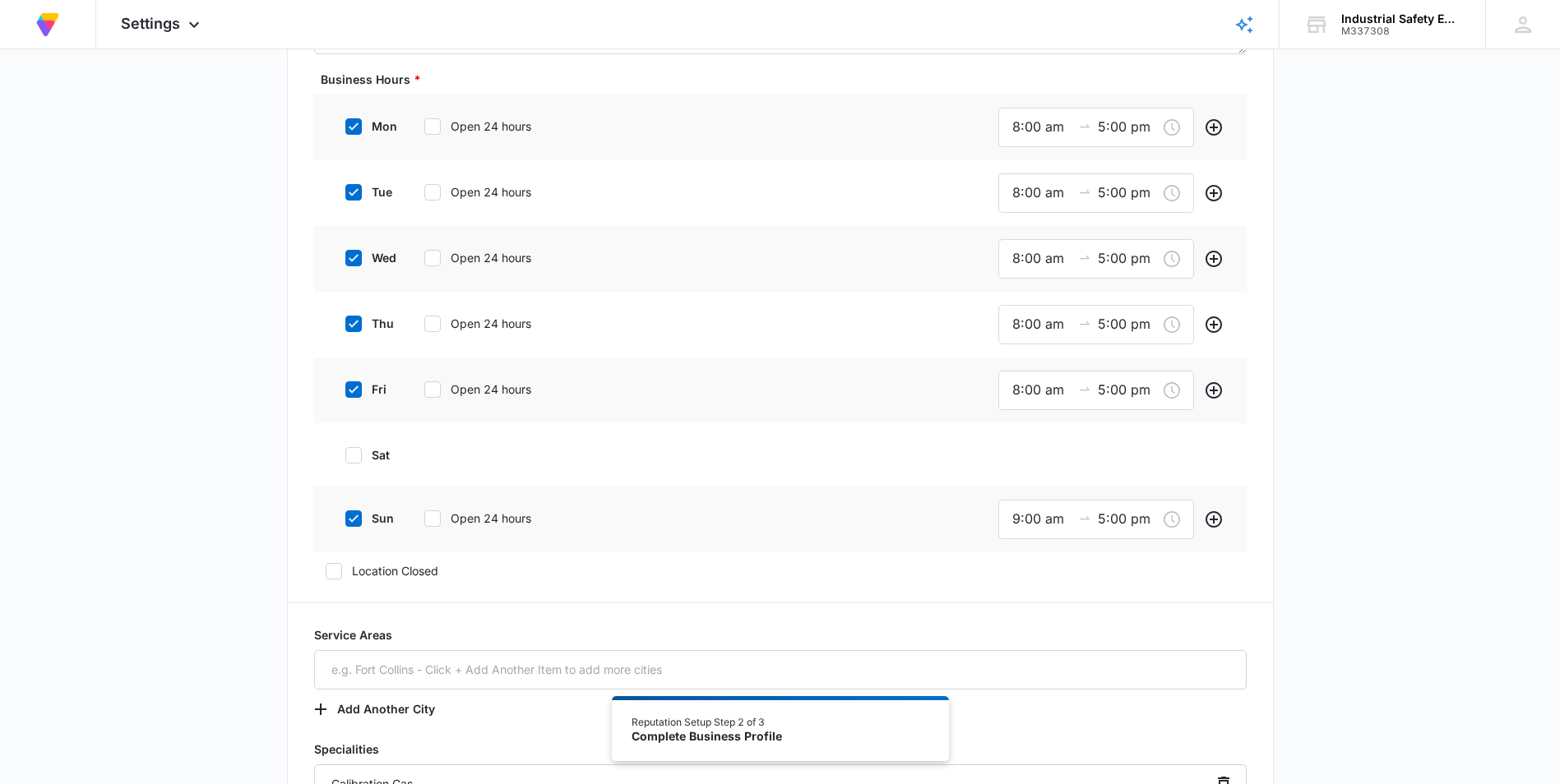
click at [353, 516] on icon at bounding box center [353, 518] width 15 height 15
click at [345, 516] on input "sun" at bounding box center [339, 518] width 11 height 11
checkbox input "false"
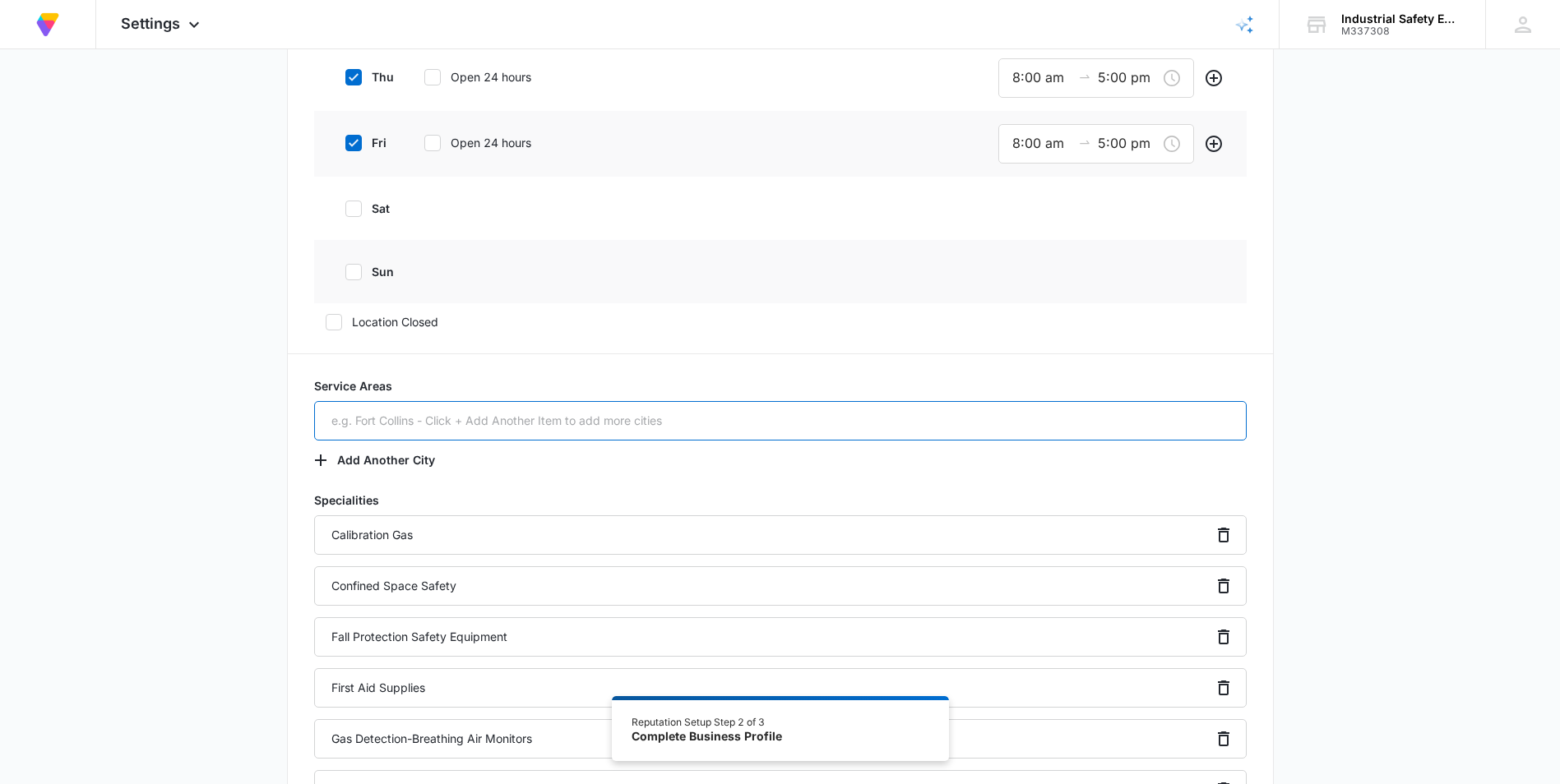
click at [381, 432] on input "text" at bounding box center [780, 420] width 932 height 39
type input "s"
click at [319, 453] on icon "button" at bounding box center [320, 460] width 20 height 20
click at [382, 458] on button "Add Another City" at bounding box center [382, 461] width 137 height 39
click at [406, 420] on input "text" at bounding box center [780, 420] width 932 height 39
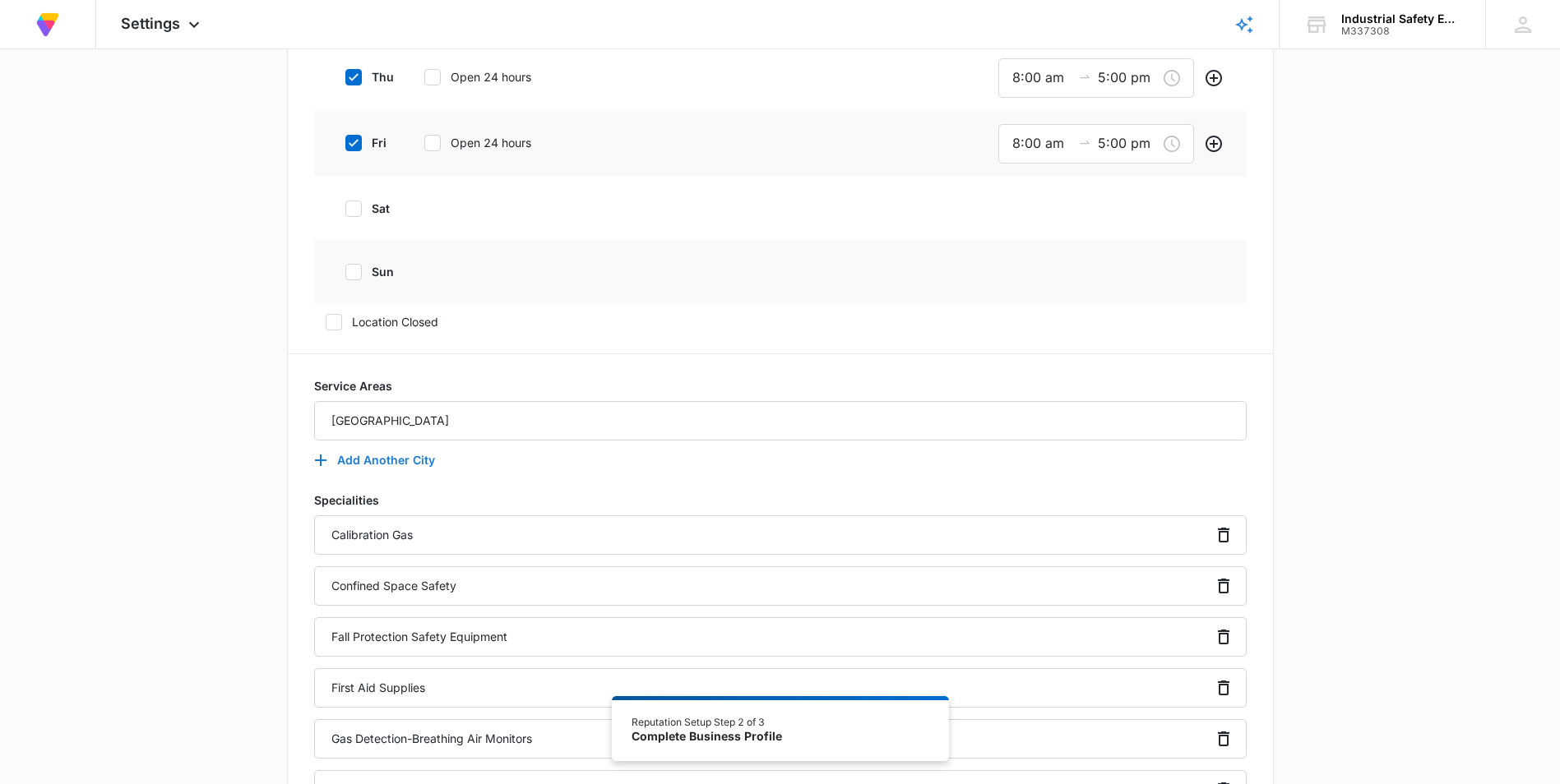
click at [369, 461] on button "Add Another City" at bounding box center [382, 461] width 137 height 39
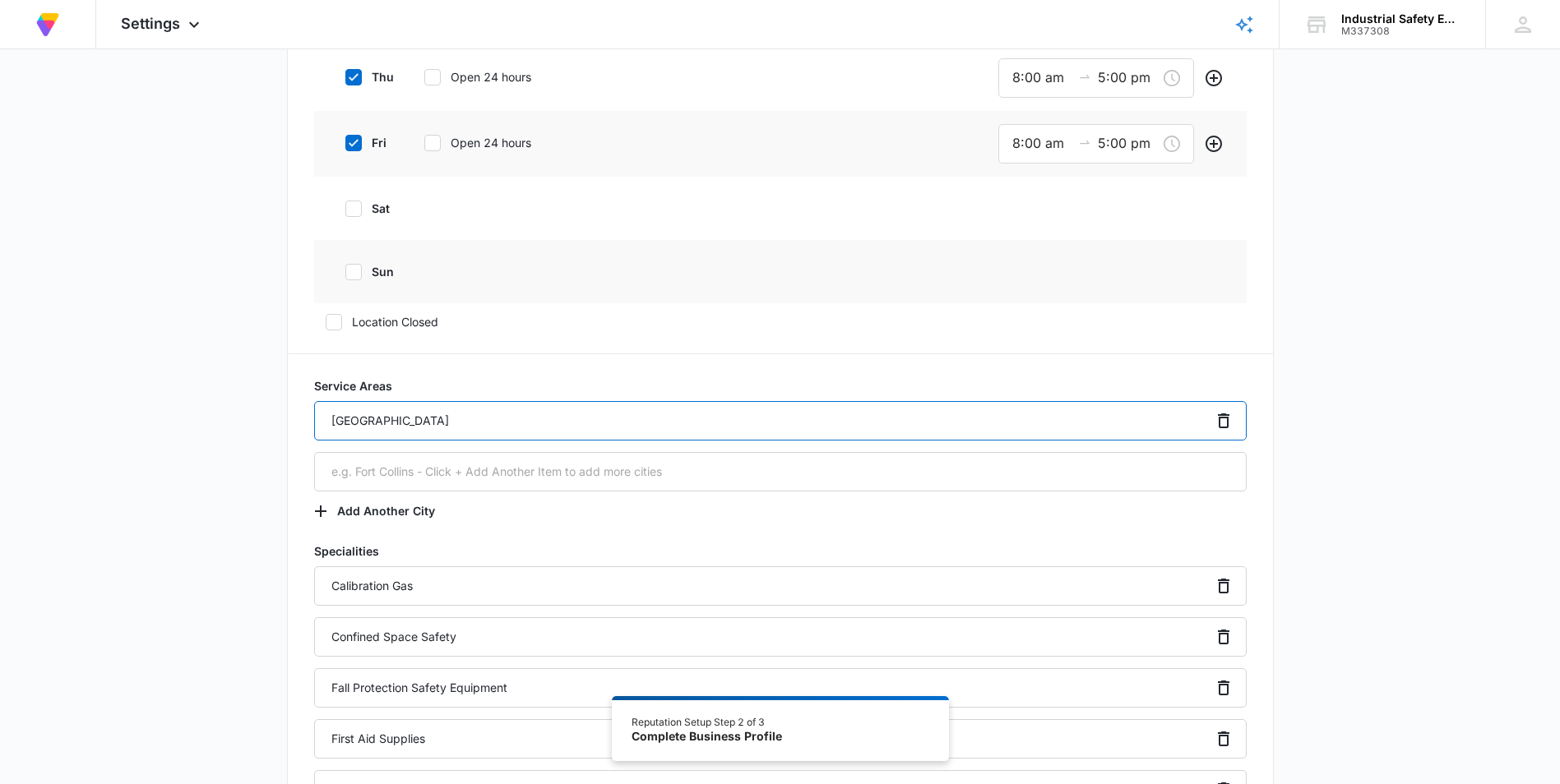
drag, startPoint x: 344, startPoint y: 422, endPoint x: 343, endPoint y: 433, distance: 11.0
click at [342, 423] on input "[GEOGRAPHIC_DATA]" at bounding box center [780, 420] width 932 height 39
type input "[GEOGRAPHIC_DATA]"
click at [342, 469] on input "text" at bounding box center [780, 472] width 932 height 39
type input "[GEOGRAPHIC_DATA]"
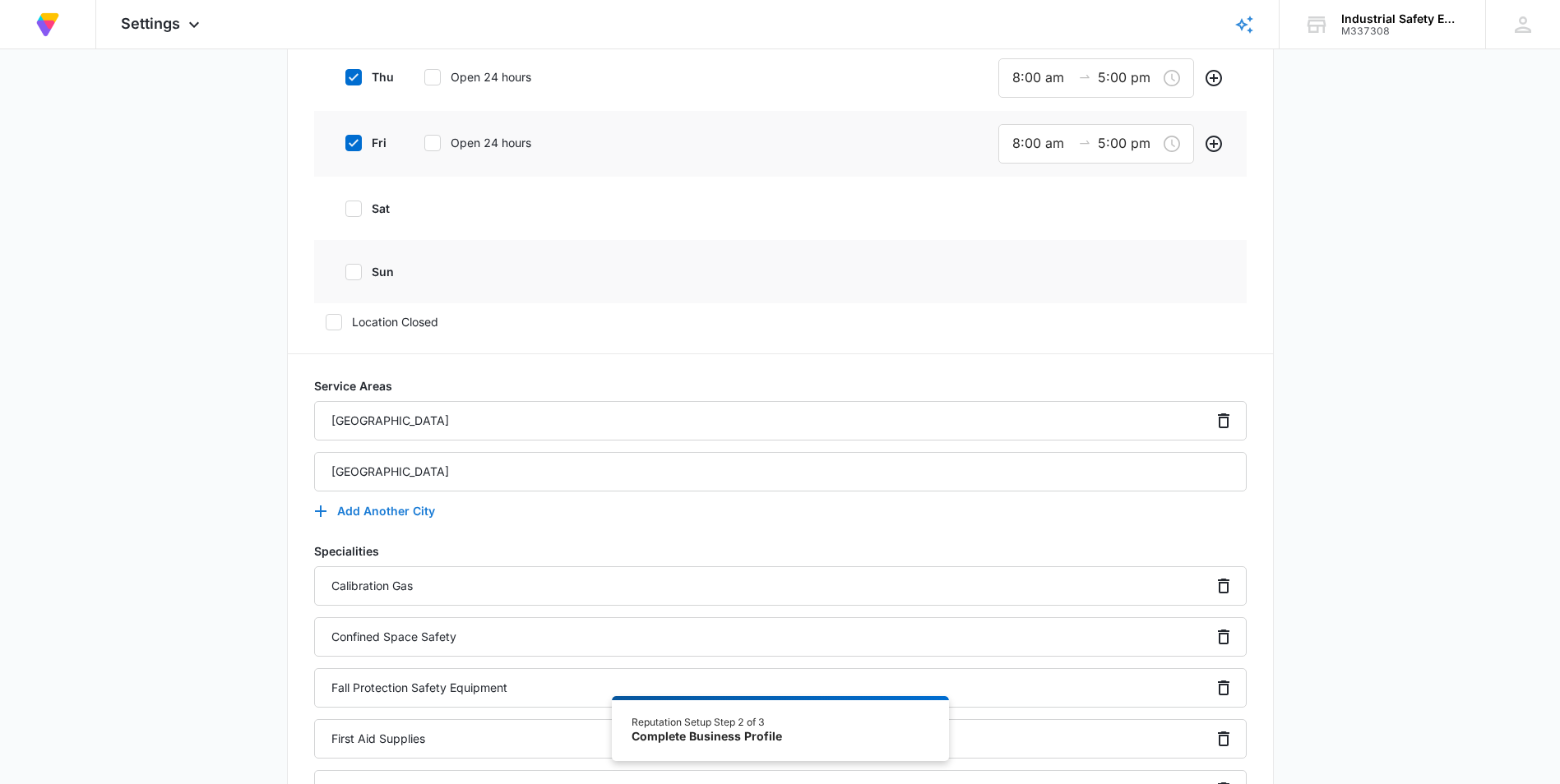
click at [340, 517] on button "Add Another City" at bounding box center [382, 511] width 137 height 39
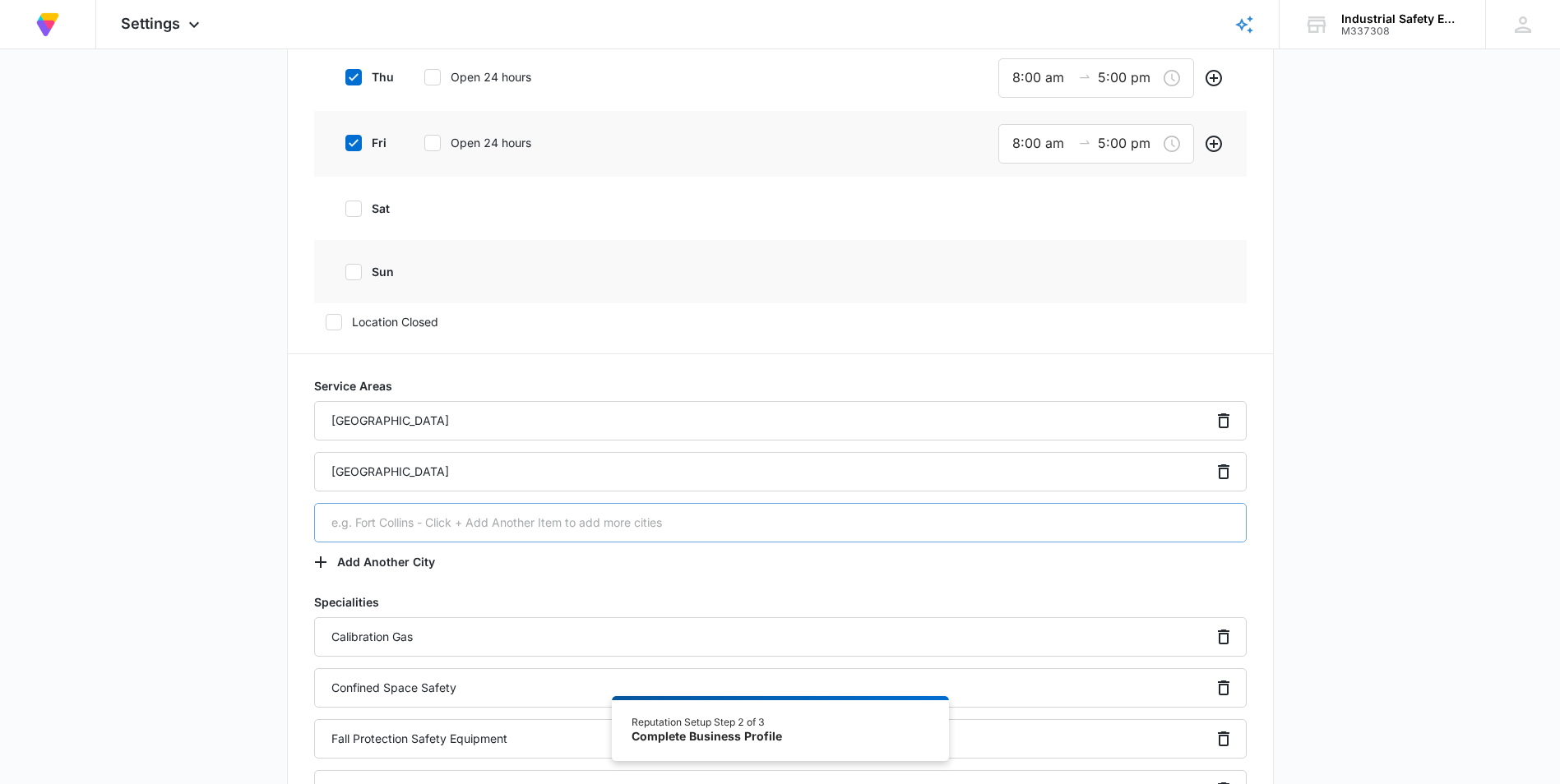
click at [351, 518] on input "text" at bounding box center [780, 523] width 932 height 39
type input "[GEOGRAPHIC_DATA]"
click at [360, 557] on button "Add Another City" at bounding box center [382, 562] width 137 height 39
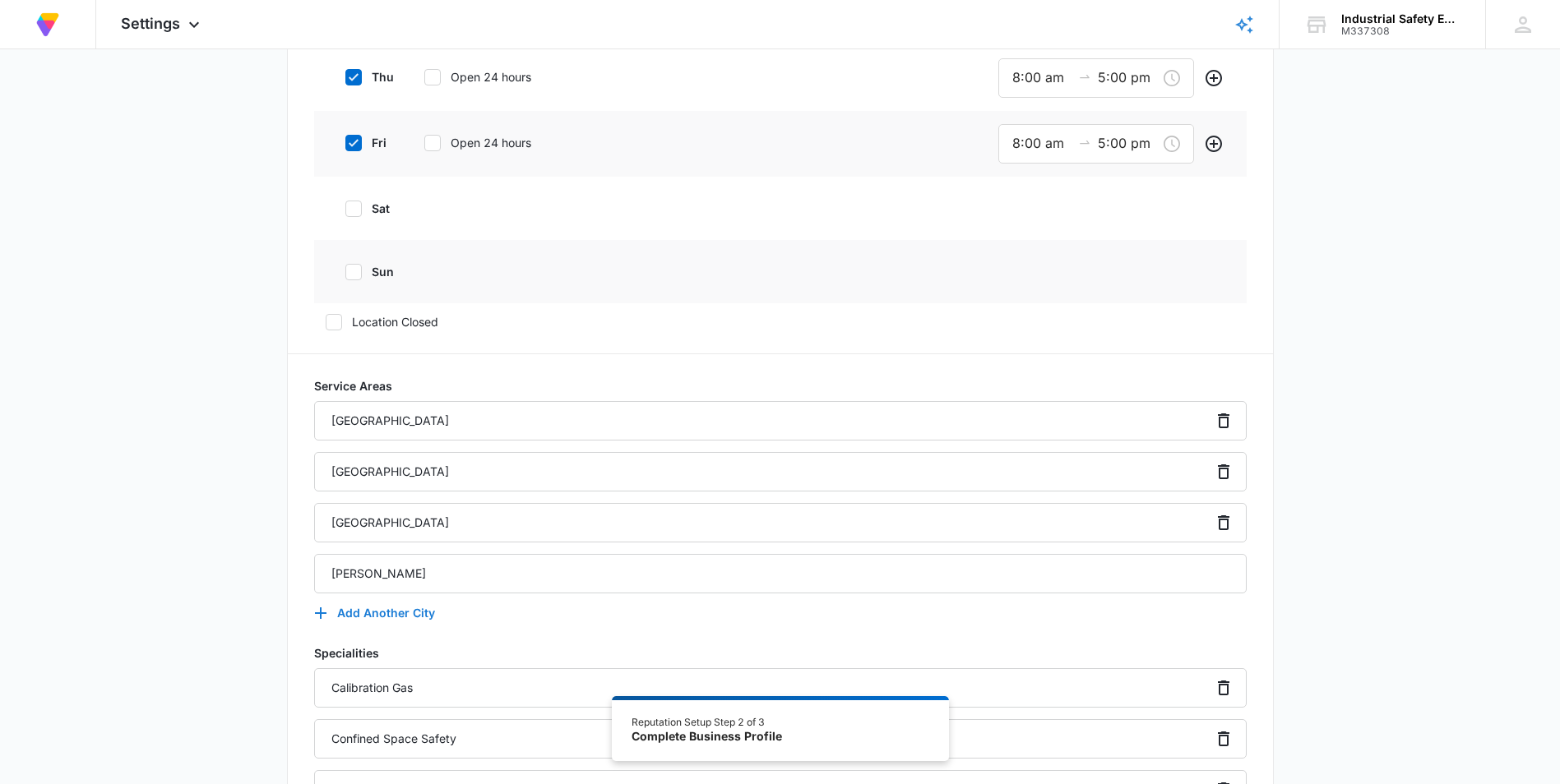
type input "[PERSON_NAME]"
click at [318, 609] on icon "button" at bounding box center [320, 612] width 20 height 20
type input "South Jordan"
click at [330, 662] on icon "button" at bounding box center [320, 664] width 20 height 20
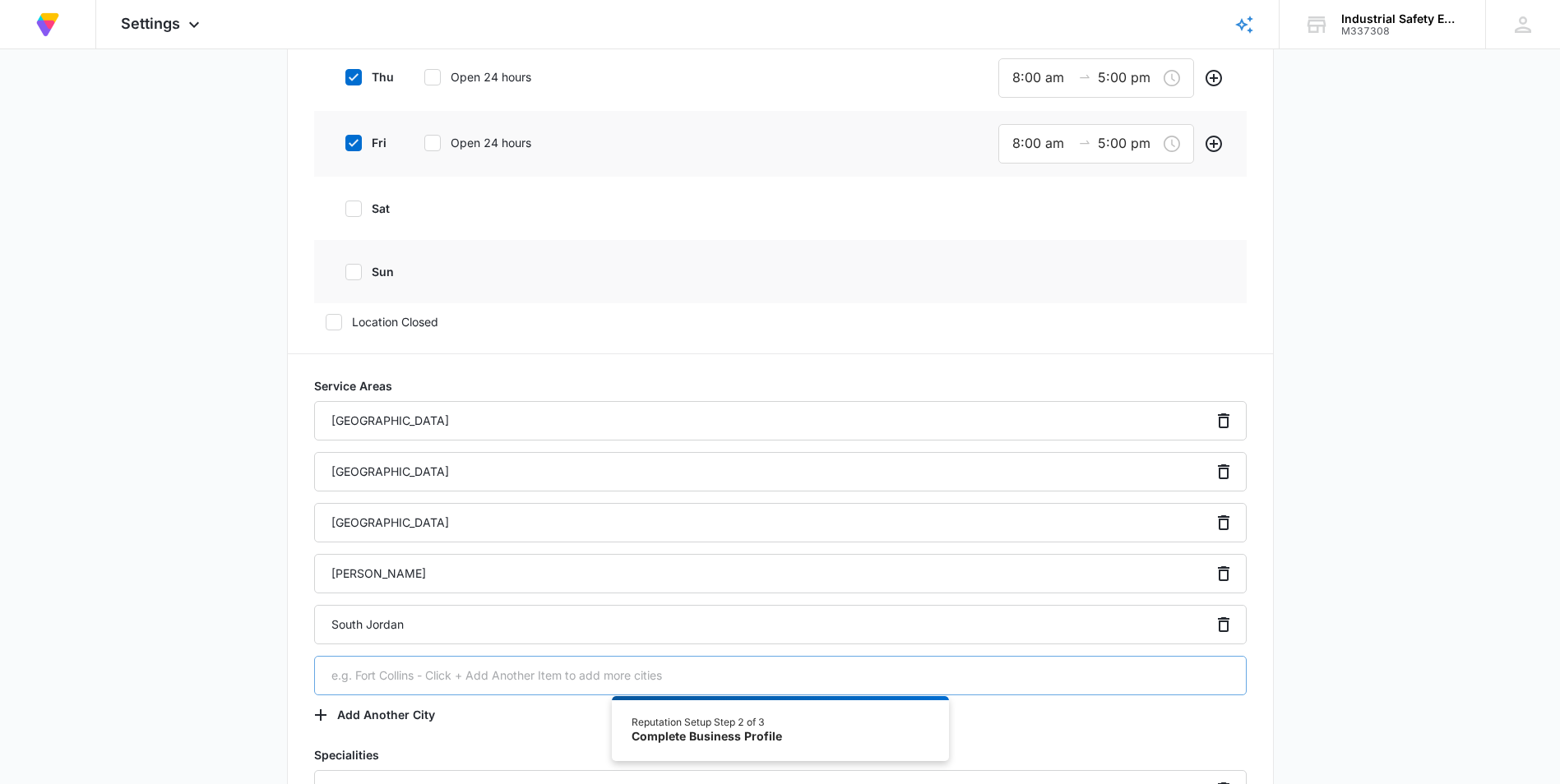
click at [338, 677] on input "text" at bounding box center [780, 676] width 932 height 39
type input "Riverton"
click at [359, 712] on button "Add Another City" at bounding box center [382, 715] width 137 height 39
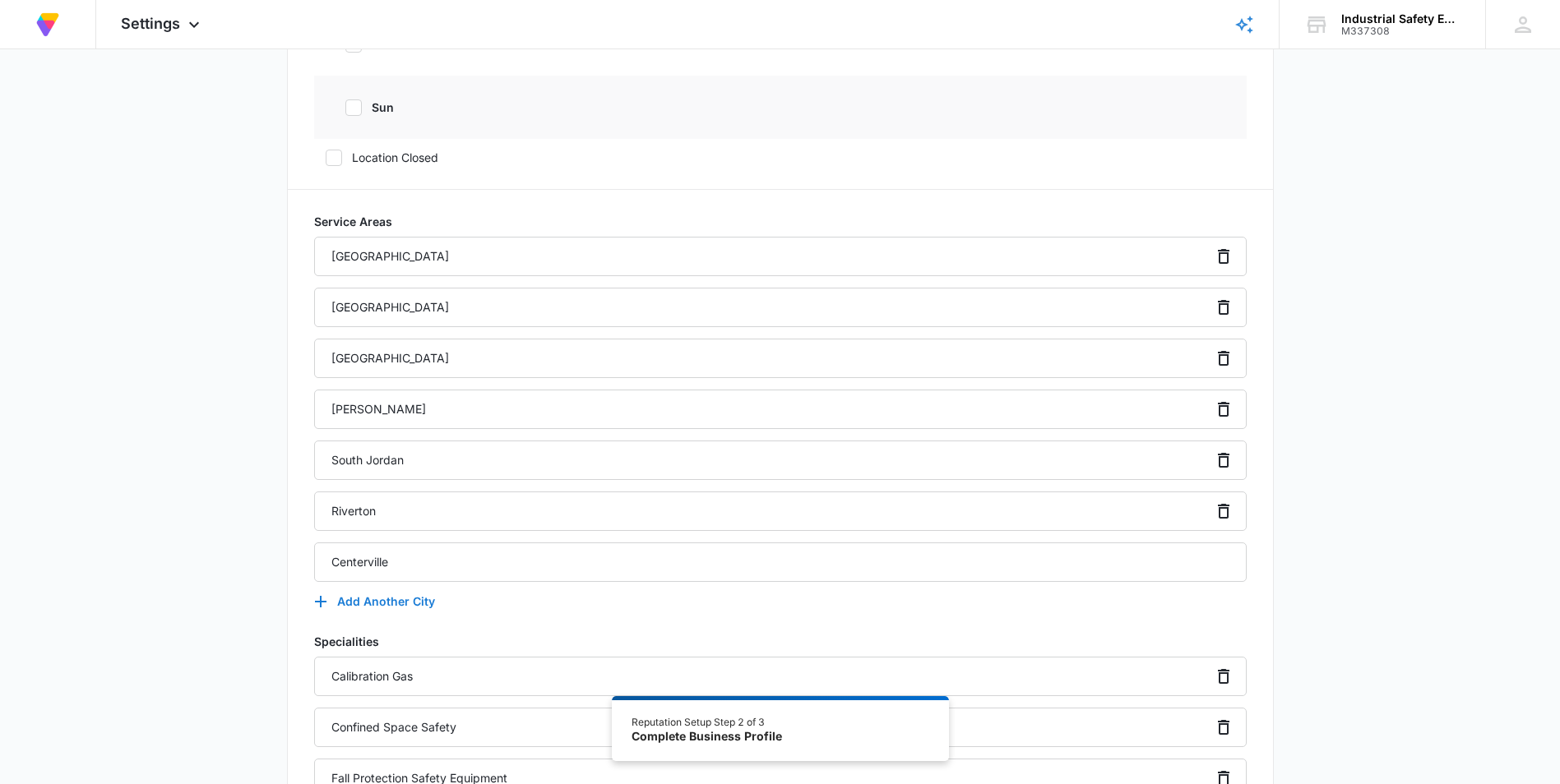
type input "Centerville"
click at [313, 599] on icon "button" at bounding box center [320, 601] width 20 height 20
type input "St [PERSON_NAME]"
click at [358, 646] on button "Add Another City" at bounding box center [382, 653] width 137 height 39
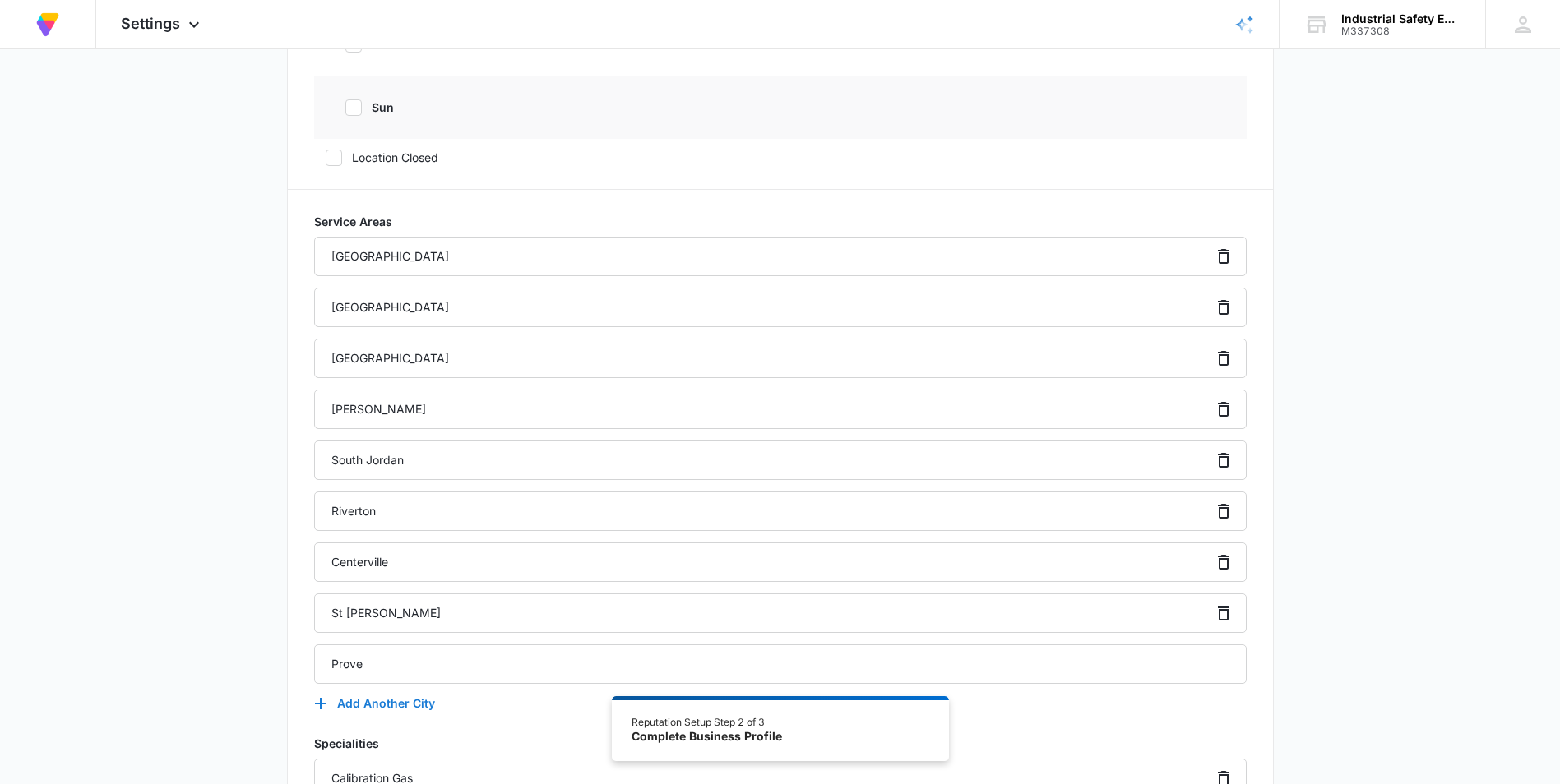
type input "Prove"
click at [356, 698] on button "Add Another City" at bounding box center [382, 704] width 137 height 39
type input "[PERSON_NAME]"
click at [356, 747] on button "Add Another City" at bounding box center [382, 754] width 137 height 39
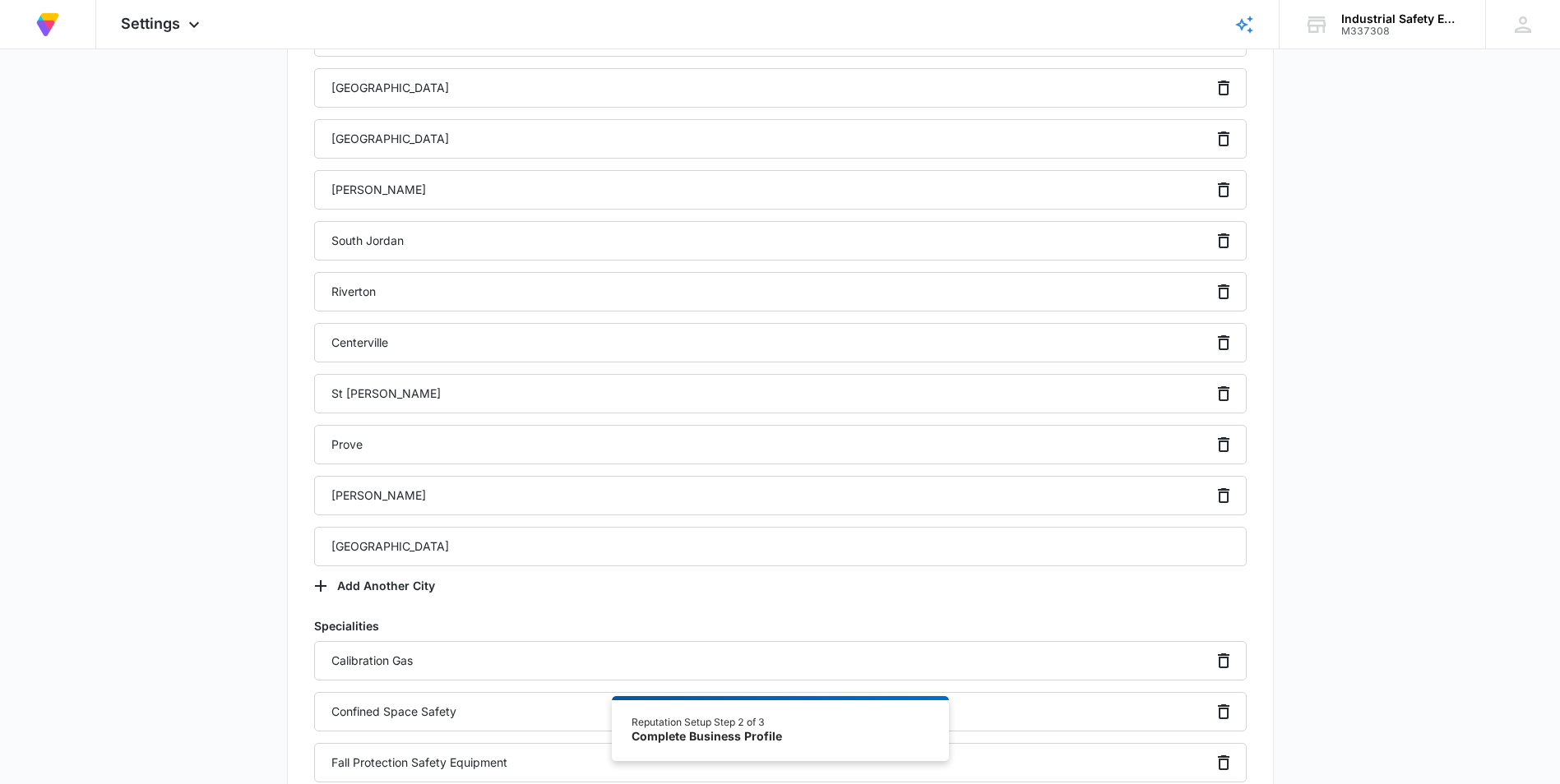
scroll to position [1234, 0]
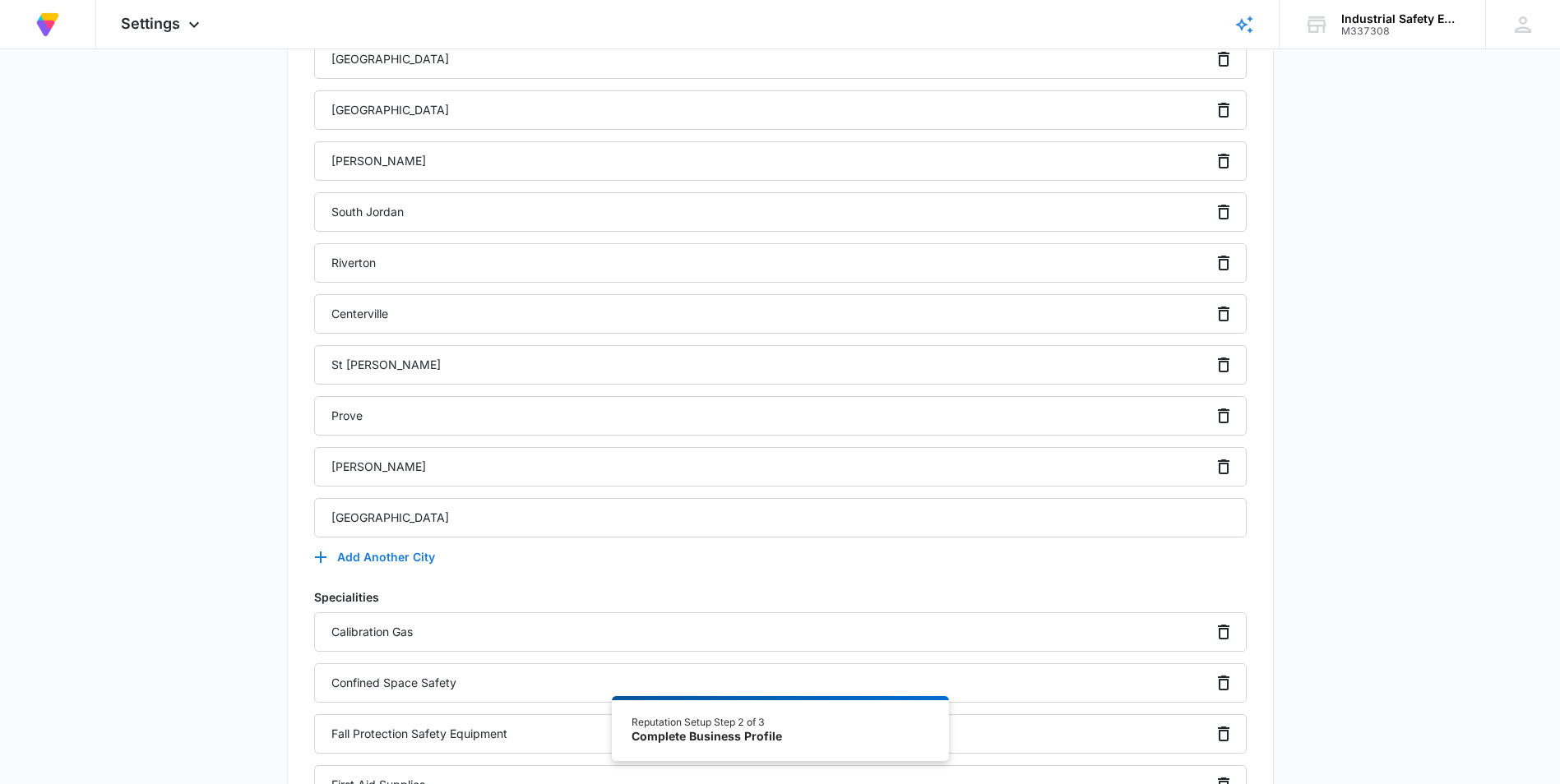
type input "[GEOGRAPHIC_DATA]"
click at [355, 557] on button "Add Another City" at bounding box center [382, 557] width 137 height 39
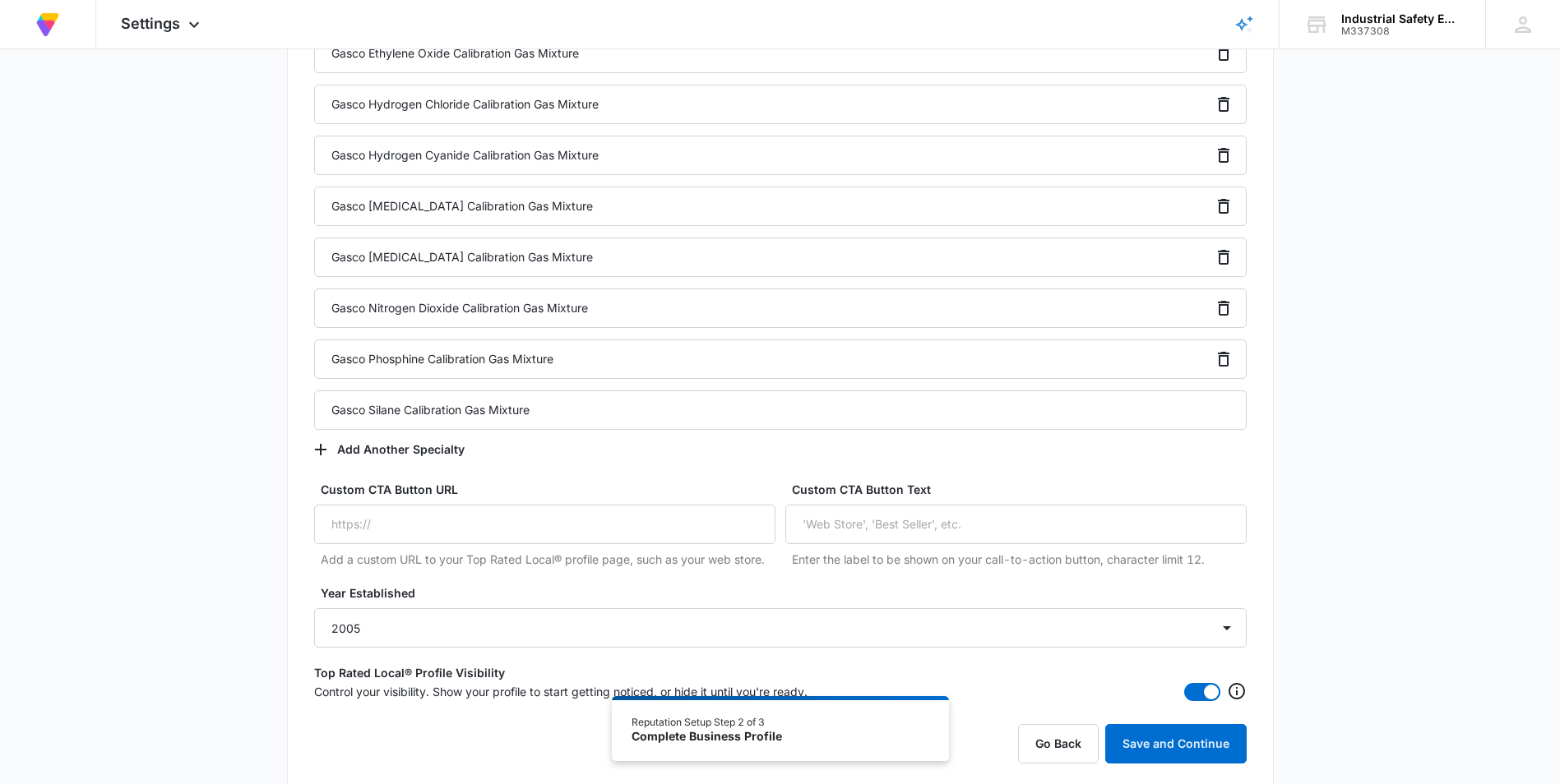
scroll to position [5987, 0]
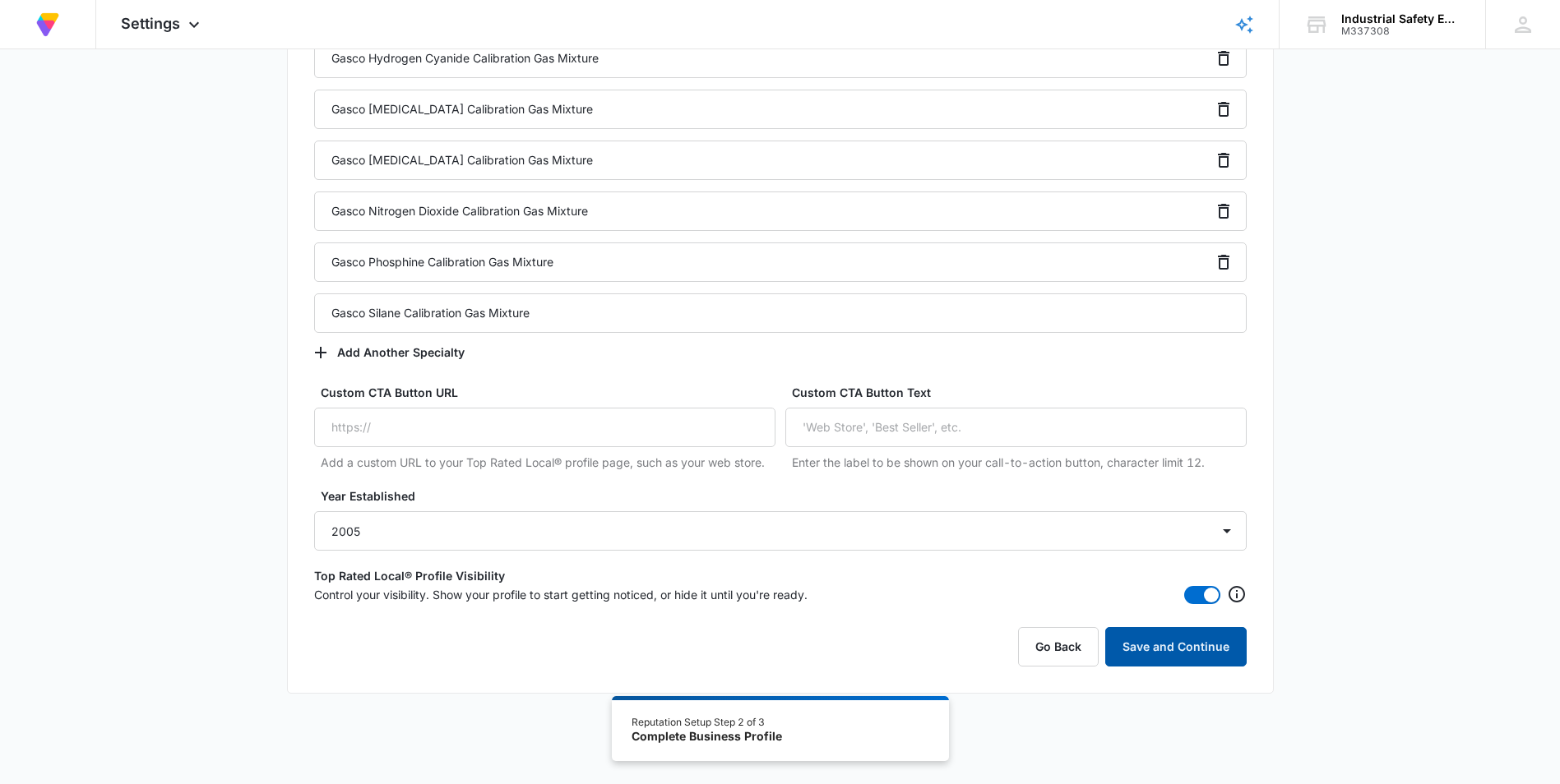
type input "Midvale"
click at [780, 650] on button "Save and Continue" at bounding box center [1176, 647] width 142 height 39
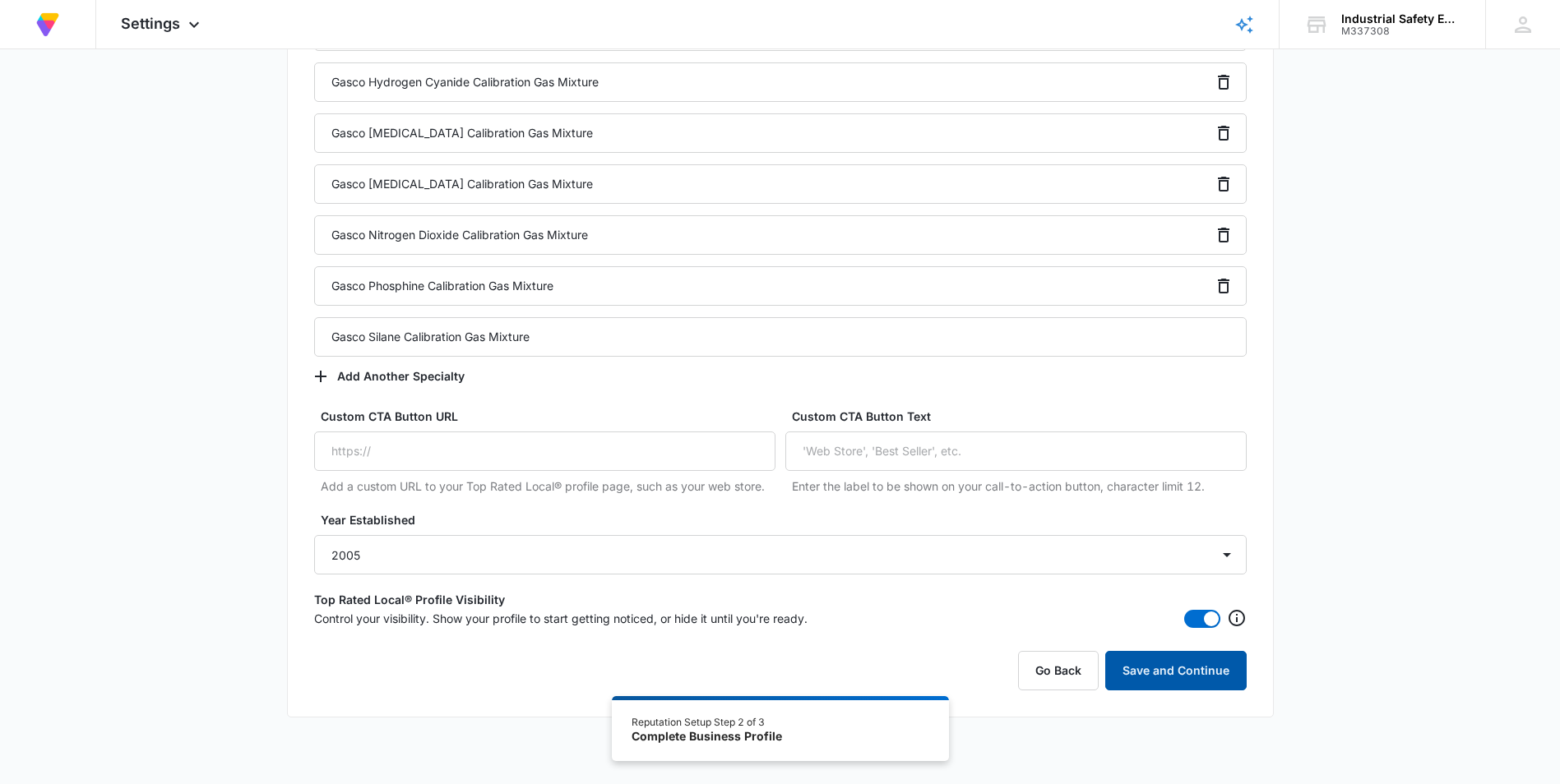
scroll to position [165, 0]
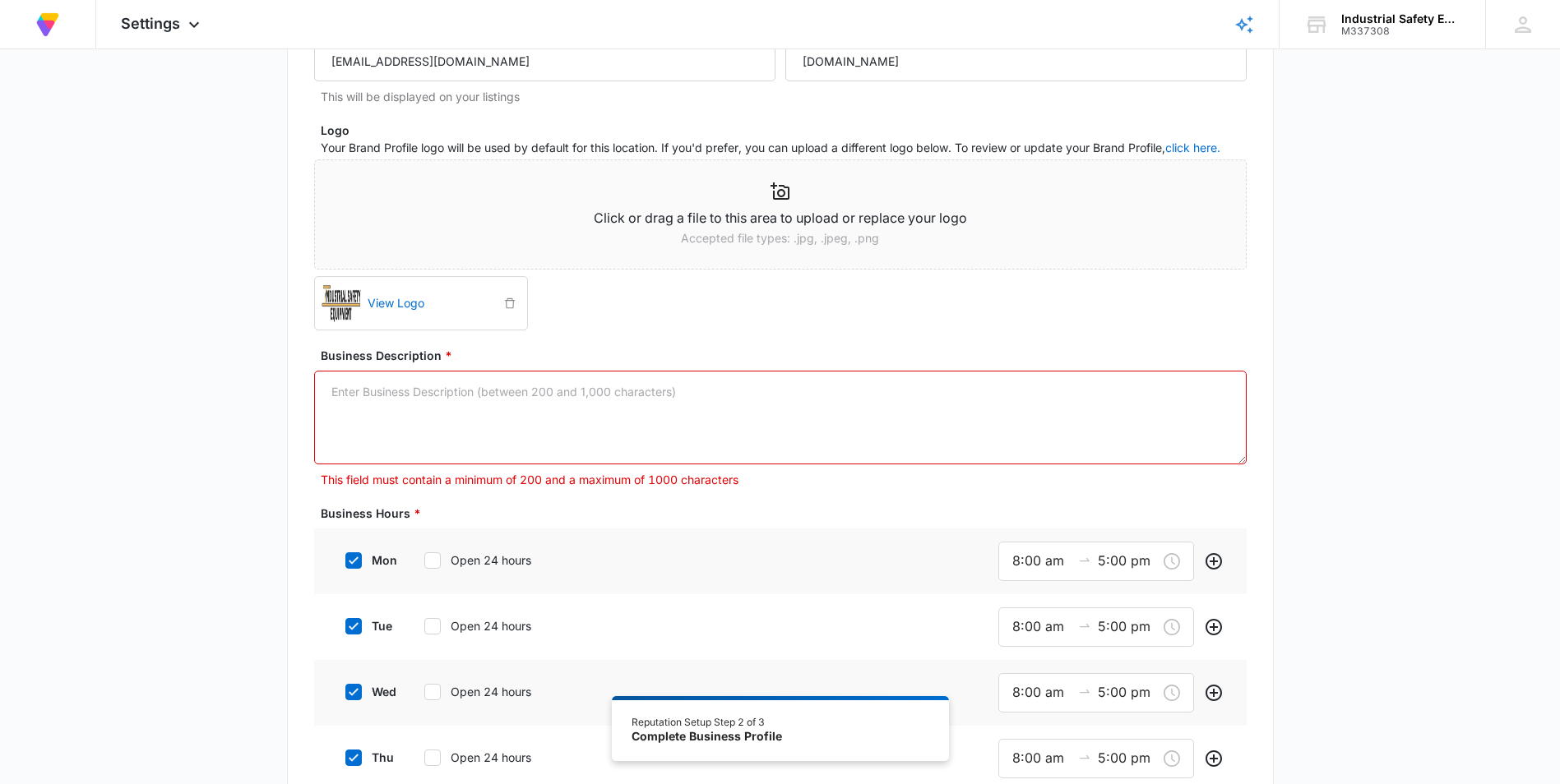
click at [399, 404] on textarea "Business Description *" at bounding box center [780, 418] width 932 height 94
paste textarea "Industrial Safety Equipment, LLC has distributed high-quality industrial hygien…"
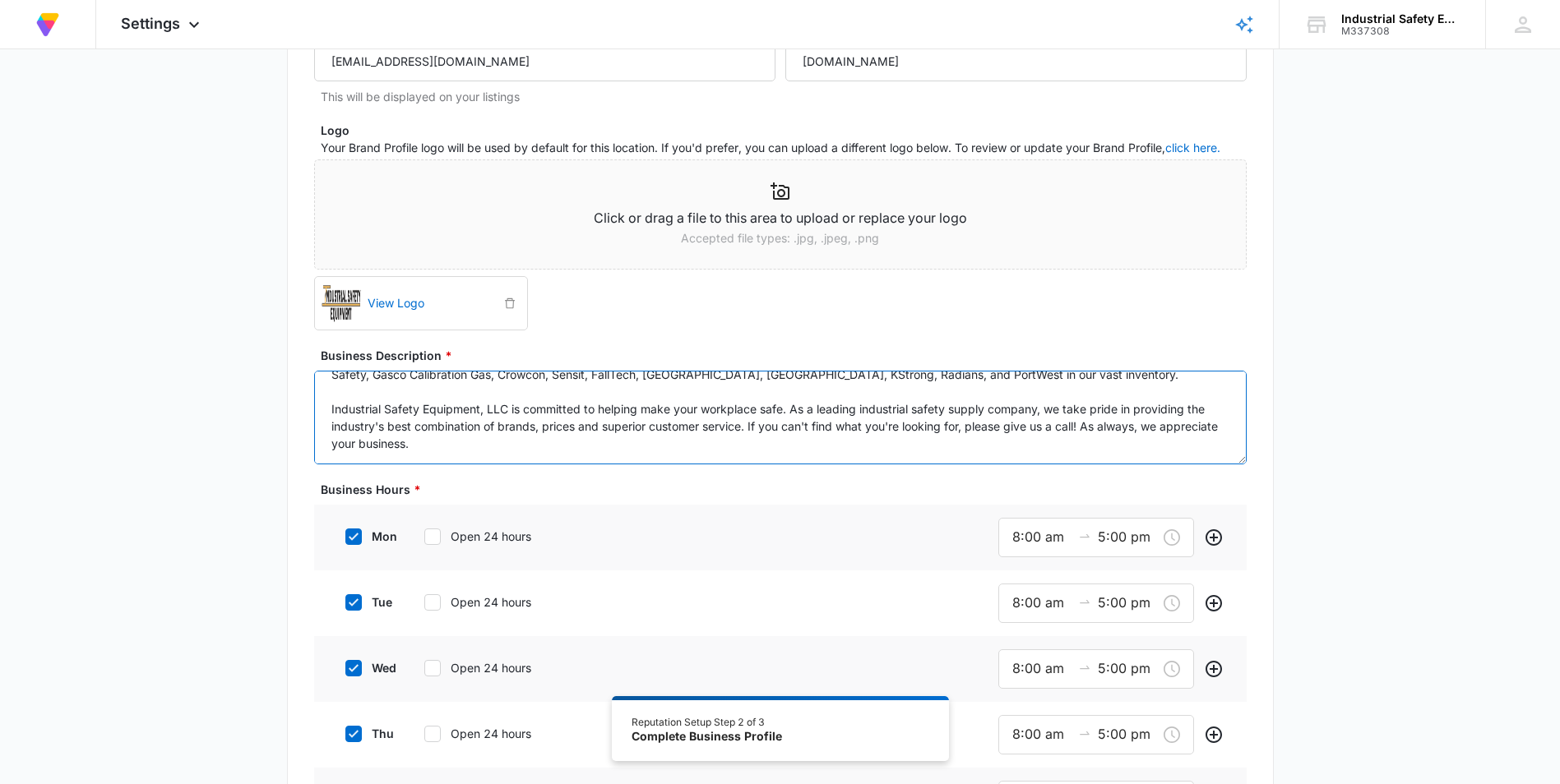
scroll to position [0, 0]
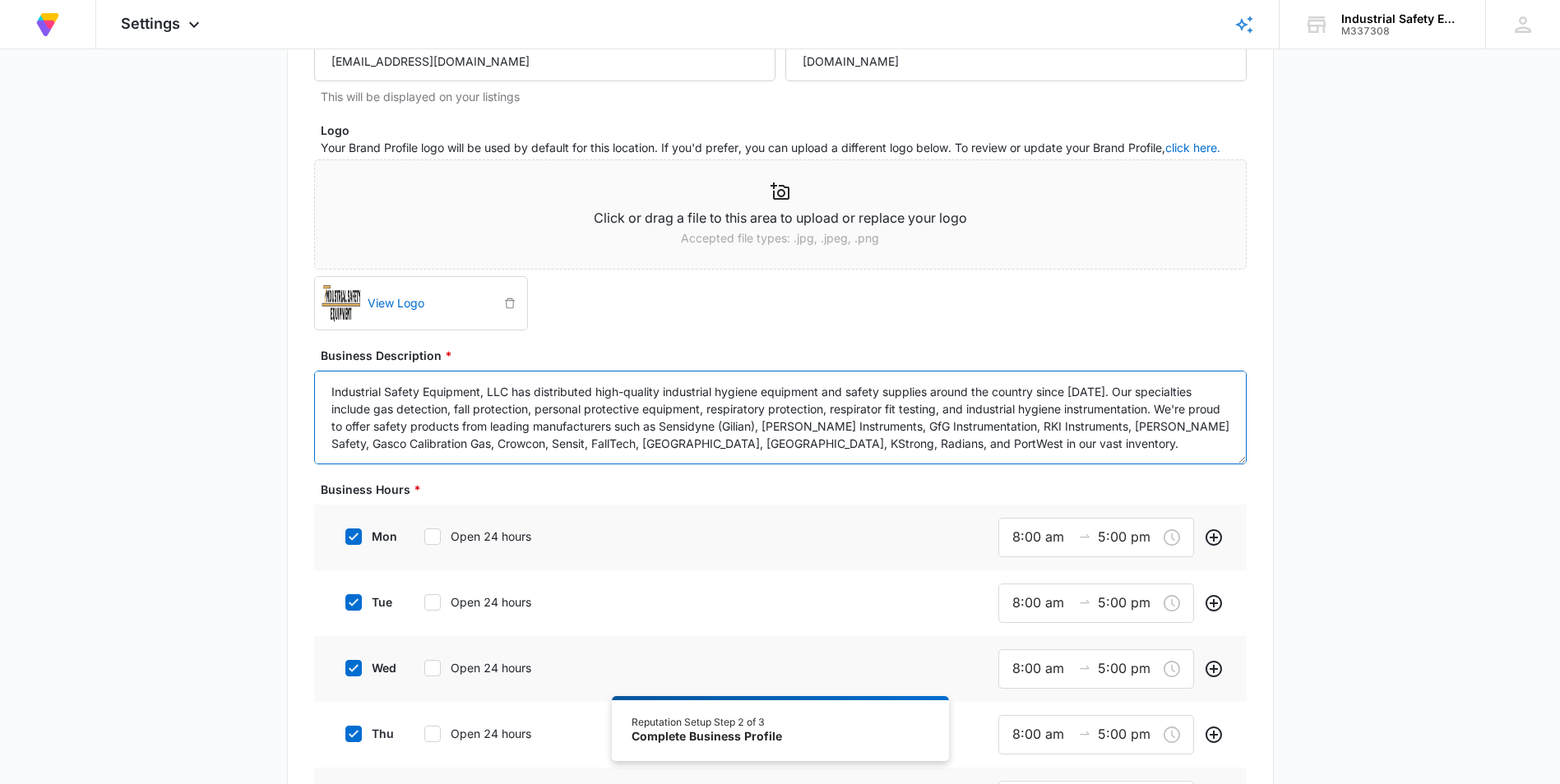
click at [554, 442] on textarea "Industrial Safety Equipment, LLC has distributed high-quality industrial hygien…" at bounding box center [780, 418] width 932 height 94
click at [780, 443] on textarea "Industrial Safety Equipment, LLC has distributed high-quality industrial hygien…" at bounding box center [780, 418] width 932 height 94
click at [780, 425] on textarea "Industrial Safety Equipment, LLC has distributed high-quality industrial hygien…" at bounding box center [780, 418] width 932 height 94
click at [412, 445] on textarea "Industrial Safety Equipment, LLC has distributed high-quality industrial hygien…" at bounding box center [780, 418] width 932 height 94
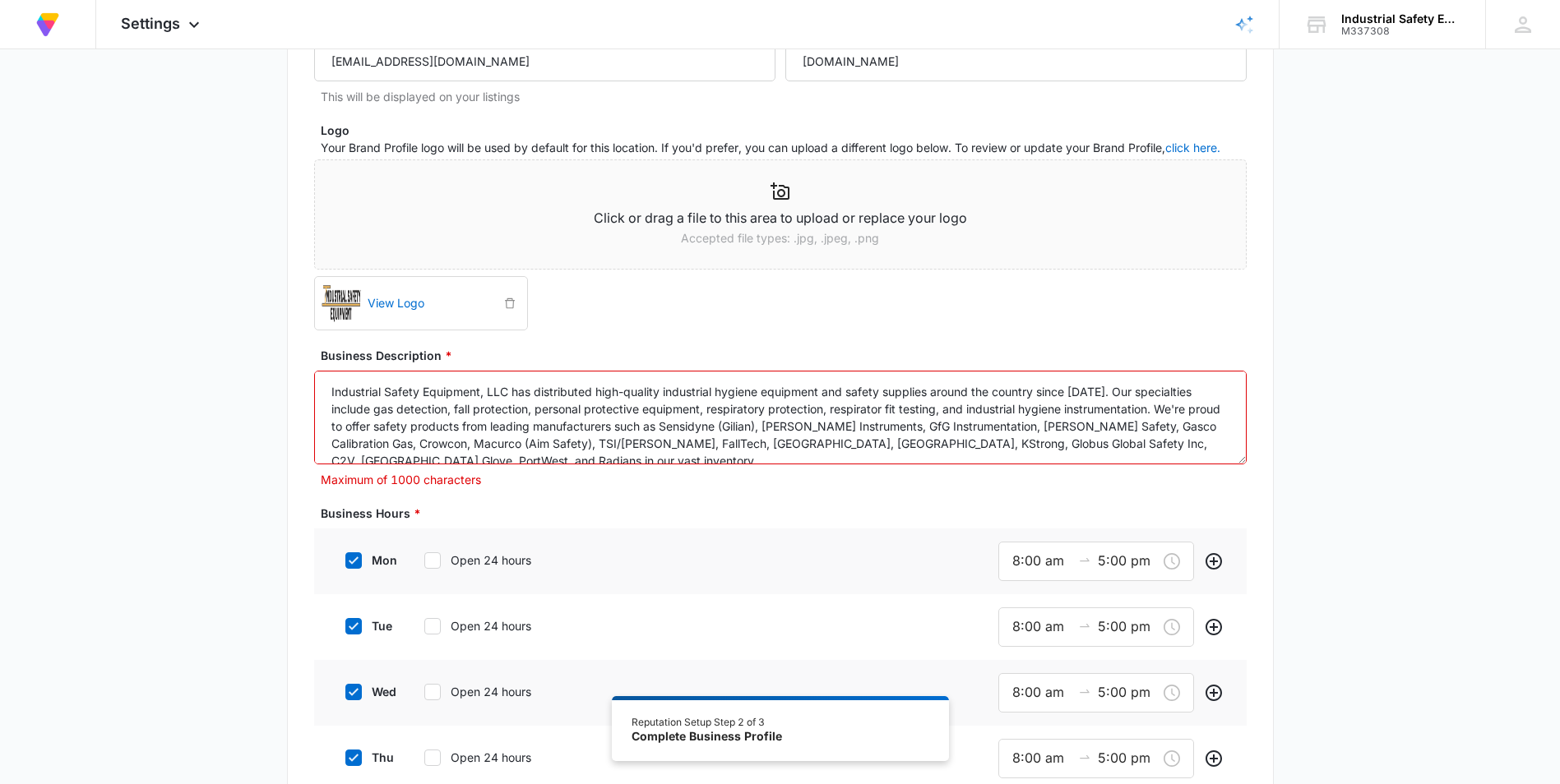
click at [780, 423] on textarea "Industrial Safety Equipment, LLC has distributed high-quality industrial hygien…" at bounding box center [780, 418] width 932 height 94
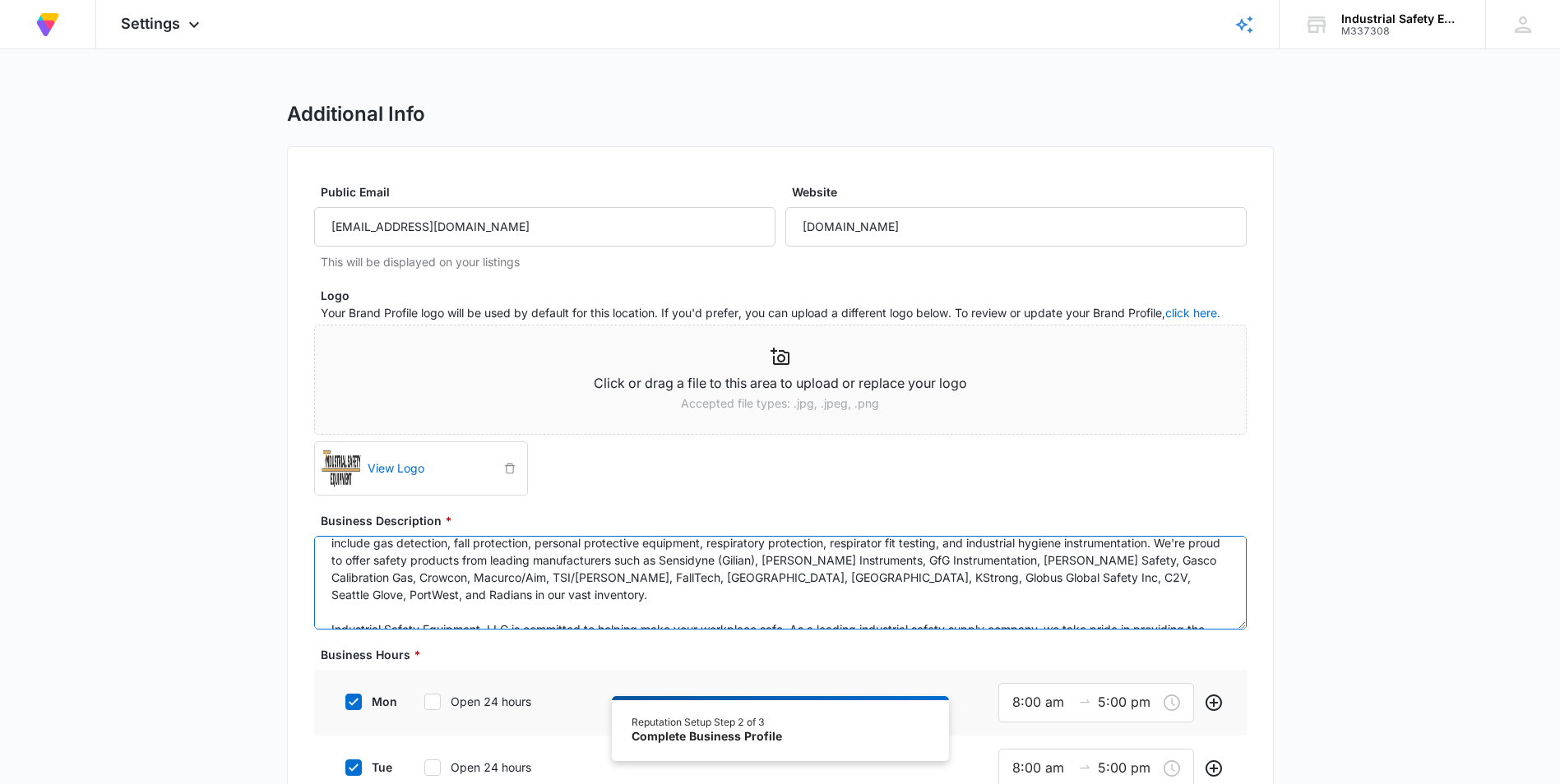
scroll to position [4, 0]
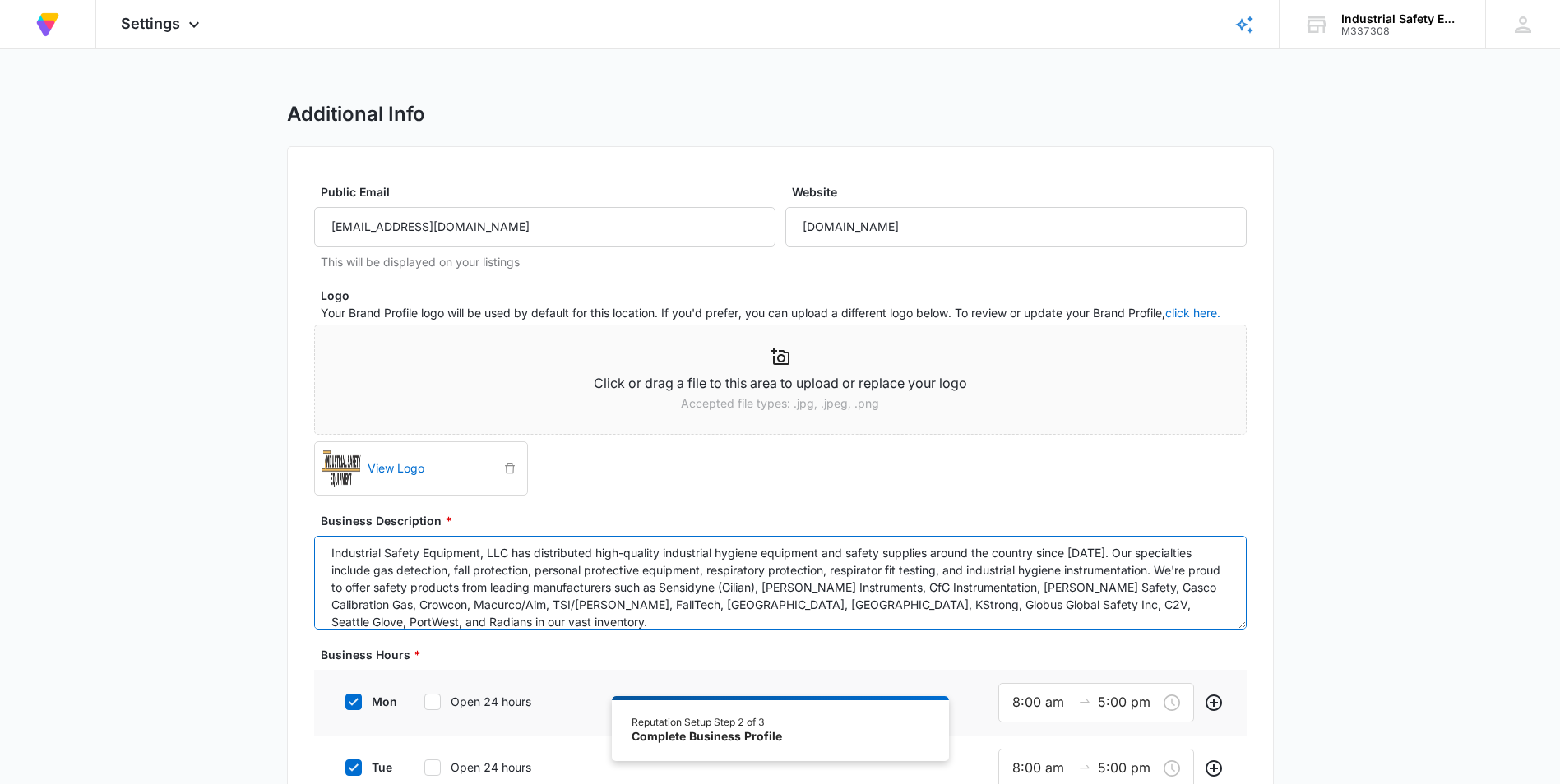
click at [780, 606] on textarea "Industrial Safety Equipment, LLC has distributed high-quality industrial hygien…" at bounding box center [780, 583] width 932 height 94
click at [780, 596] on textarea "Industrial Safety Equipment, LLC has distributed high-quality industrial hygien…" at bounding box center [780, 583] width 932 height 94
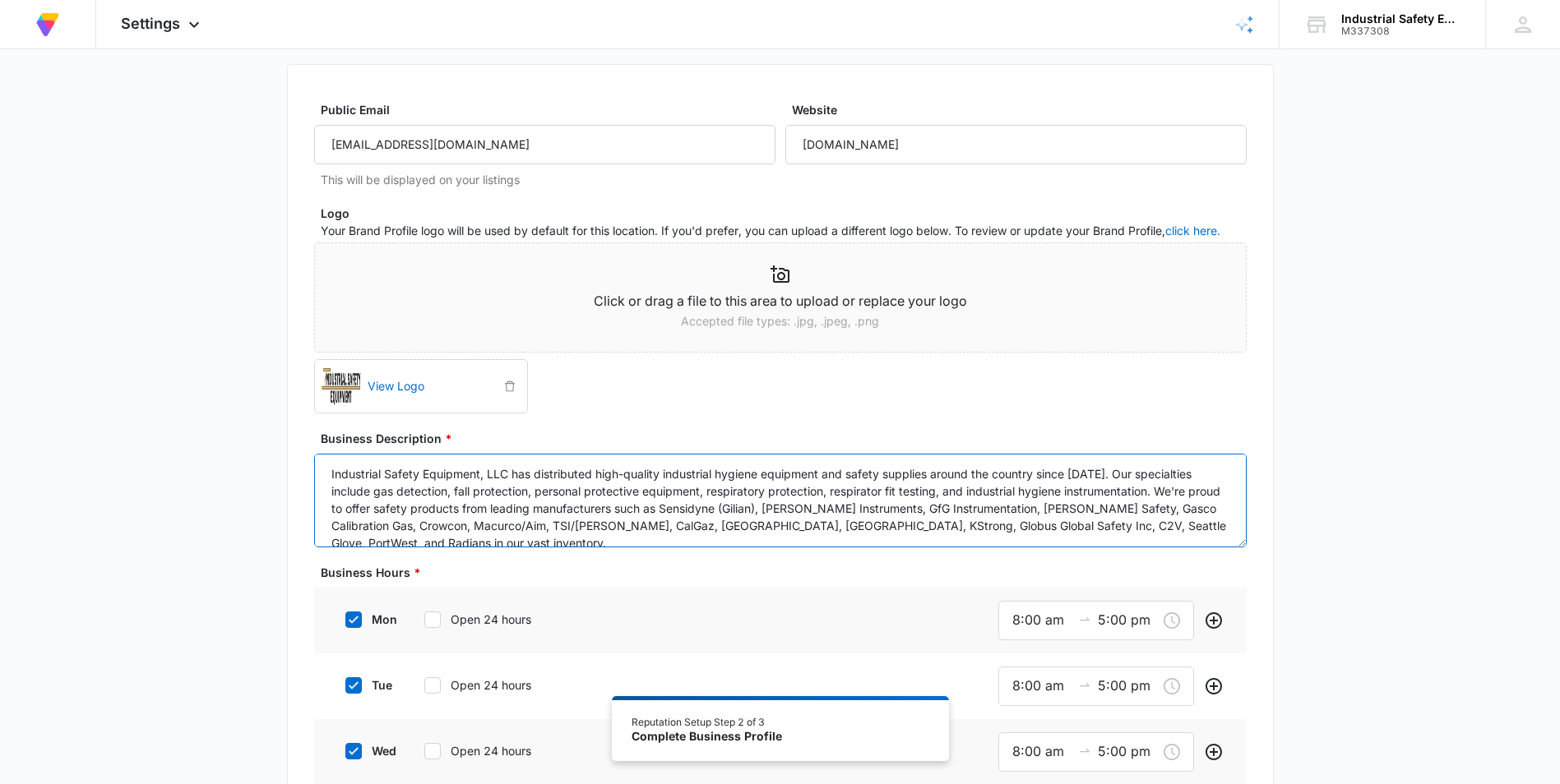
scroll to position [0, 0]
click at [780, 511] on textarea "Industrial Safety Equipment, LLC has distributed high-quality industrial hygien…" at bounding box center [780, 501] width 932 height 94
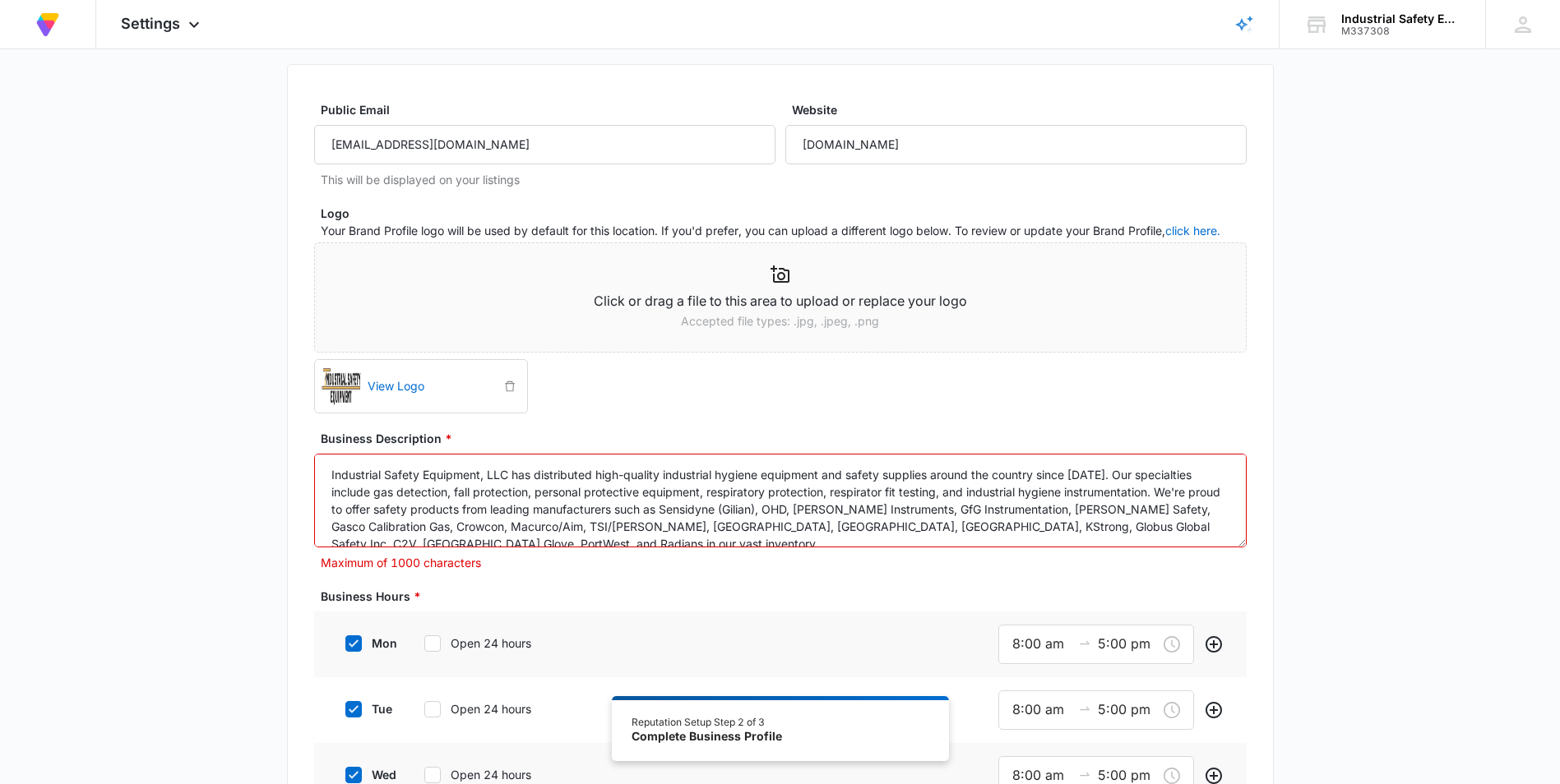
click at [780, 526] on textarea "Industrial Safety Equipment, LLC has distributed high-quality industrial hygien…" at bounding box center [780, 501] width 932 height 94
click at [780, 489] on textarea "Industrial Safety Equipment, LLC has distributed high-quality industrial hygien…" at bounding box center [780, 501] width 932 height 94
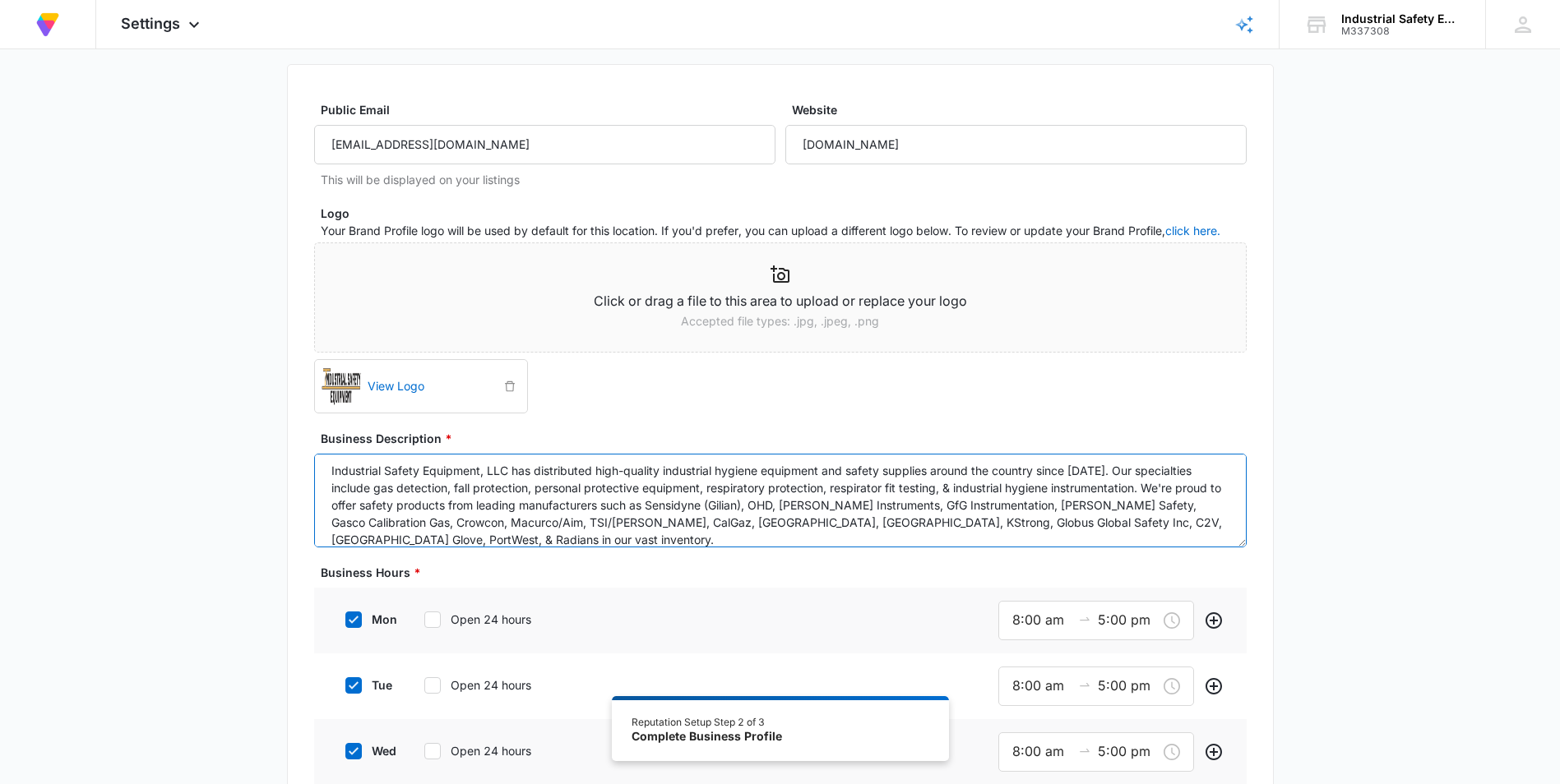
click at [780, 472] on textarea "Industrial Safety Equipment, LLC has distributed high-quality industrial hygien…" at bounding box center [780, 501] width 932 height 94
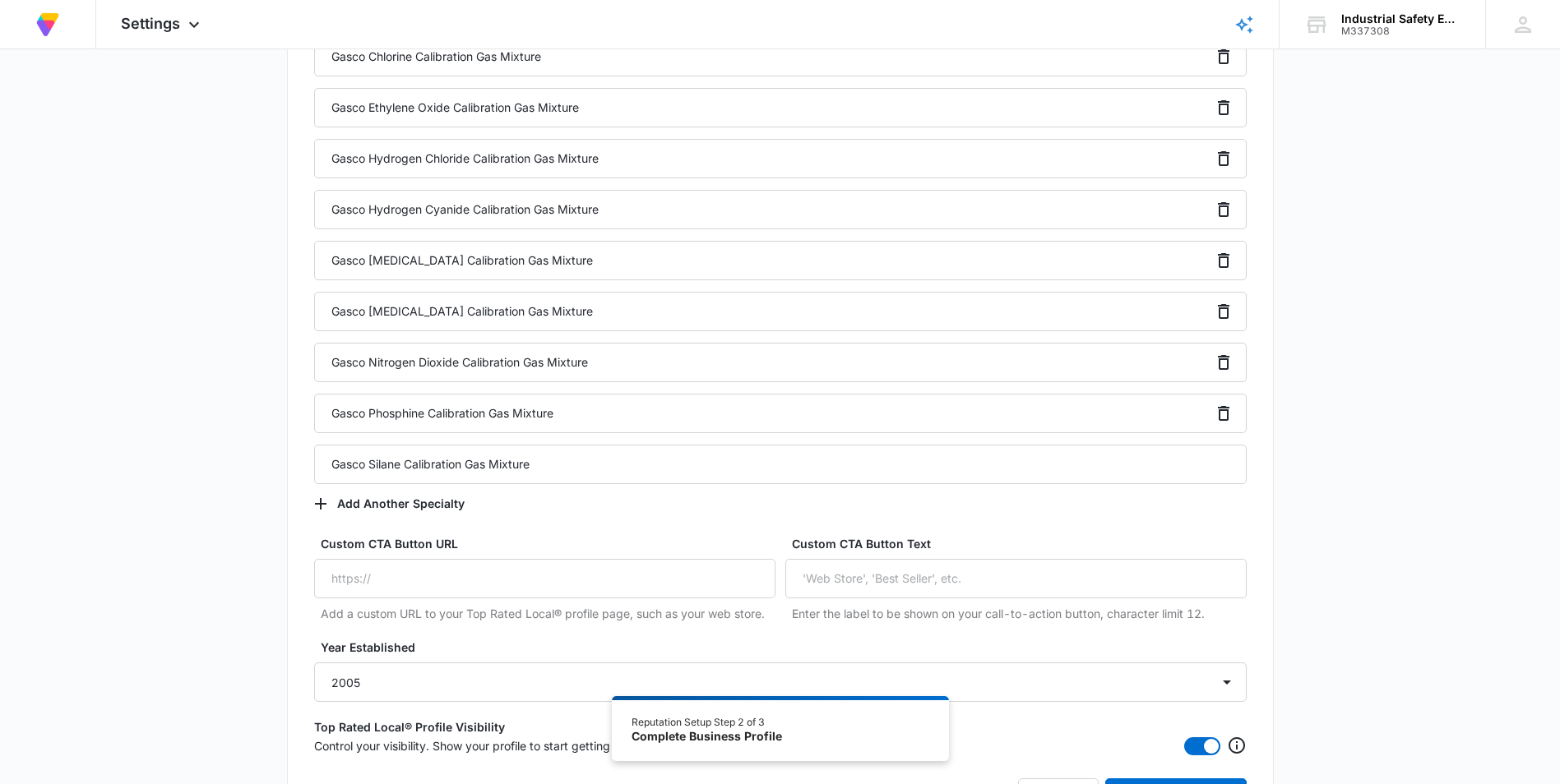
scroll to position [5987, 0]
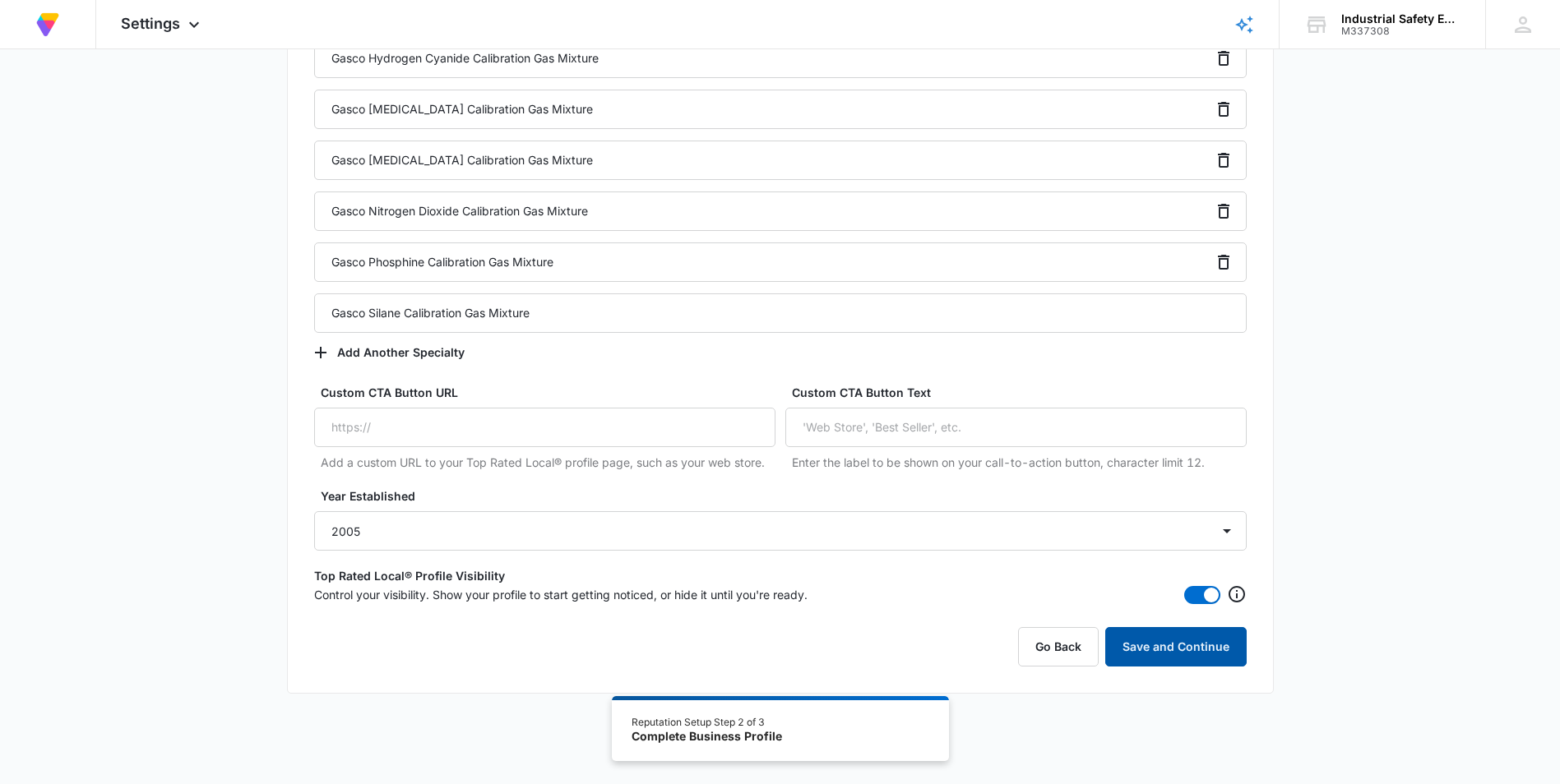
type textarea "Industrial Safety Equipment, LLC has distributed high-quality industrial hygien…"
click at [780, 650] on button "Save and Continue" at bounding box center [1176, 647] width 142 height 39
